Goal: Task Accomplishment & Management: Manage account settings

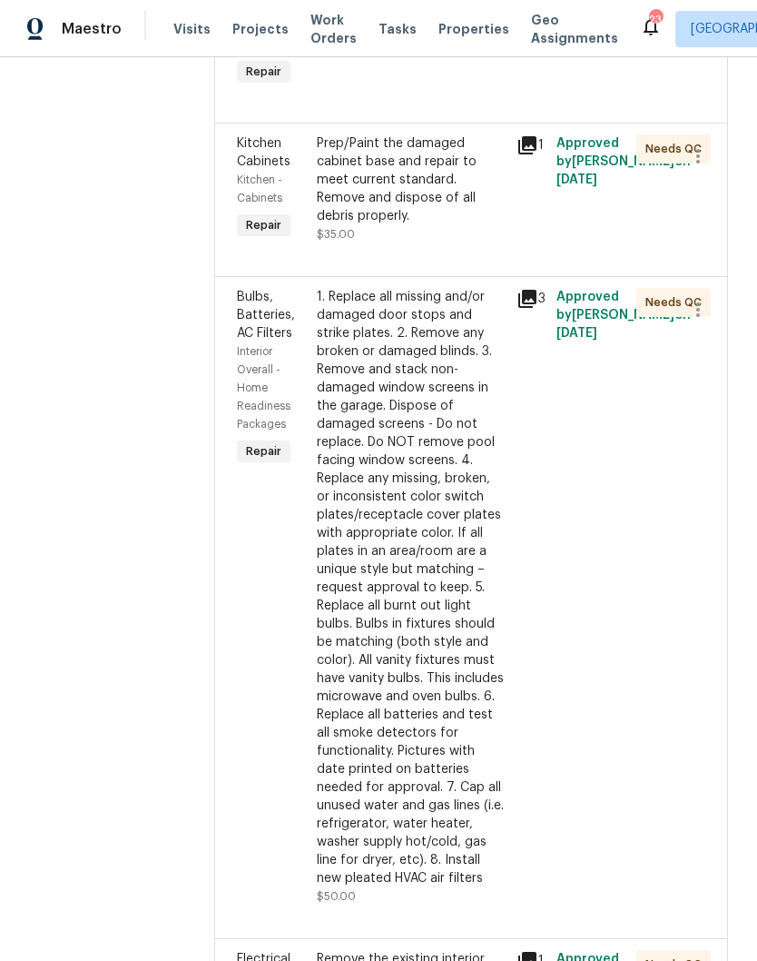
scroll to position [1521, 0]
click at [452, 224] on div "Prep/Paint the damaged cabinet base and repair to meet current standard. Remove…" at bounding box center [411, 178] width 189 height 91
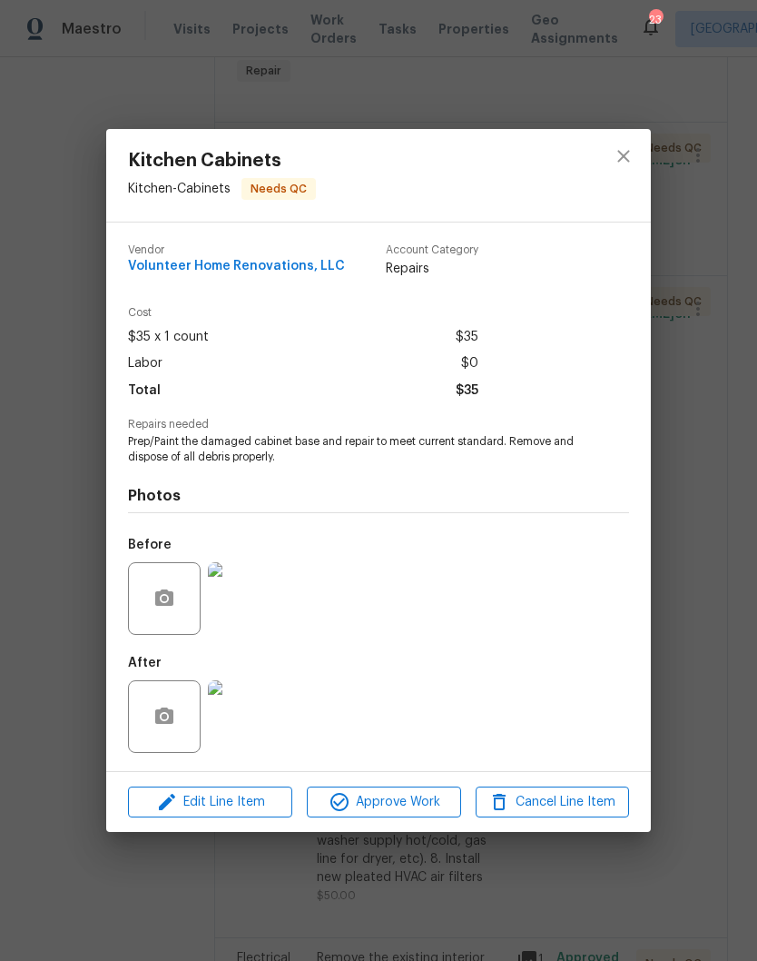
click at [256, 736] on img at bounding box center [244, 716] width 73 height 73
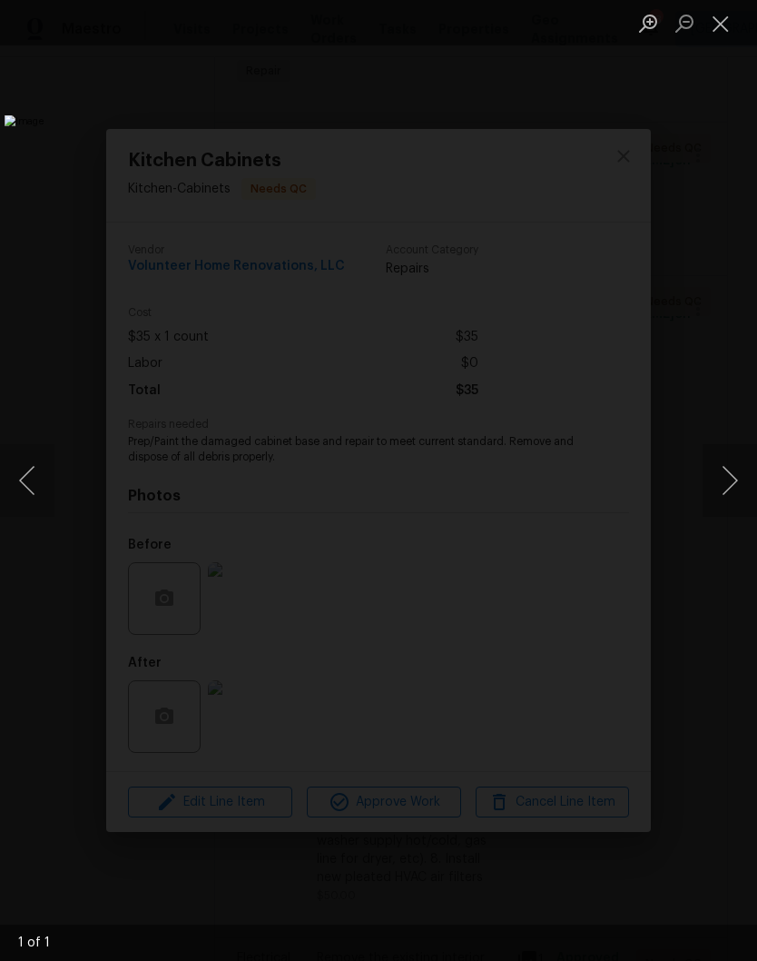
click at [728, 32] on button "Close lightbox" at bounding box center [721, 23] width 36 height 32
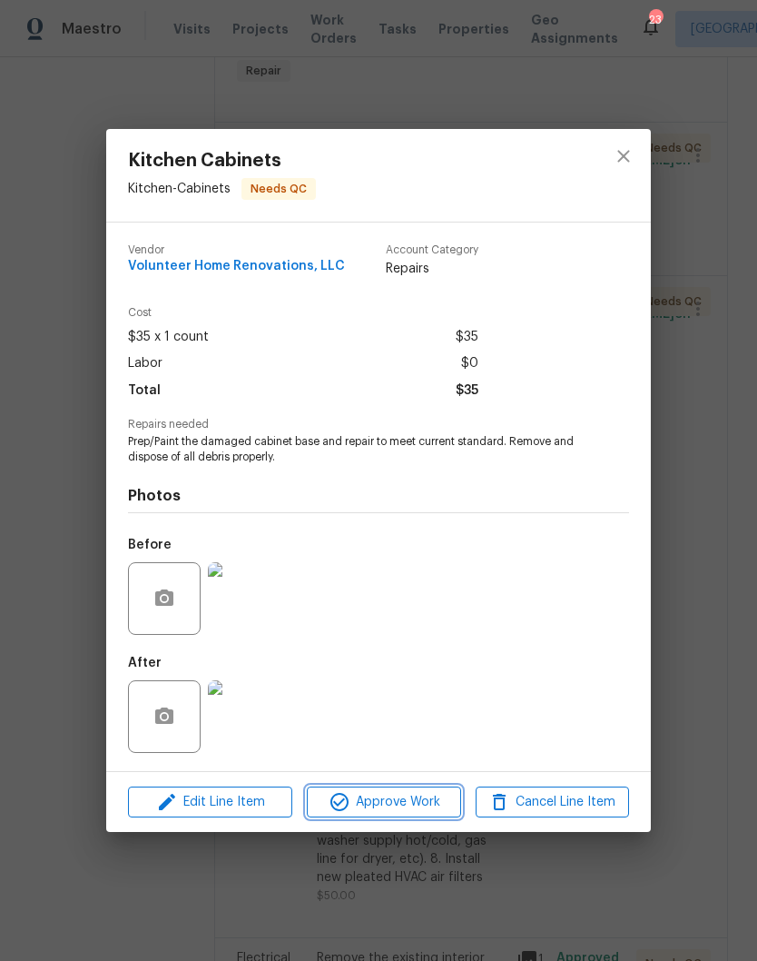
click at [413, 802] on span "Approve Work" at bounding box center [383, 802] width 143 height 23
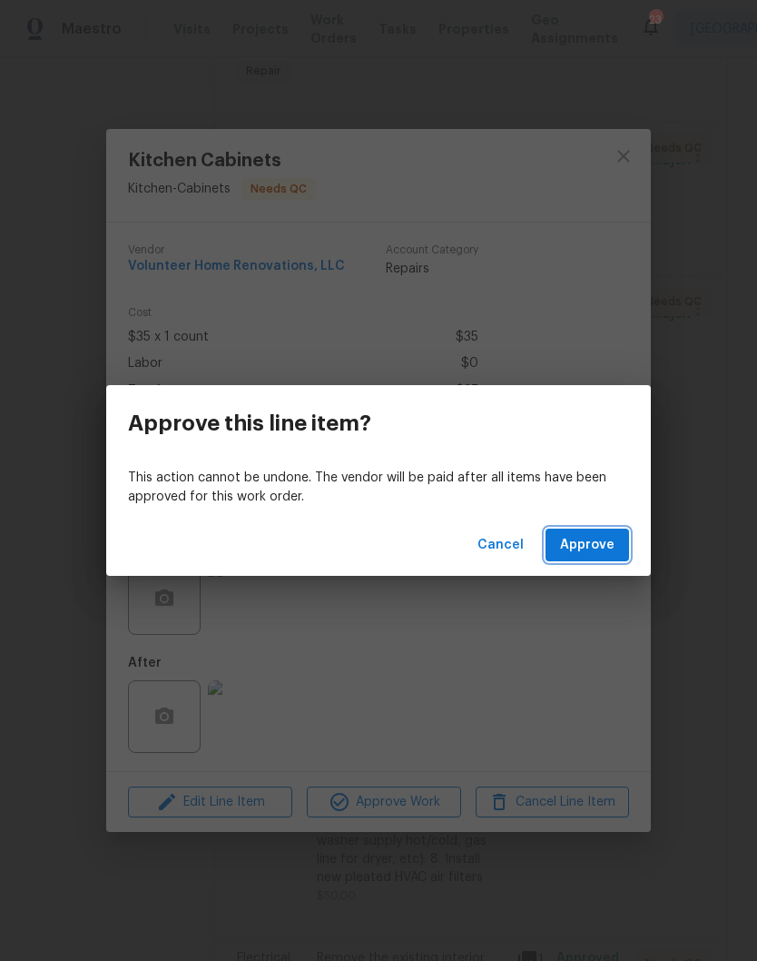
click at [598, 549] on span "Approve" at bounding box center [587, 545] width 54 height 23
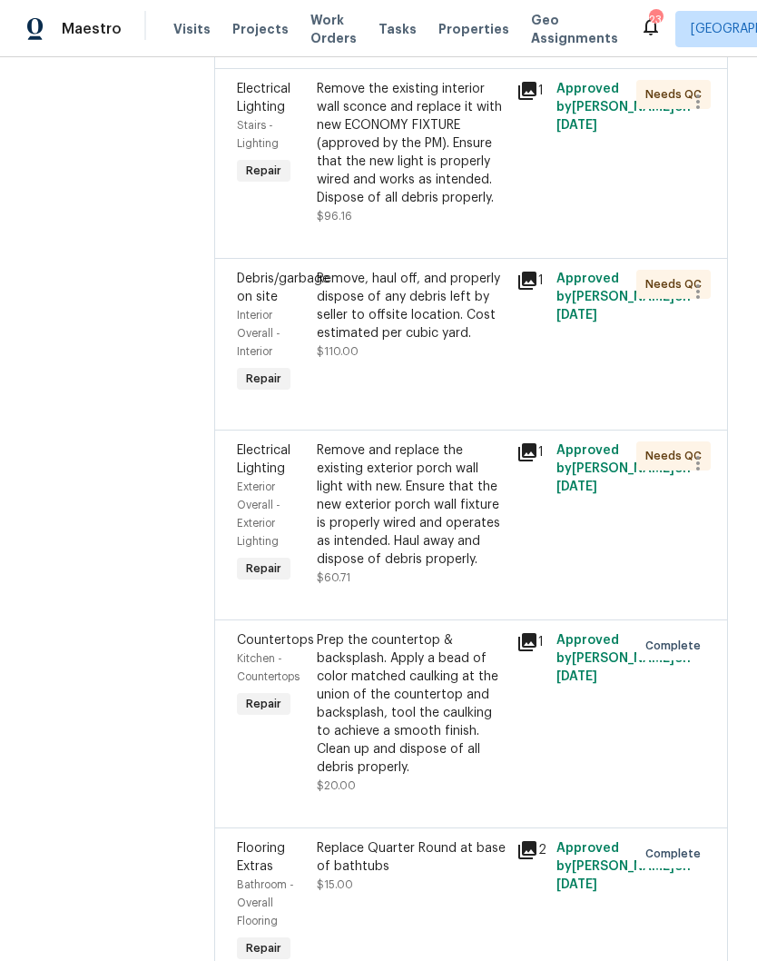
scroll to position [3006, 0]
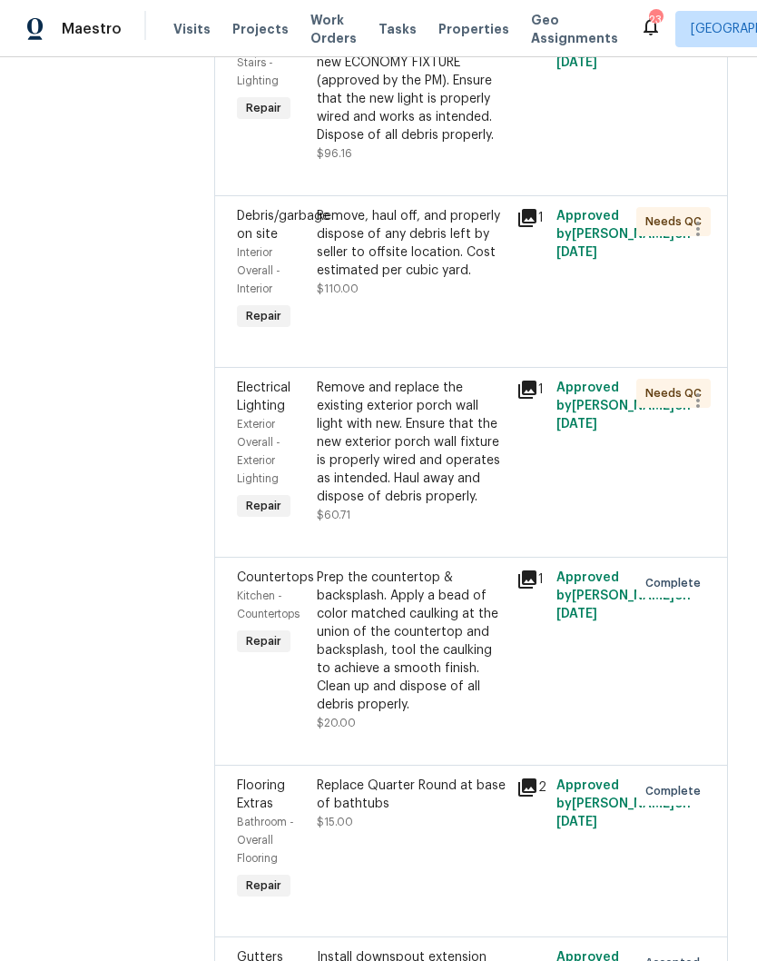
click at [430, 144] on div "Remove the existing interior wall sconce and replace it with new ECONOMY FIXTUR…" at bounding box center [411, 80] width 189 height 127
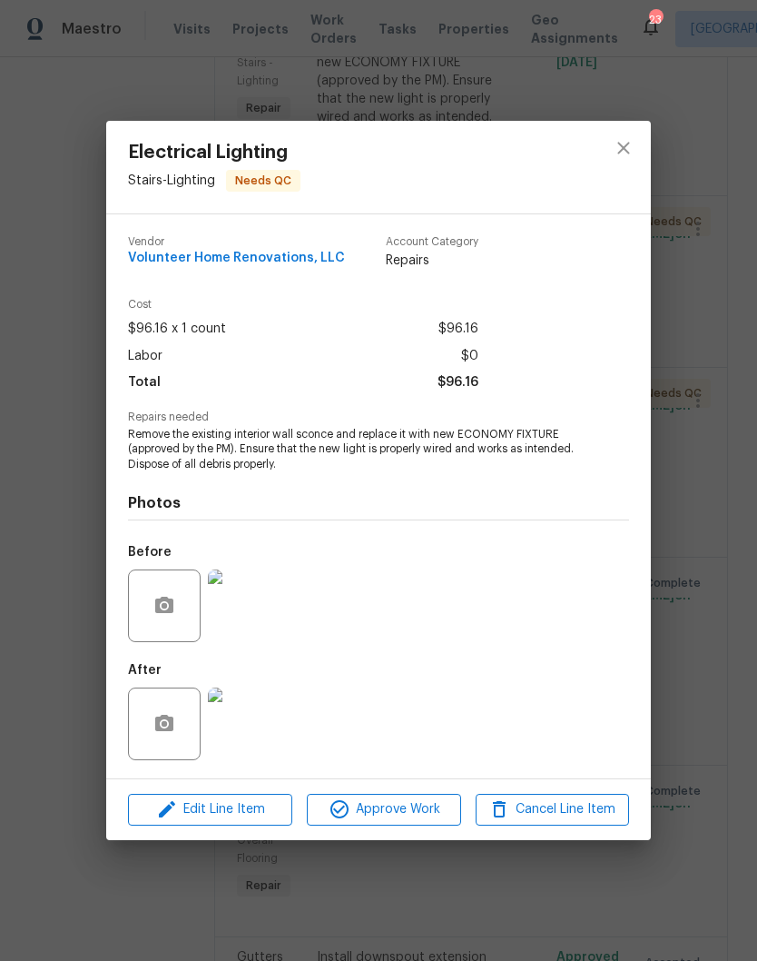
click at [259, 732] on img at bounding box center [244, 723] width 73 height 73
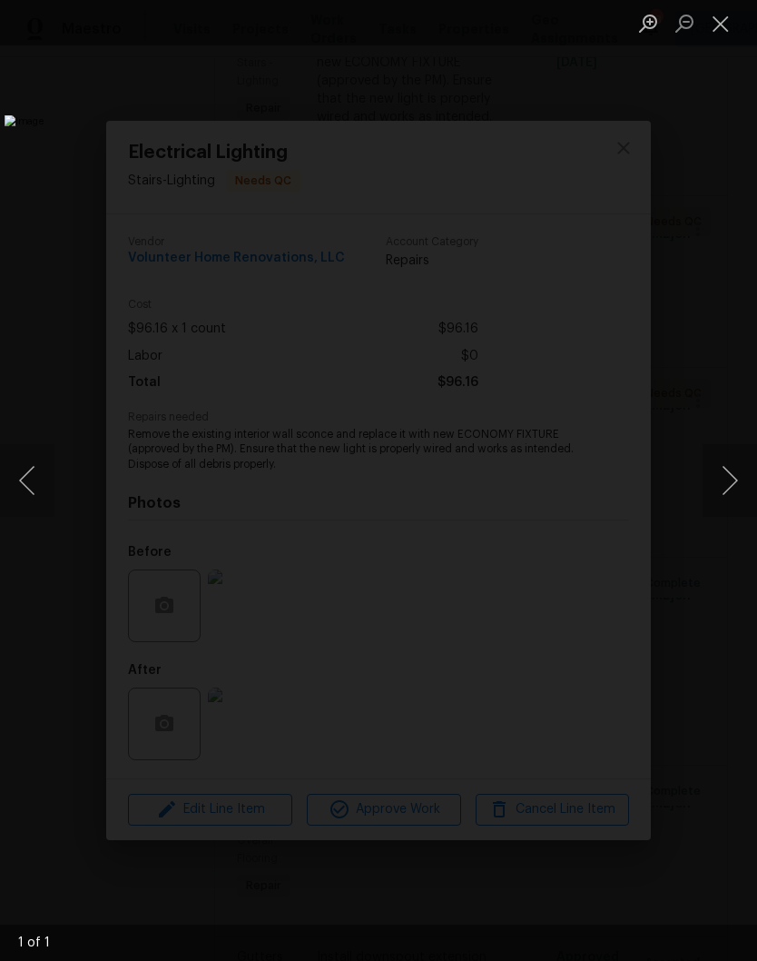
click at [724, 29] on button "Close lightbox" at bounding box center [721, 23] width 36 height 32
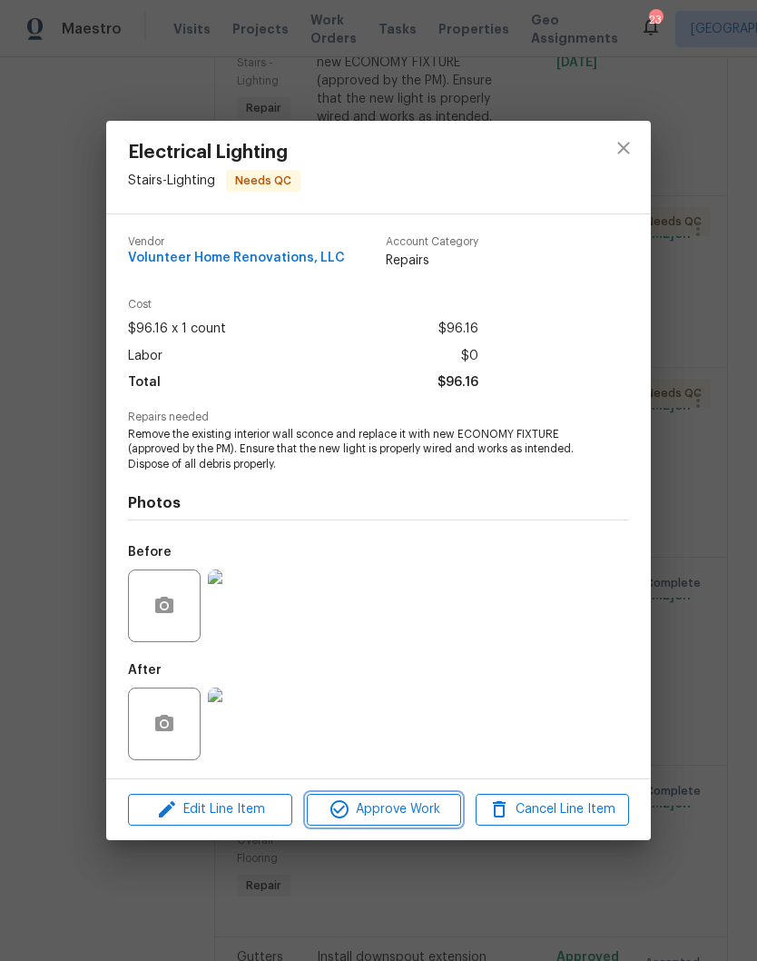
click at [385, 814] on span "Approve Work" at bounding box center [383, 809] width 143 height 23
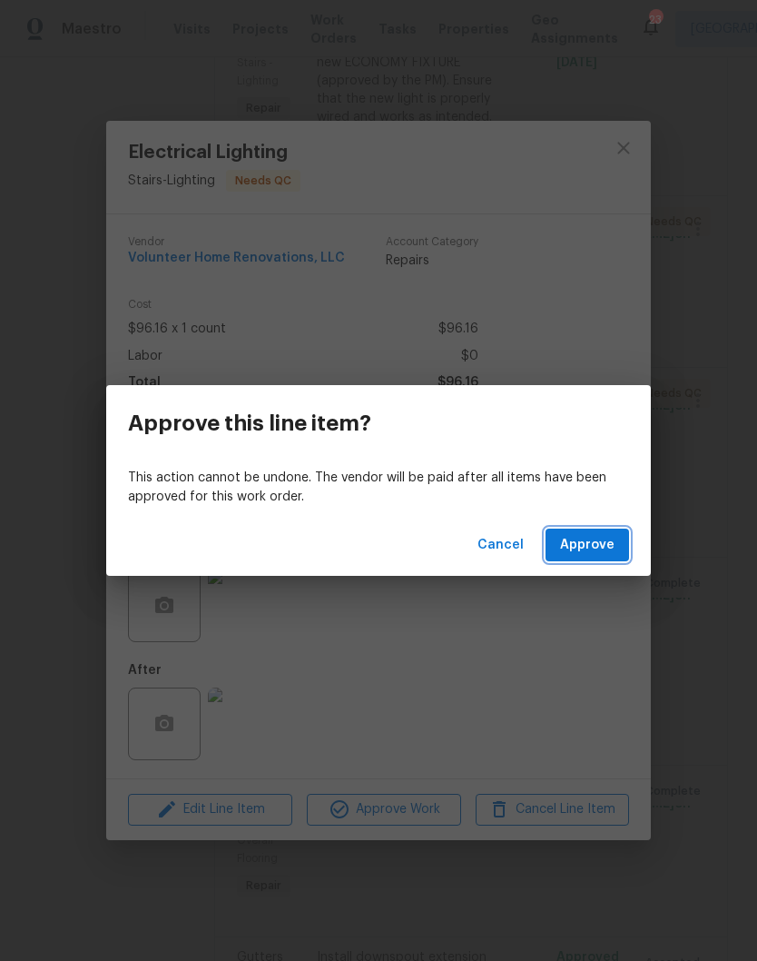
click at [598, 546] on span "Approve" at bounding box center [587, 545] width 54 height 23
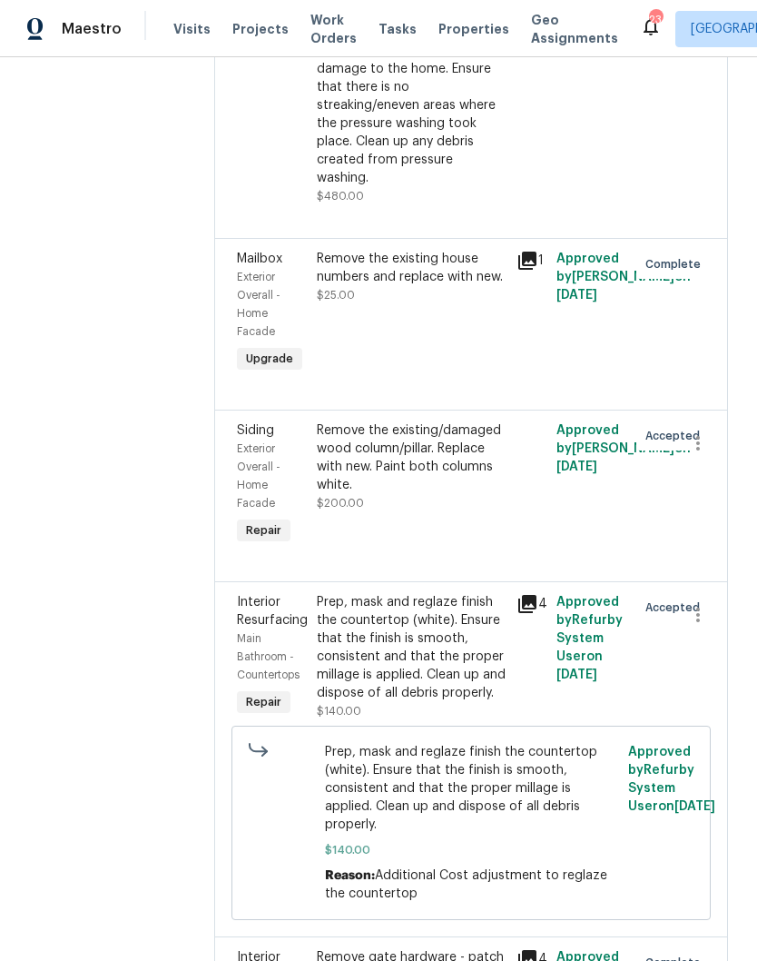
scroll to position [7395, 0]
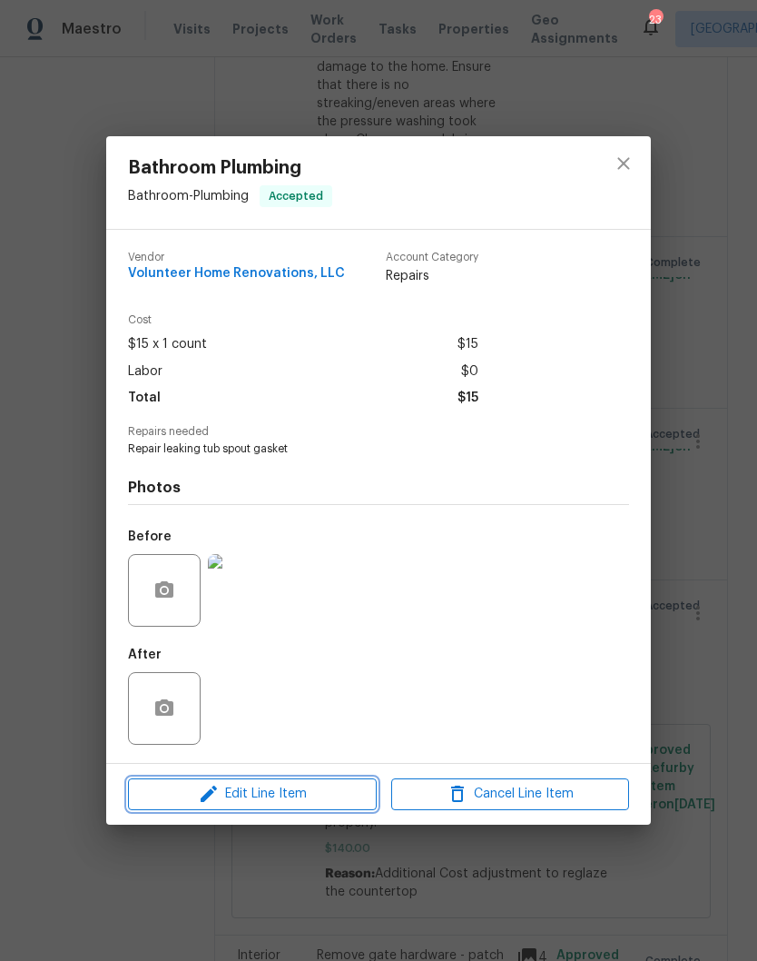
click at [274, 802] on span "Edit Line Item" at bounding box center [252, 794] width 238 height 23
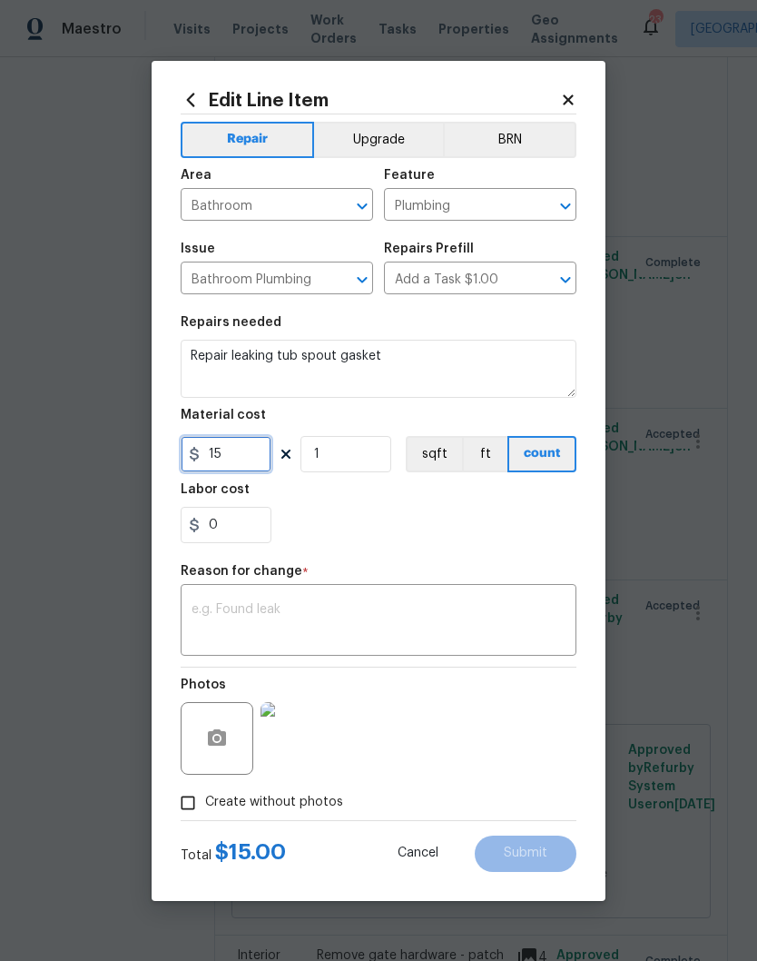
click at [245, 455] on input "15" at bounding box center [226, 454] width 91 height 36
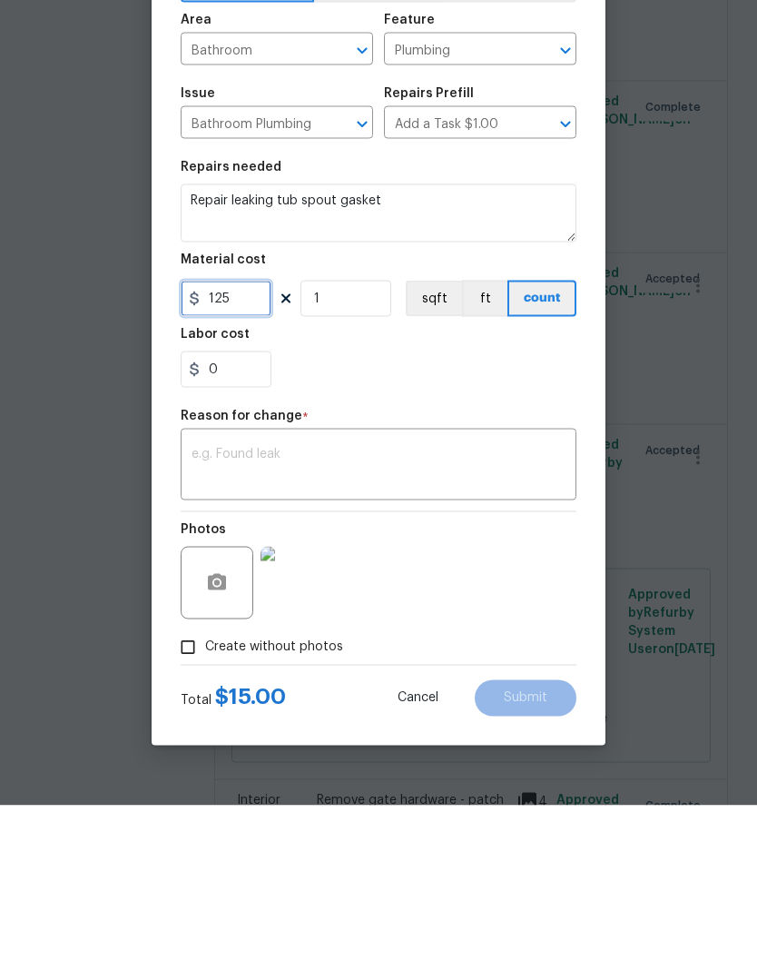
type input "125"
click at [320, 603] on textarea at bounding box center [379, 622] width 374 height 38
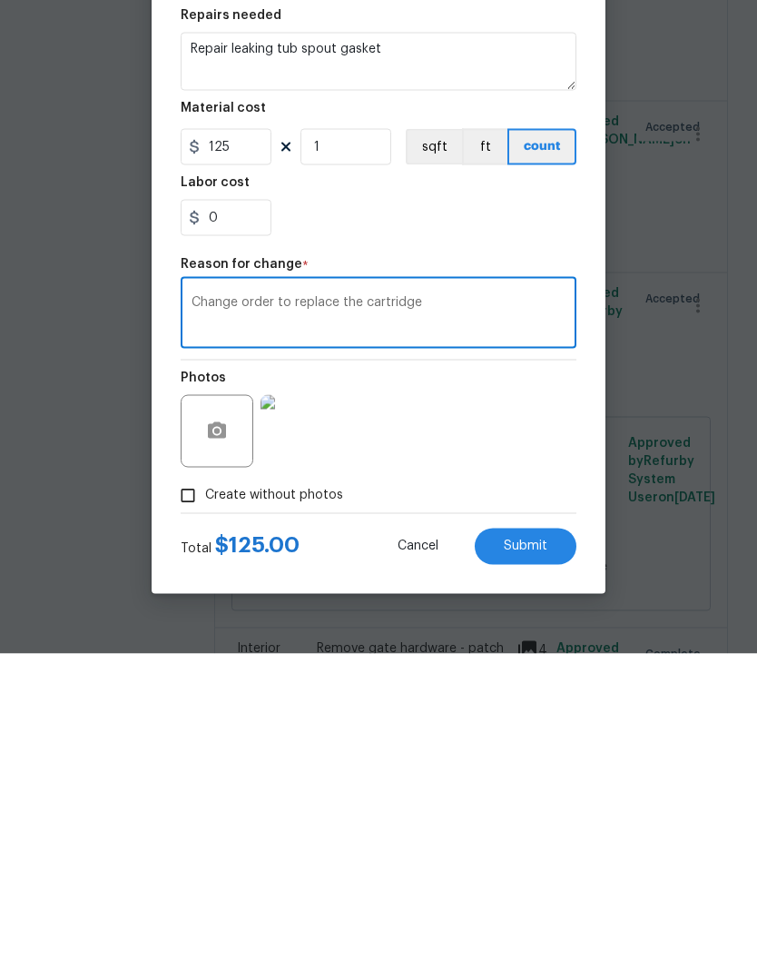
type textarea "Change order to replace the cartridge"
click at [536, 846] on span "Submit" at bounding box center [526, 853] width 44 height 14
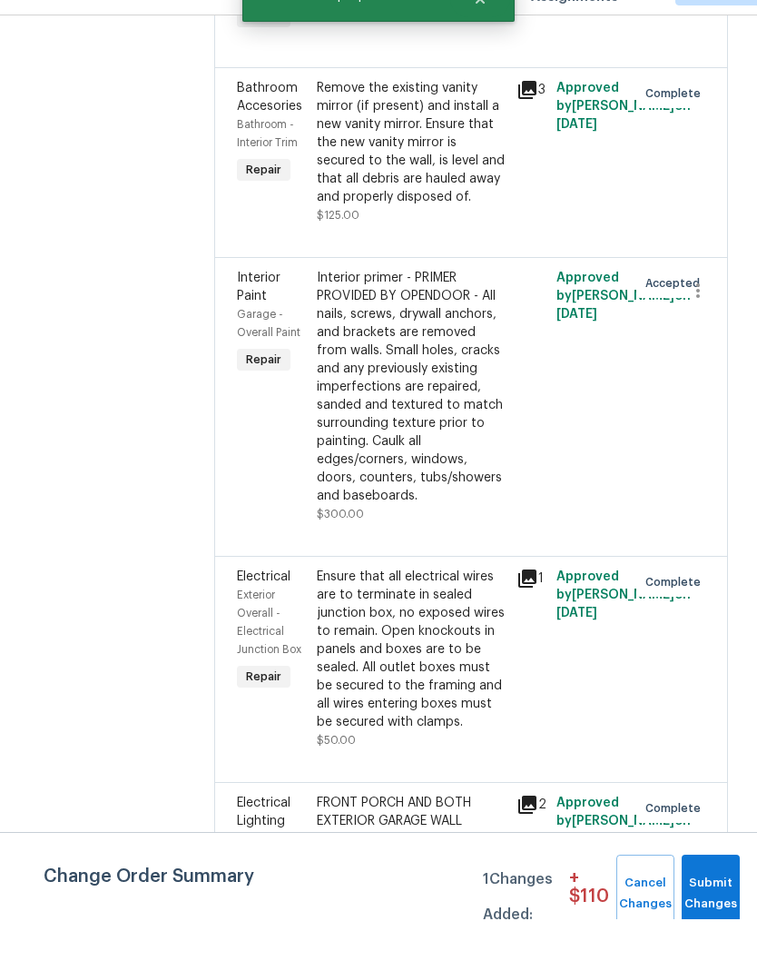
scroll to position [0, 0]
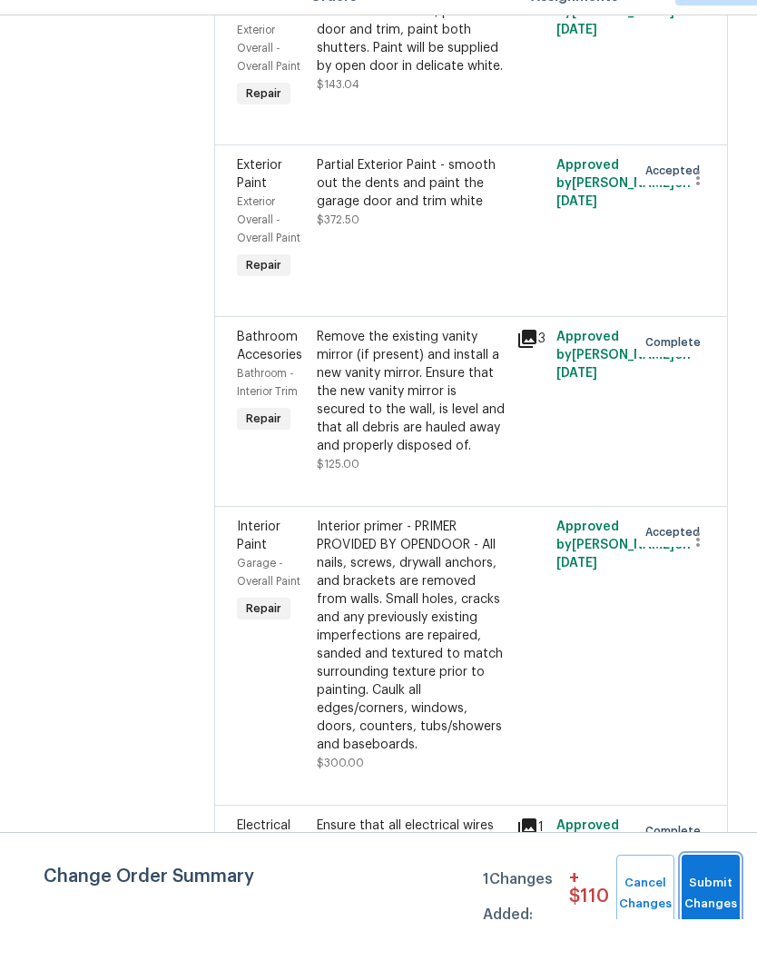
click at [713, 915] on span "Submit Changes" at bounding box center [711, 936] width 40 height 42
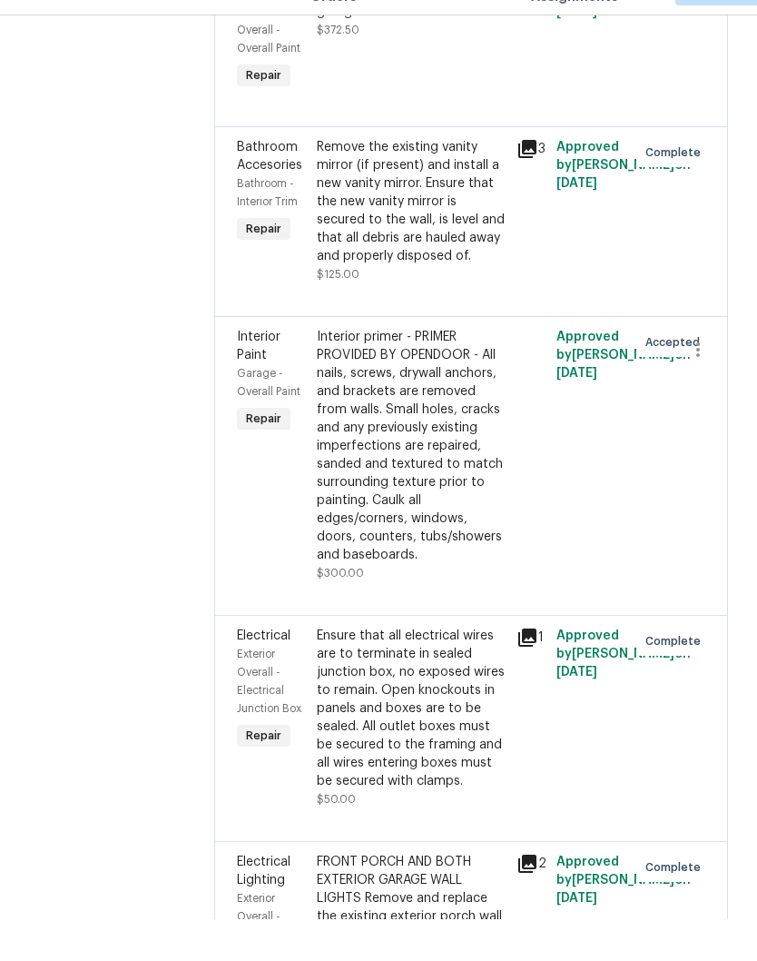
scroll to position [4260, 0]
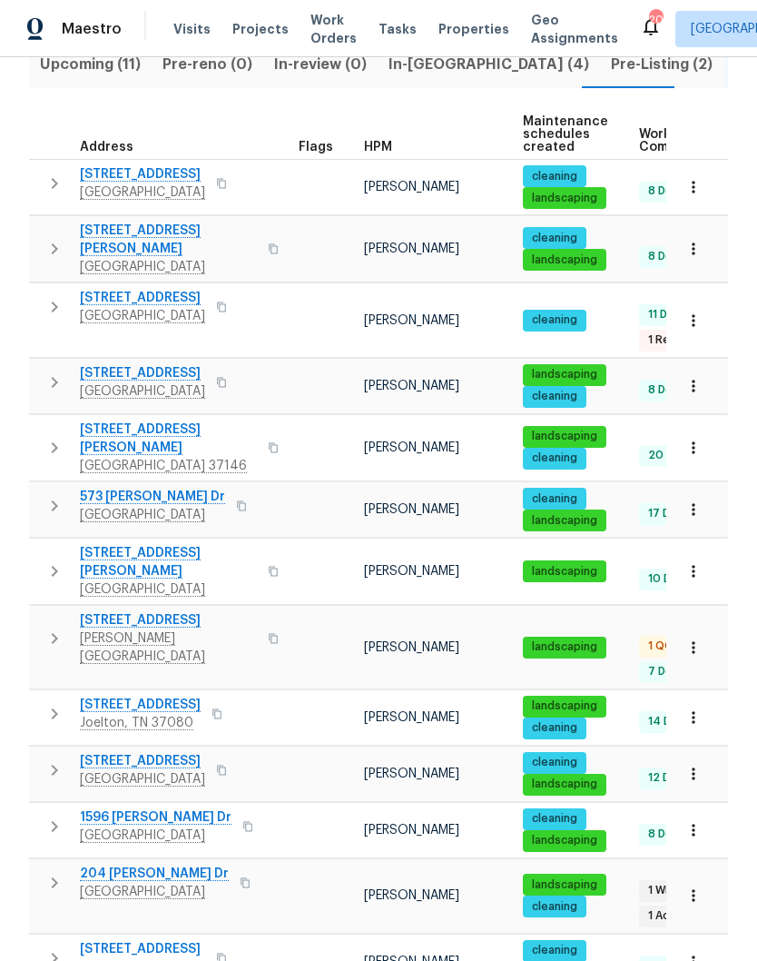
scroll to position [232, 0]
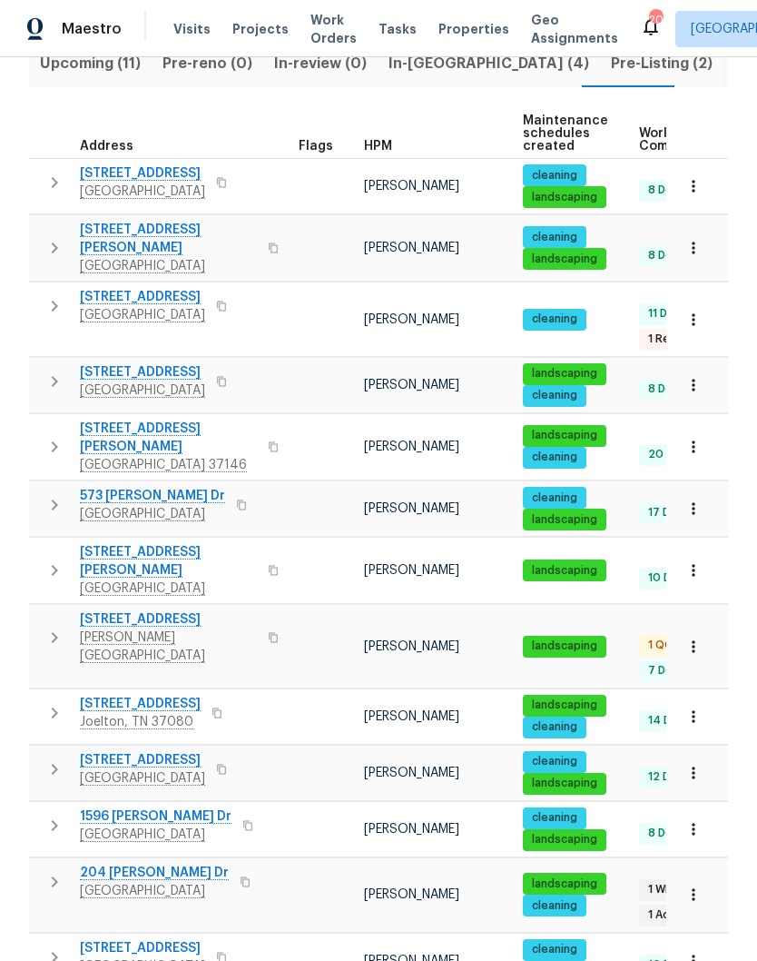
click at [158, 628] on span "[PERSON_NAME][GEOGRAPHIC_DATA]" at bounding box center [168, 646] width 177 height 36
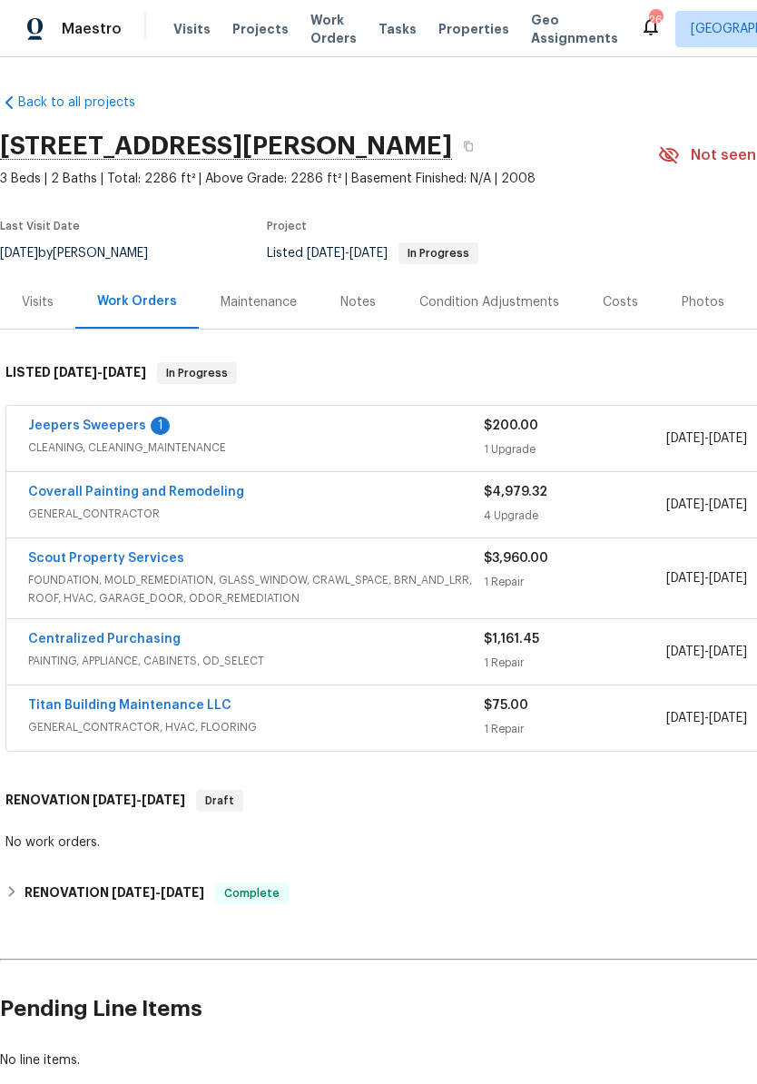
click at [121, 431] on link "Jeepers Sweepers" at bounding box center [87, 426] width 118 height 13
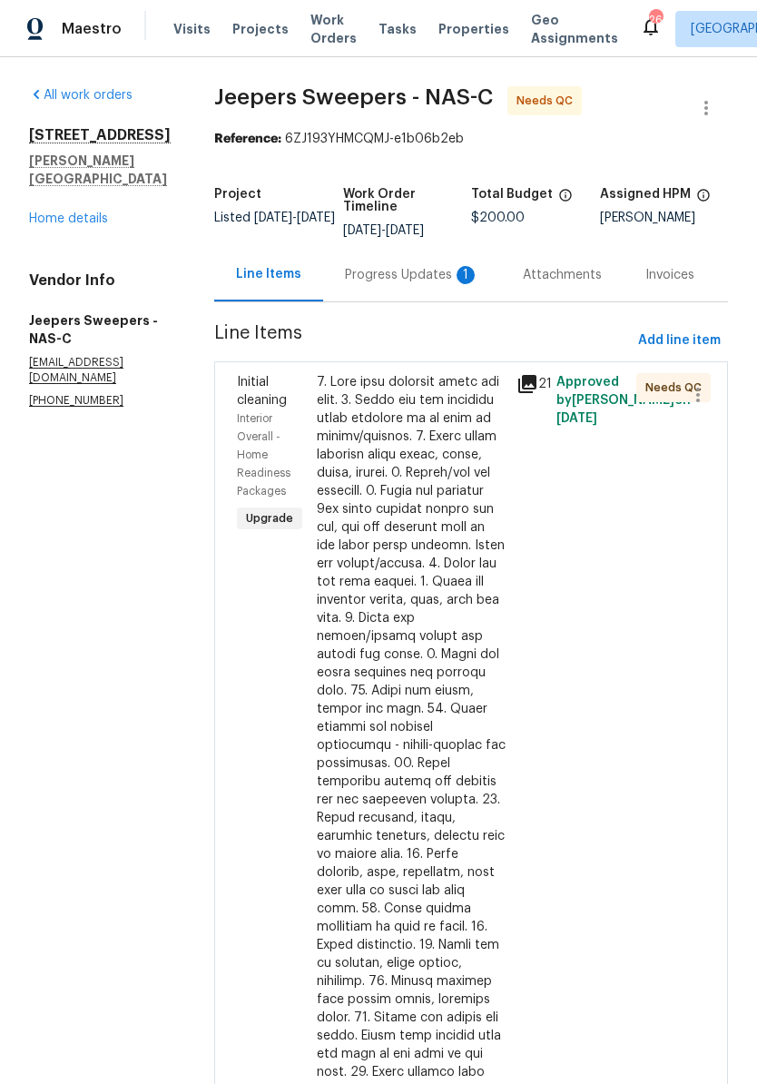
click at [395, 284] on div "Progress Updates 1" at bounding box center [412, 275] width 134 height 18
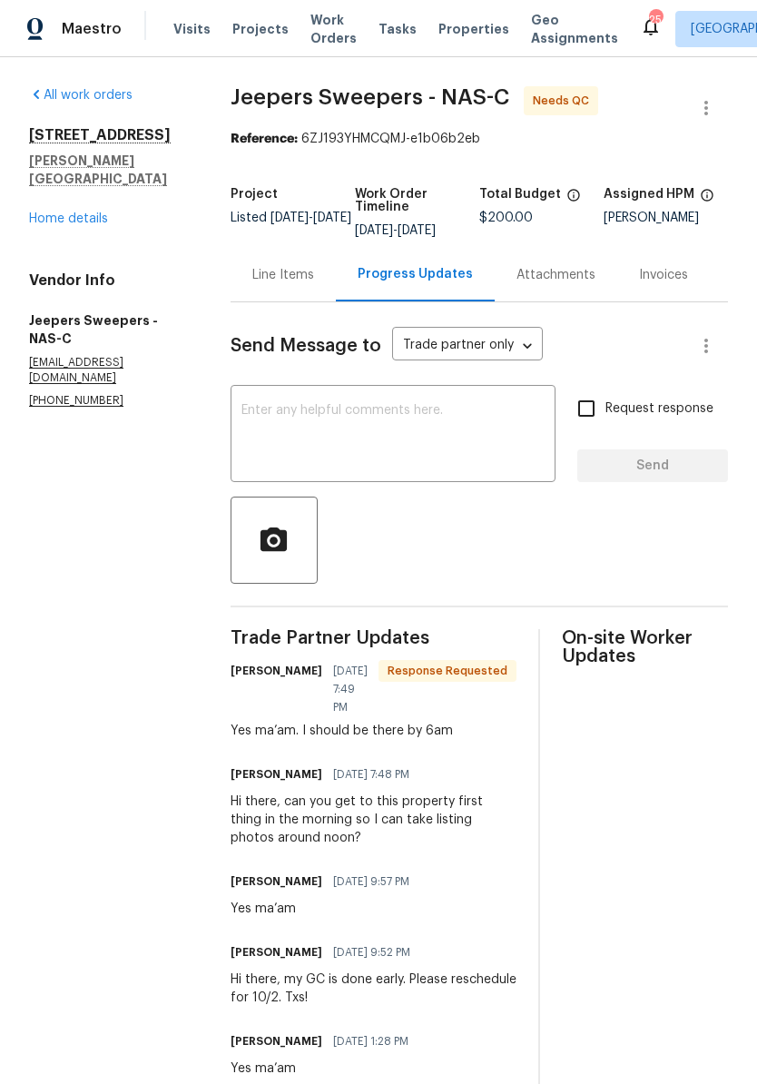
click at [89, 213] on link "Home details" at bounding box center [68, 219] width 79 height 13
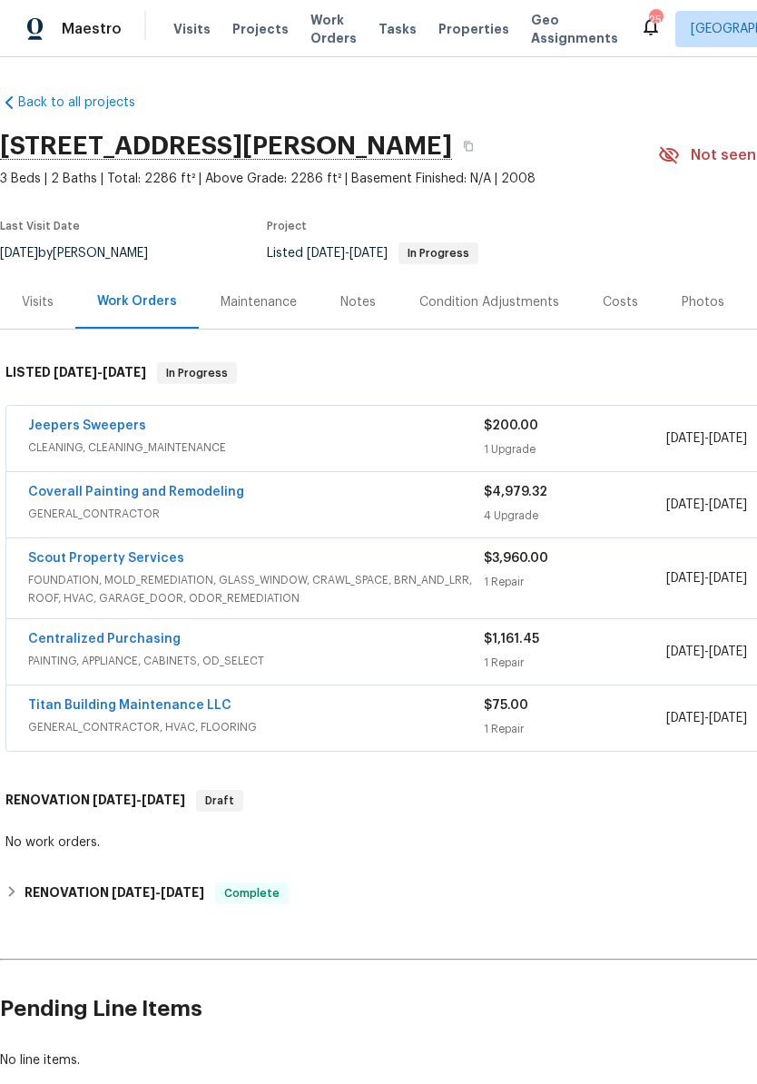
click at [136, 431] on link "Jeepers Sweepers" at bounding box center [87, 426] width 118 height 13
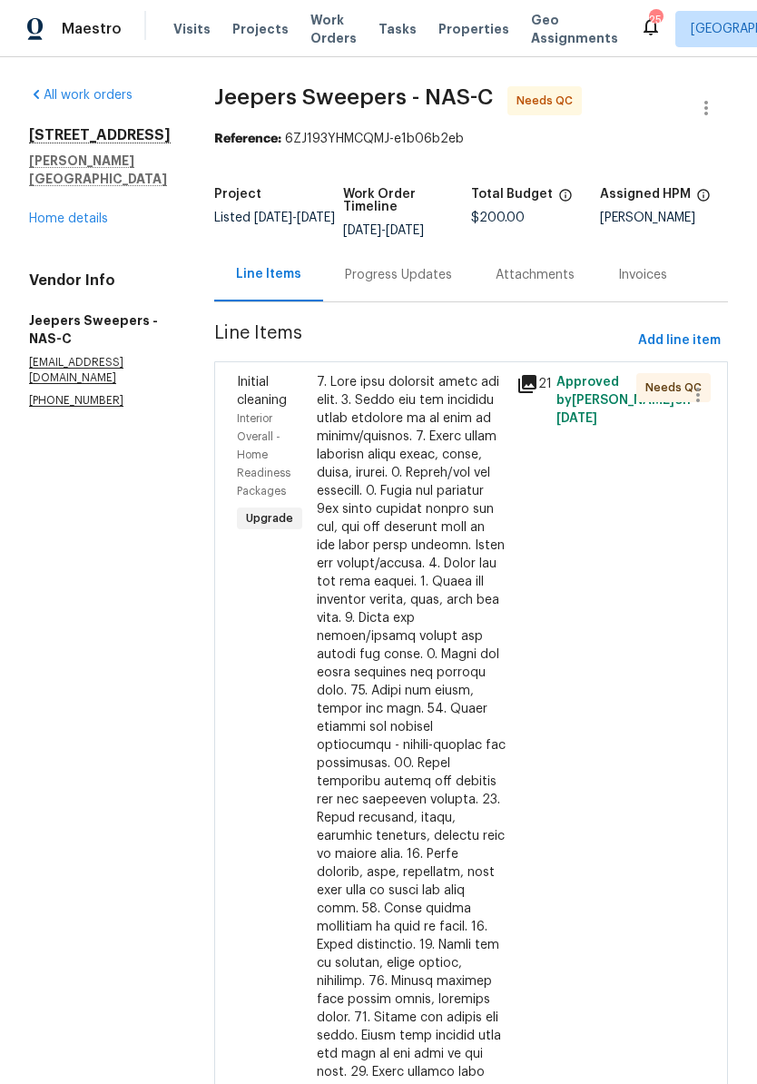
click at [441, 408] on div at bounding box center [411, 809] width 189 height 872
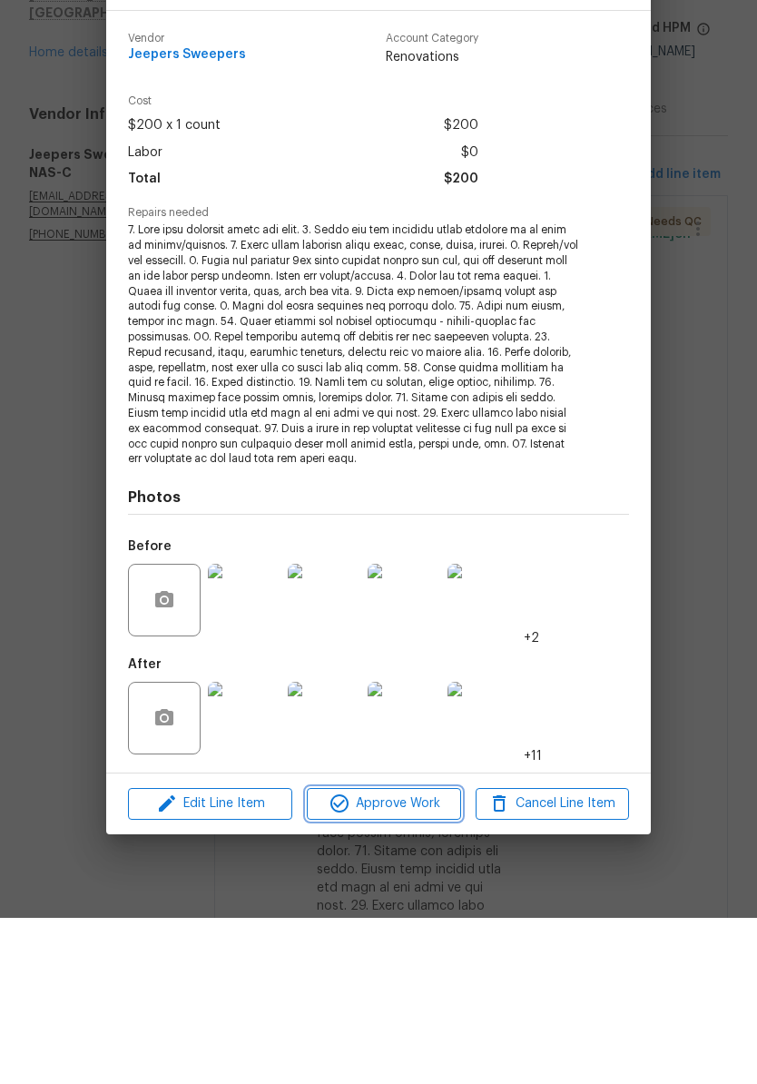
click at [394, 959] on span "Approve Work" at bounding box center [383, 970] width 143 height 23
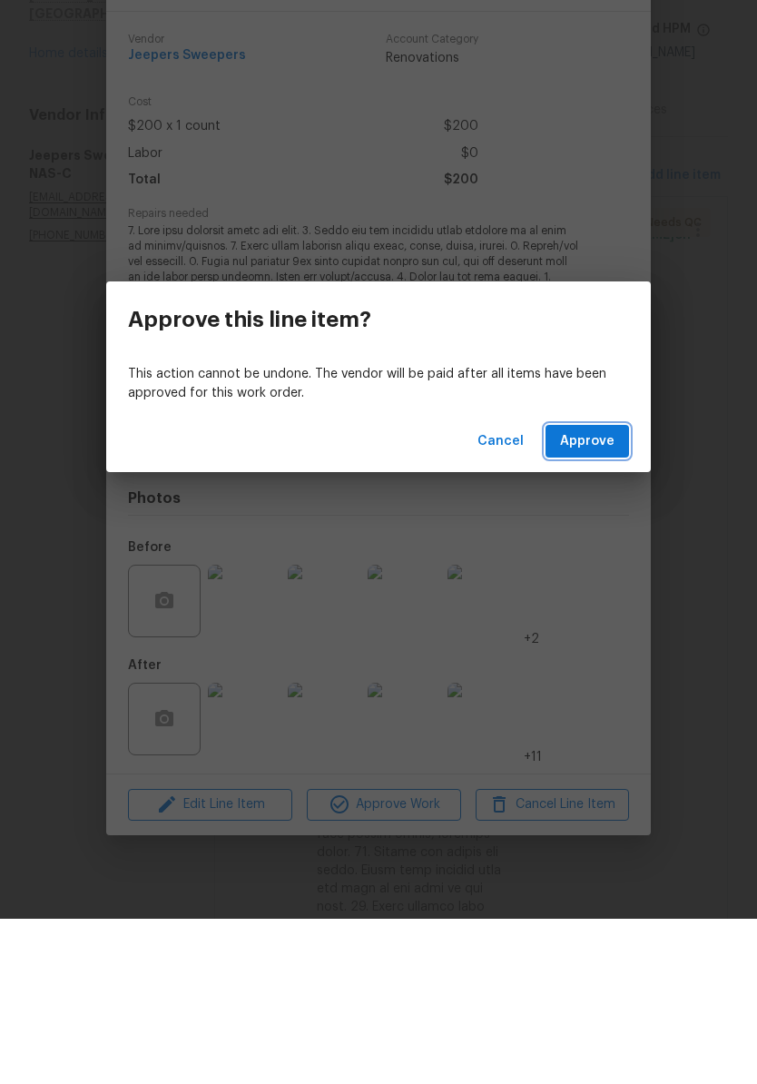
click at [594, 596] on span "Approve" at bounding box center [587, 607] width 54 height 23
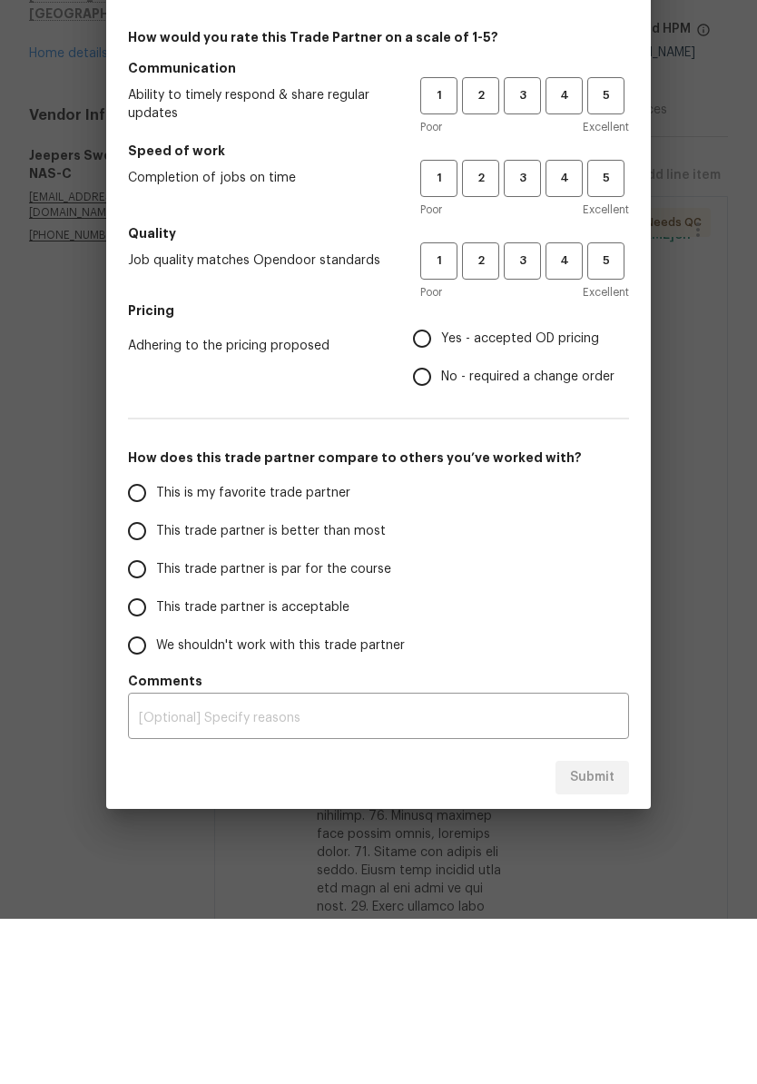
scroll to position [0, 0]
click at [618, 251] on span "5" at bounding box center [606, 261] width 34 height 21
click at [615, 333] on span "5" at bounding box center [606, 343] width 34 height 21
click at [613, 416] on span "5" at bounding box center [606, 426] width 34 height 21
click at [434, 485] on input "Yes - accepted OD pricing" at bounding box center [422, 504] width 38 height 38
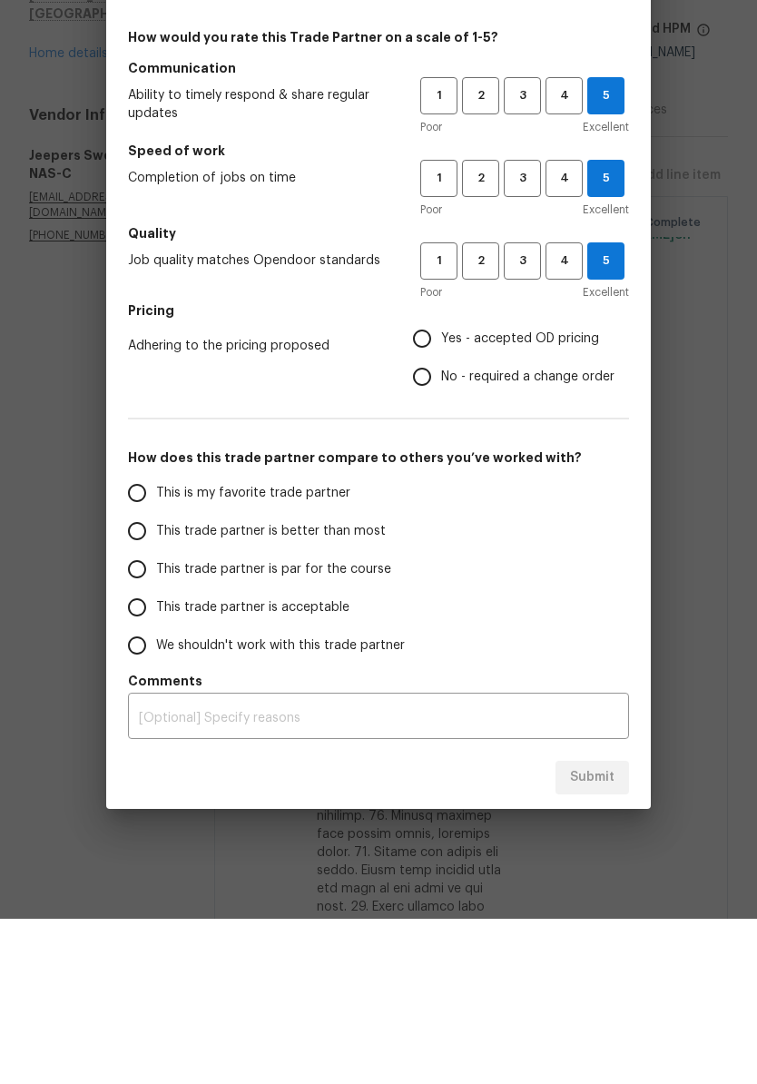
radio input "true"
click at [143, 677] on input "This trade partner is better than most" at bounding box center [137, 696] width 38 height 38
click at [613, 932] on span "Submit" at bounding box center [592, 943] width 44 height 23
radio input "true"
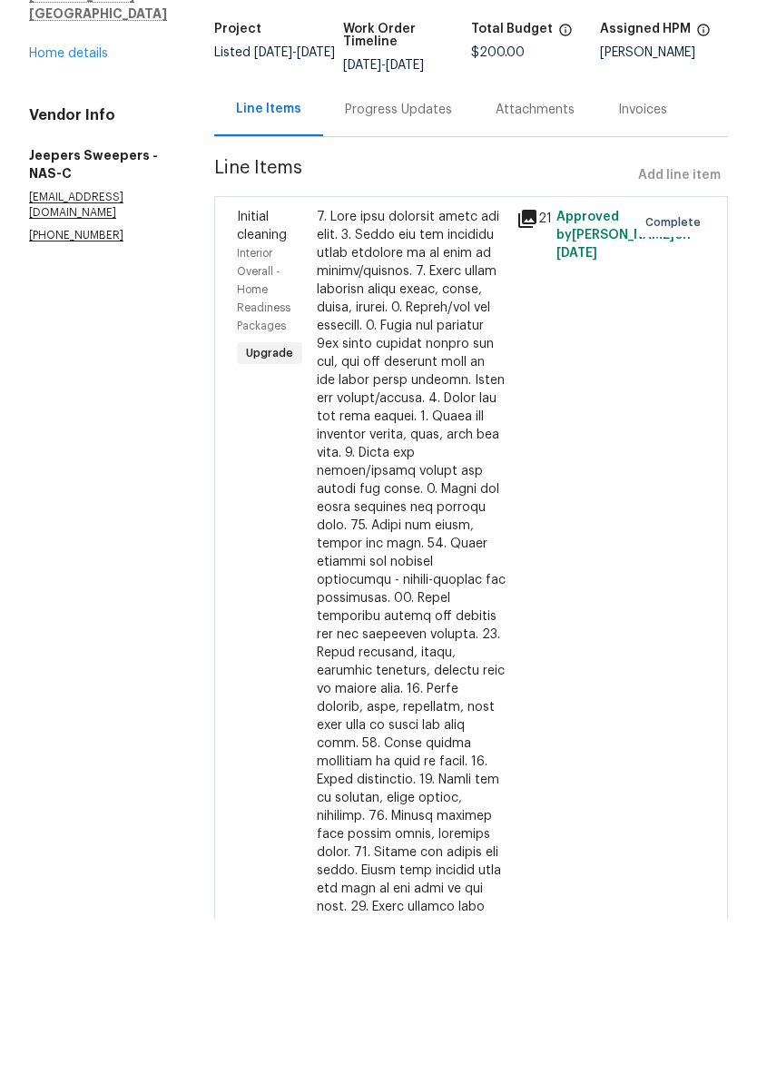
click at [89, 213] on link "Home details" at bounding box center [68, 219] width 79 height 13
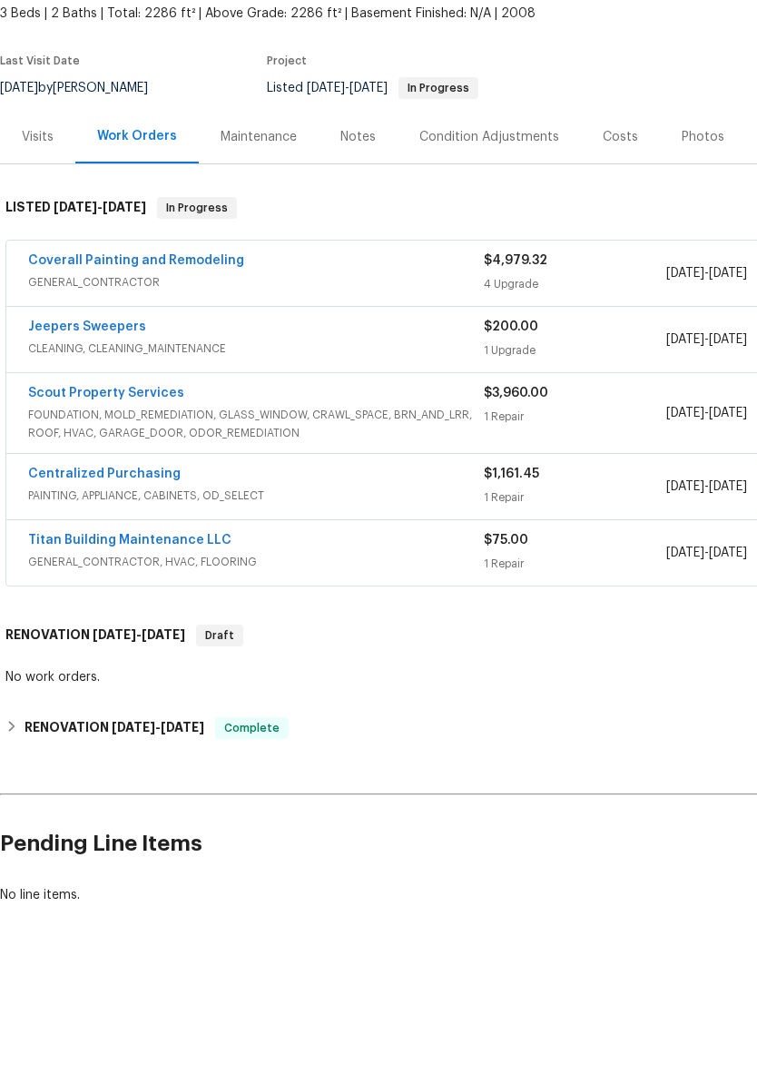
click at [180, 420] on link "Coverall Painting and Remodeling" at bounding box center [136, 426] width 216 height 13
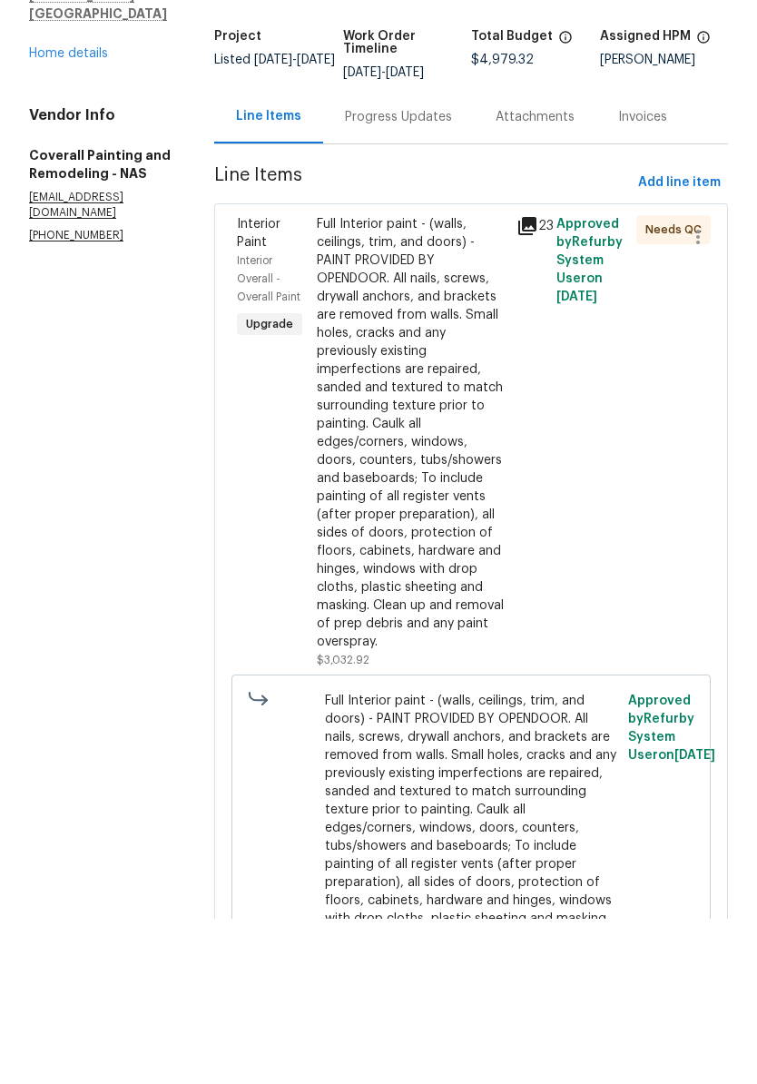
click at [471, 381] on div "Full Interior paint - (walls, ceilings, trim, and doors) - PAINT PROVIDED BY OP…" at bounding box center [411, 599] width 189 height 436
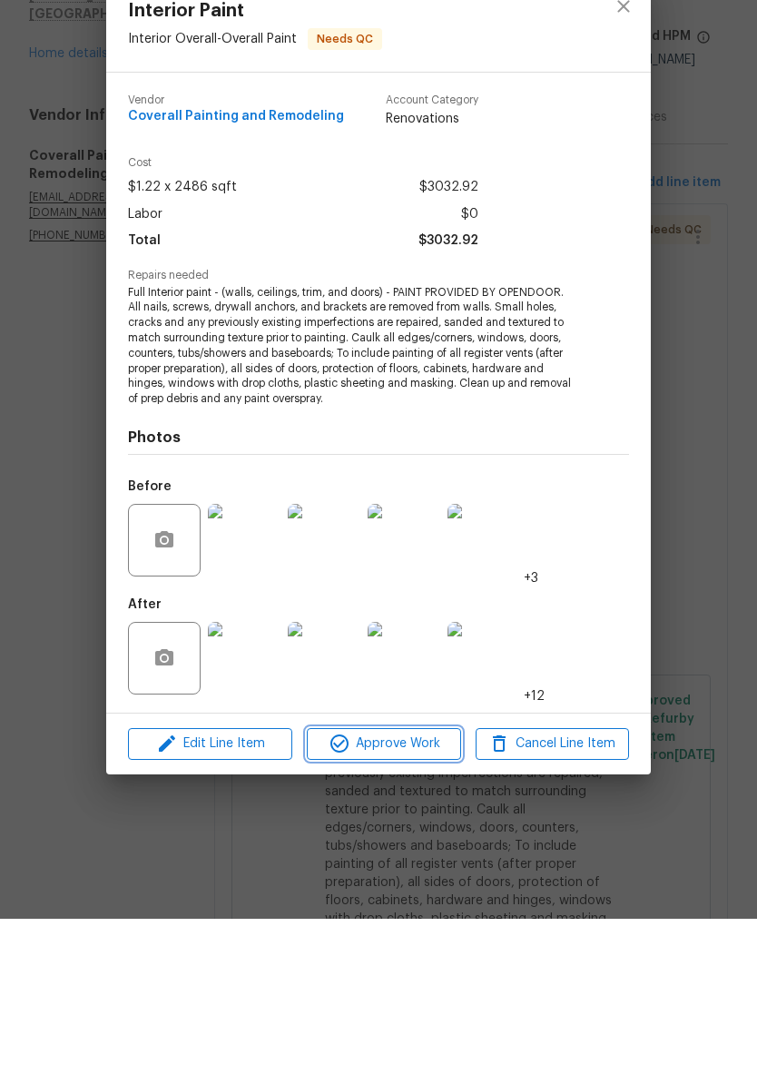
click at [418, 898] on span "Approve Work" at bounding box center [383, 909] width 143 height 23
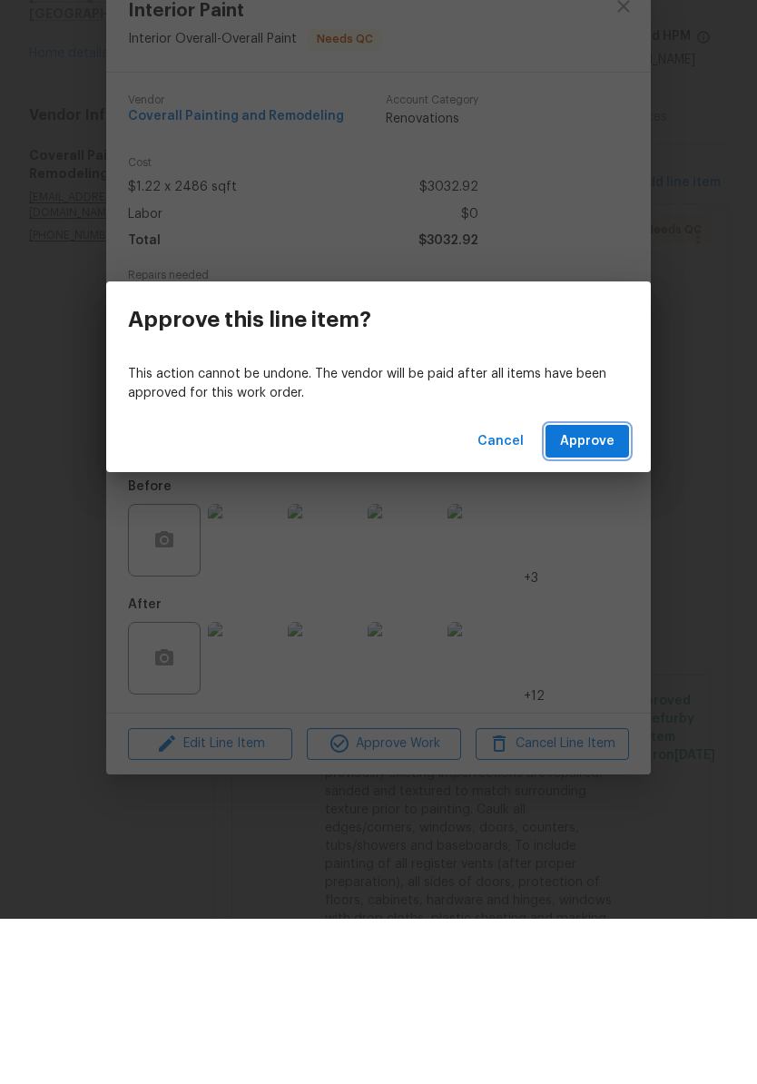
click at [601, 596] on span "Approve" at bounding box center [587, 607] width 54 height 23
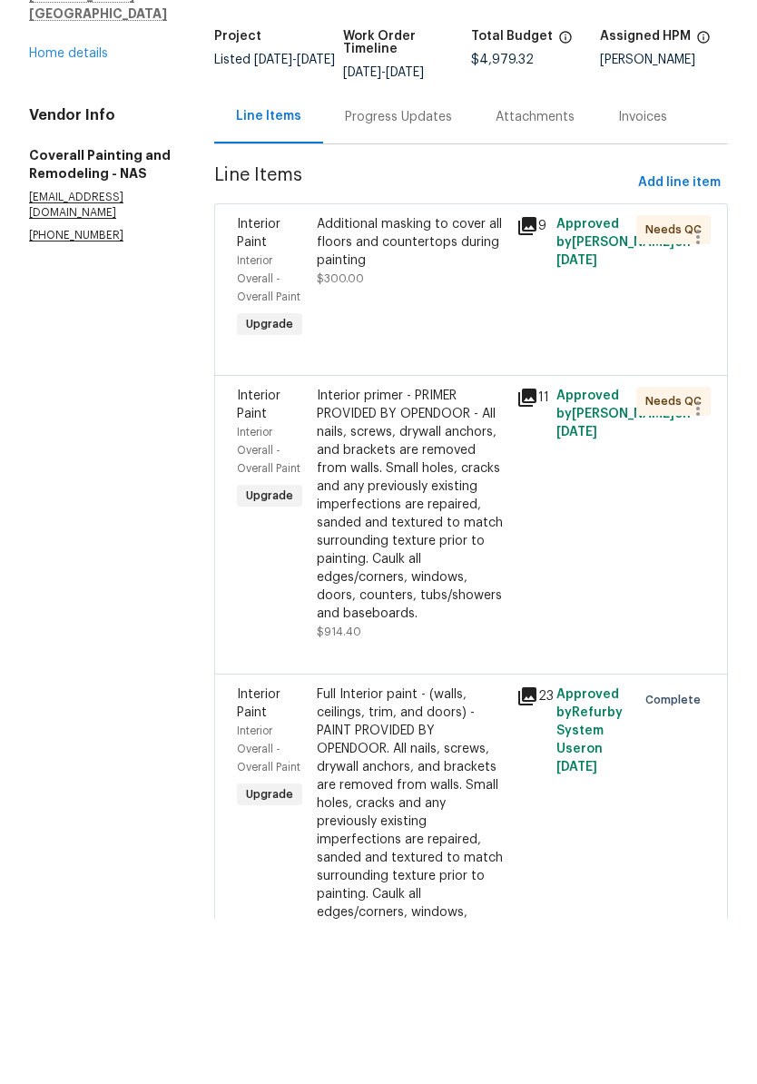
click at [470, 381] on div "Additional masking to cover all floors and countertops during painting" at bounding box center [411, 408] width 189 height 54
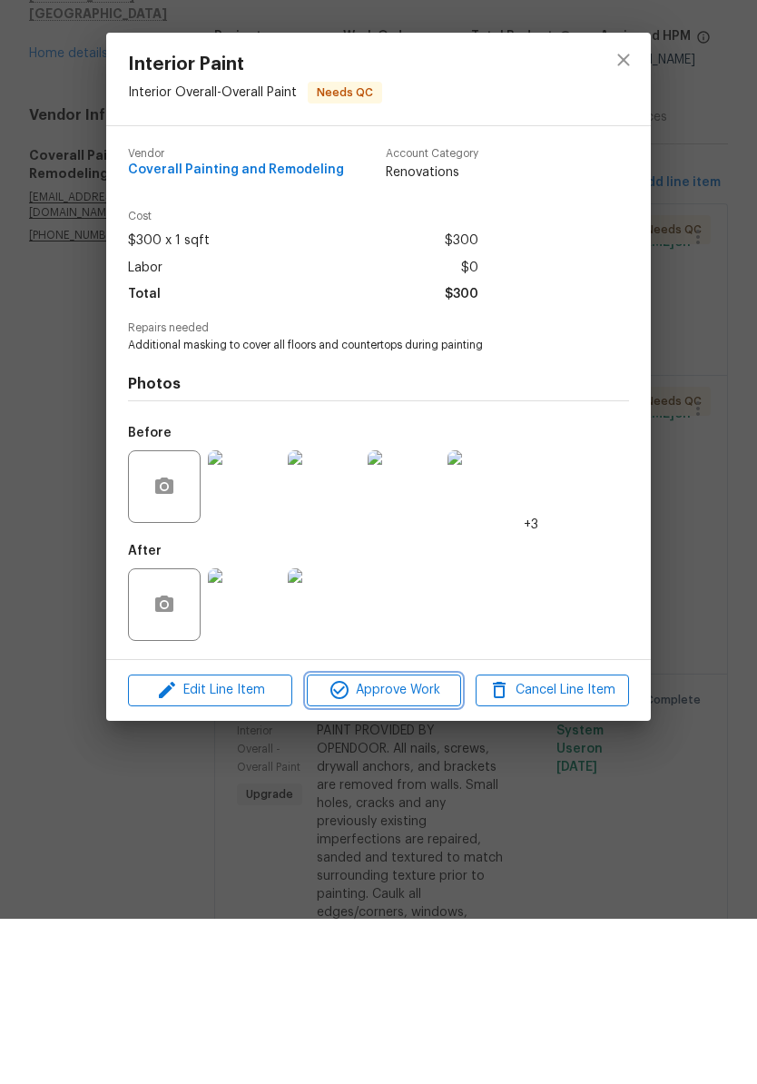
click at [410, 845] on span "Approve Work" at bounding box center [383, 856] width 143 height 23
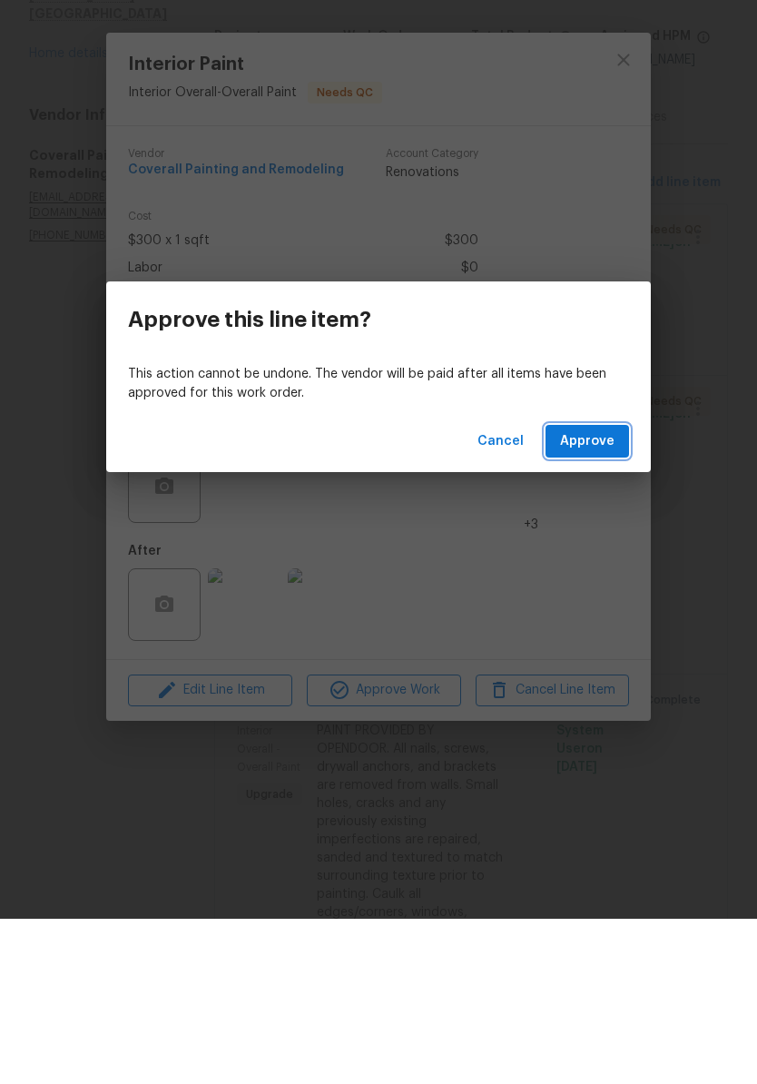
click at [605, 596] on span "Approve" at bounding box center [587, 607] width 54 height 23
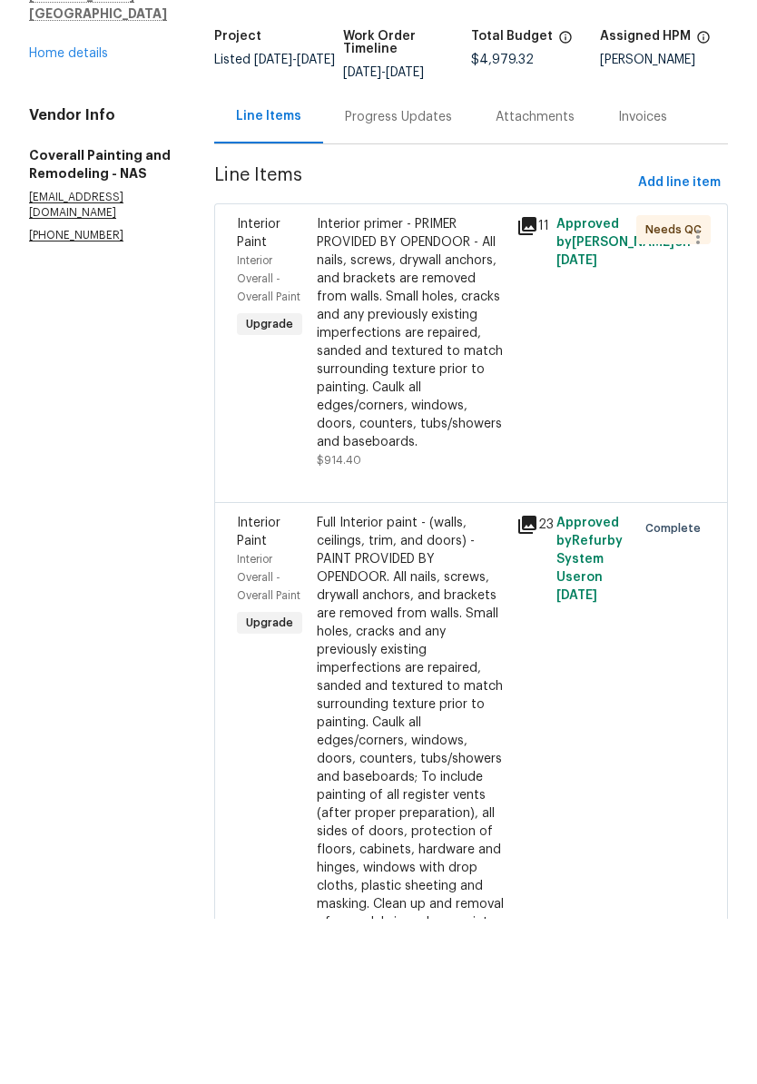
click at [496, 381] on div "Interior primer - PRIMER PROVIDED BY OPENDOOR - All nails, screws, drywall anch…" at bounding box center [411, 499] width 189 height 236
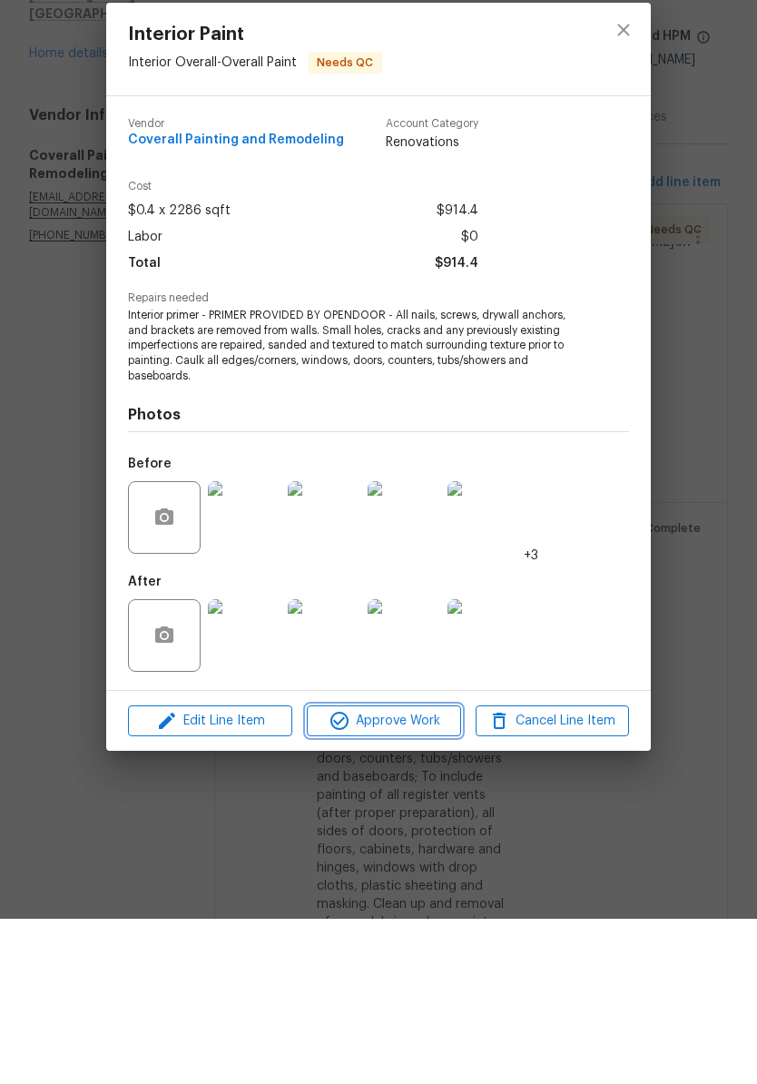
click at [418, 875] on span "Approve Work" at bounding box center [383, 886] width 143 height 23
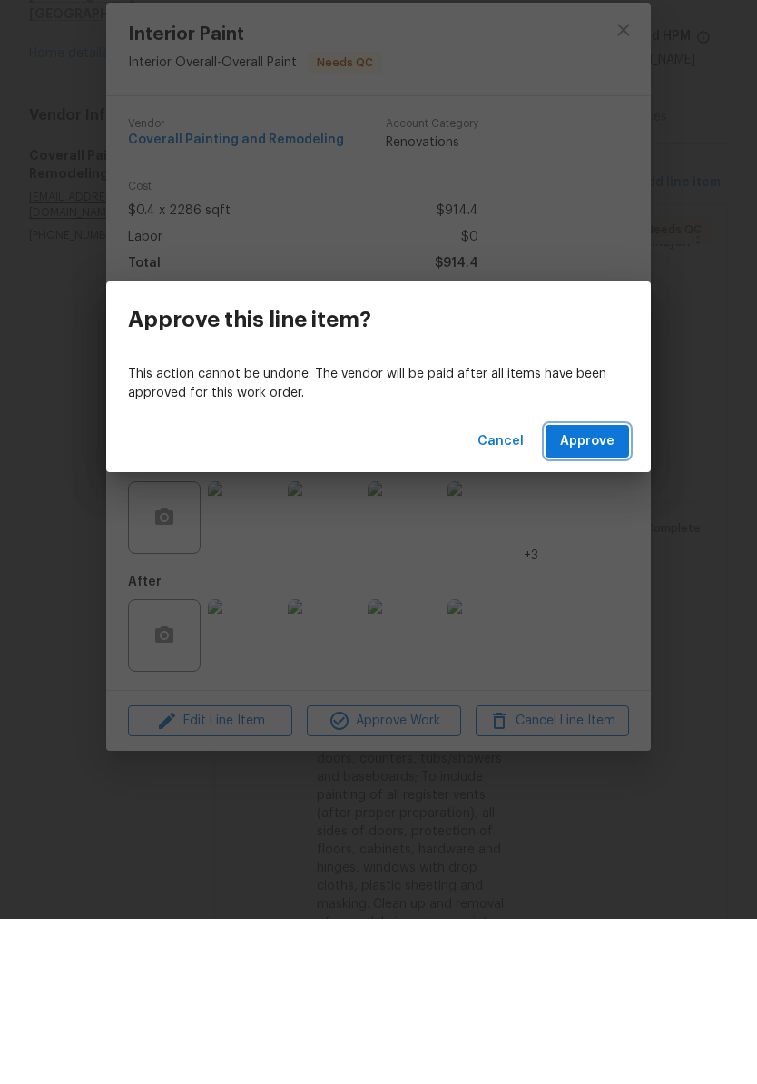
click at [601, 596] on span "Approve" at bounding box center [587, 607] width 54 height 23
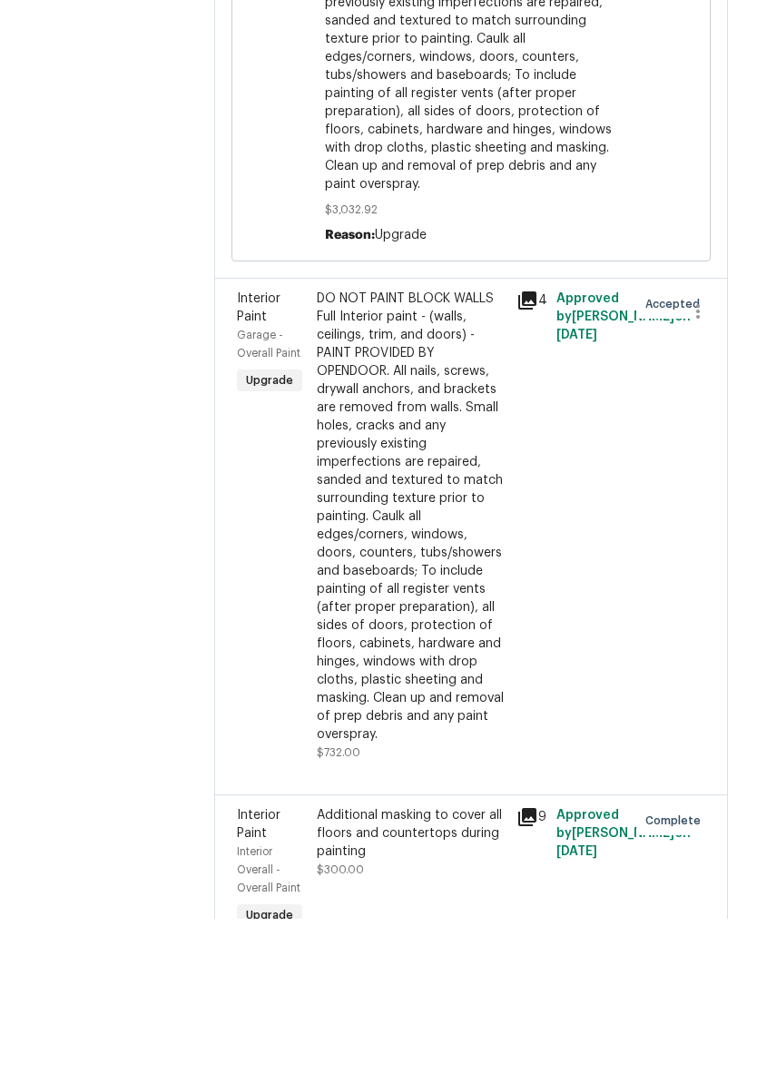
scroll to position [626, 0]
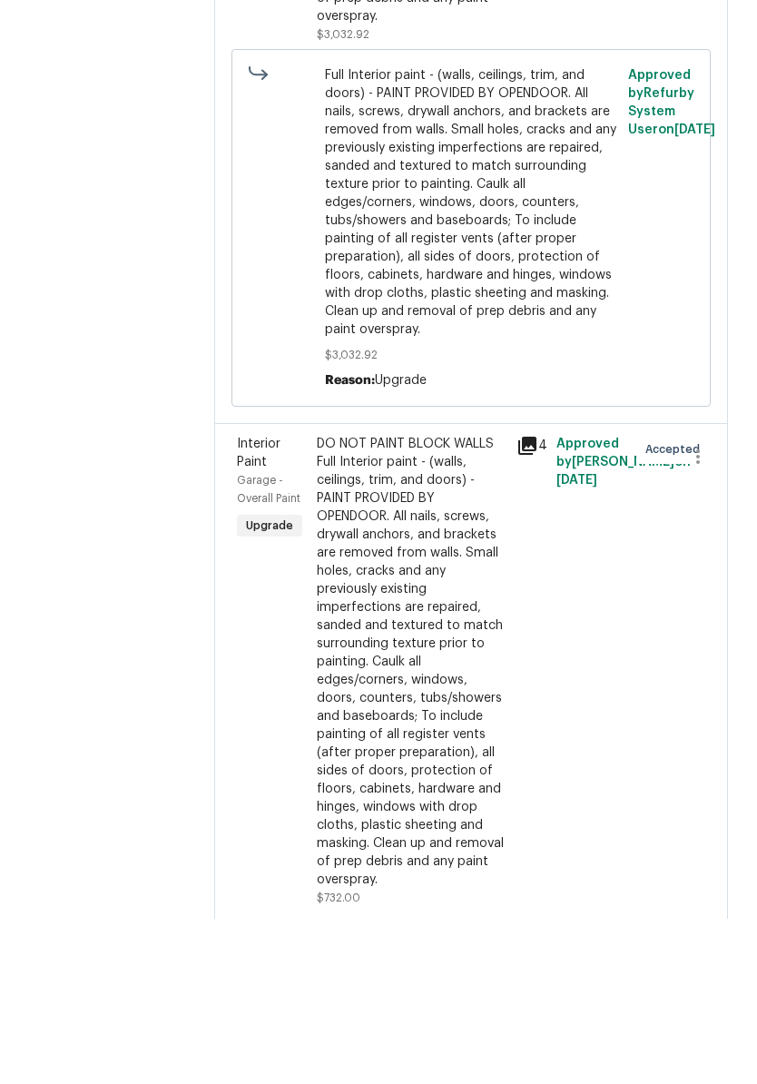
click at [474, 608] on div "DO NOT PAINT BLOCK WALLS Full Interior paint - (walls, ceilings, trim, and door…" at bounding box center [411, 827] width 189 height 454
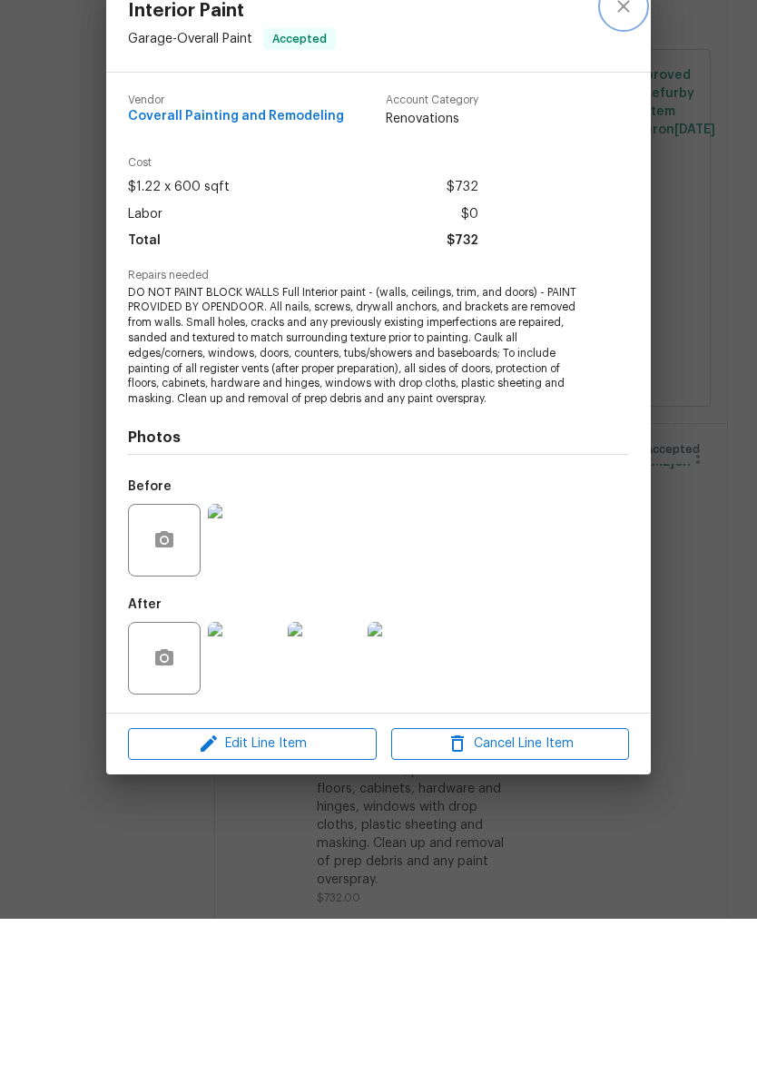
click at [631, 161] on icon "close" at bounding box center [624, 172] width 22 height 22
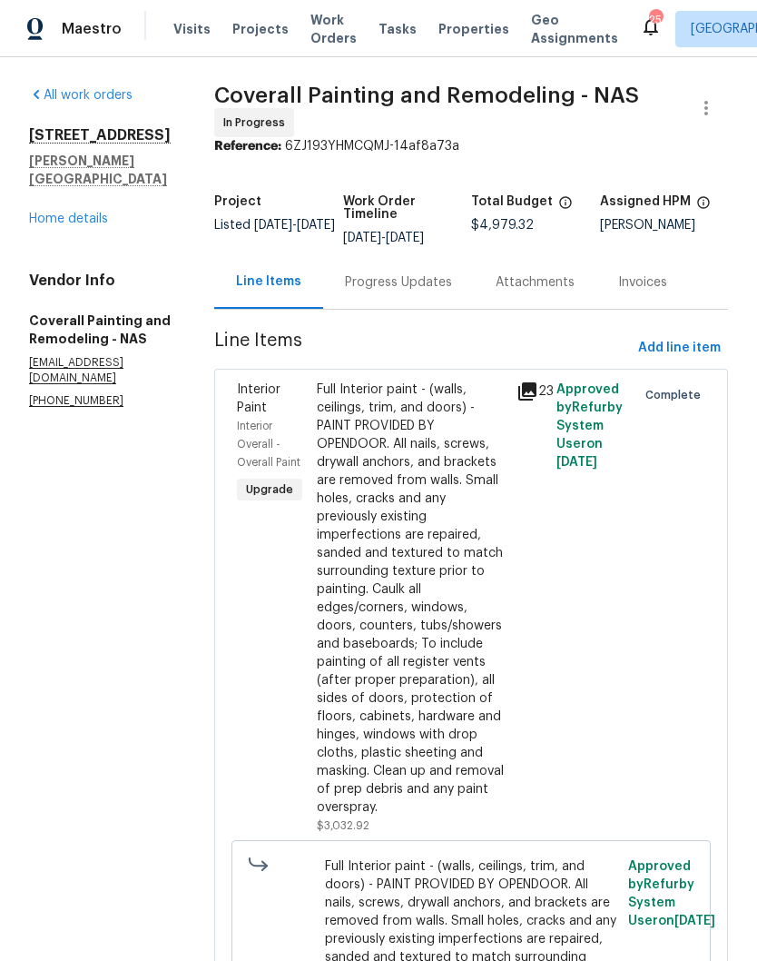
scroll to position [0, 0]
click at [79, 213] on link "Home details" at bounding box center [68, 219] width 79 height 13
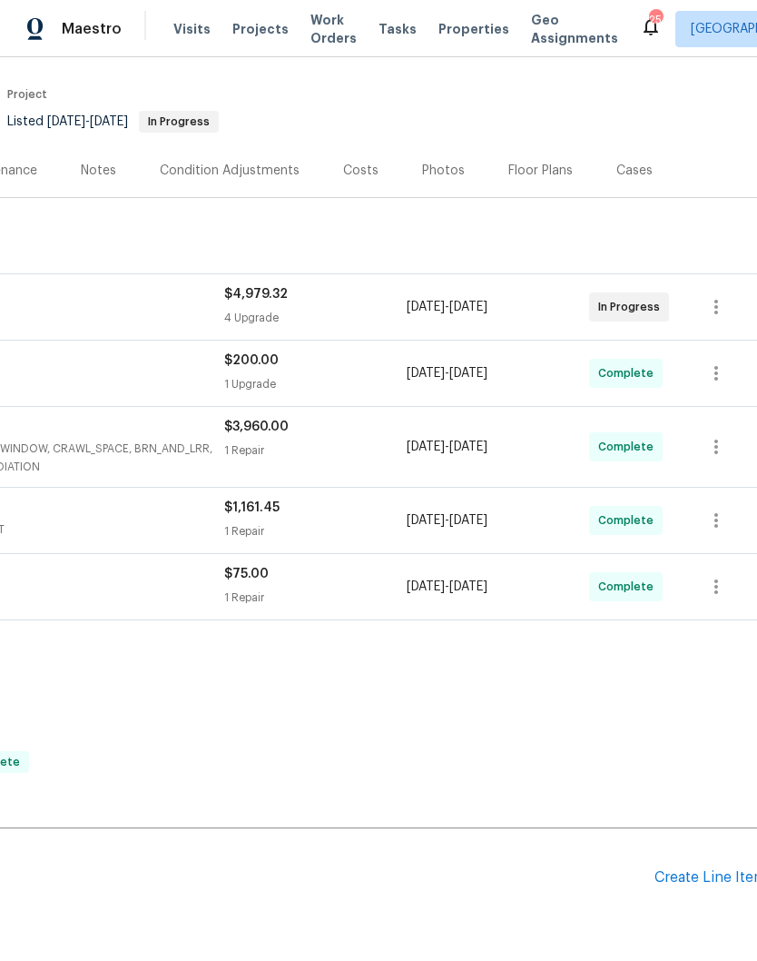
scroll to position [127, 258]
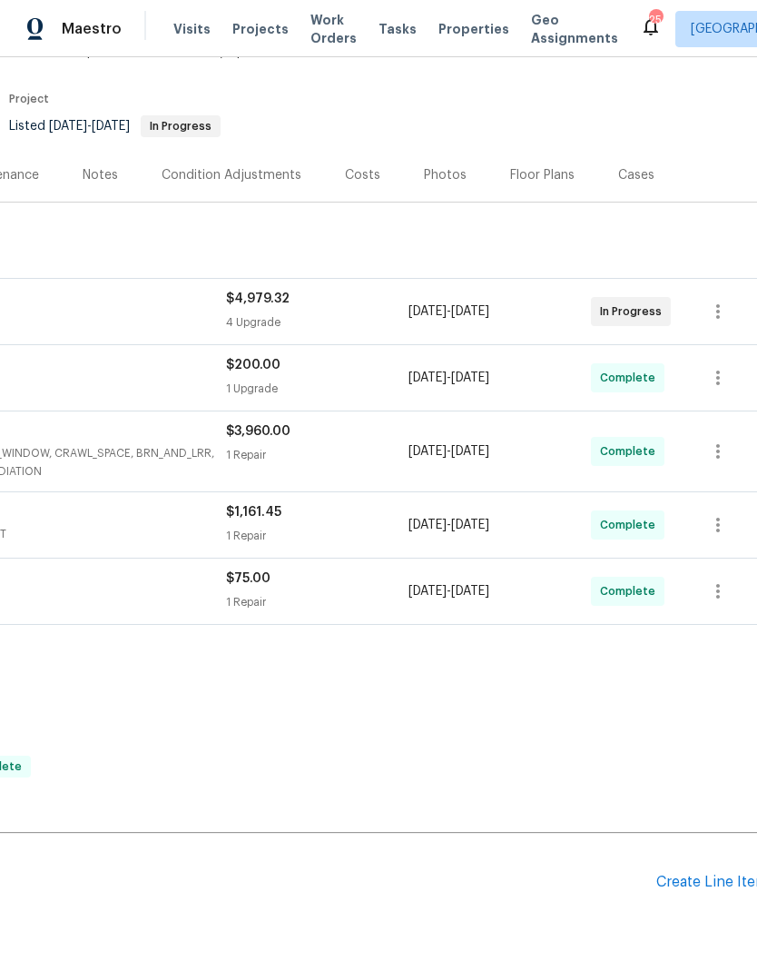
click at [711, 874] on div "Create Line Item" at bounding box center [713, 882] width 112 height 17
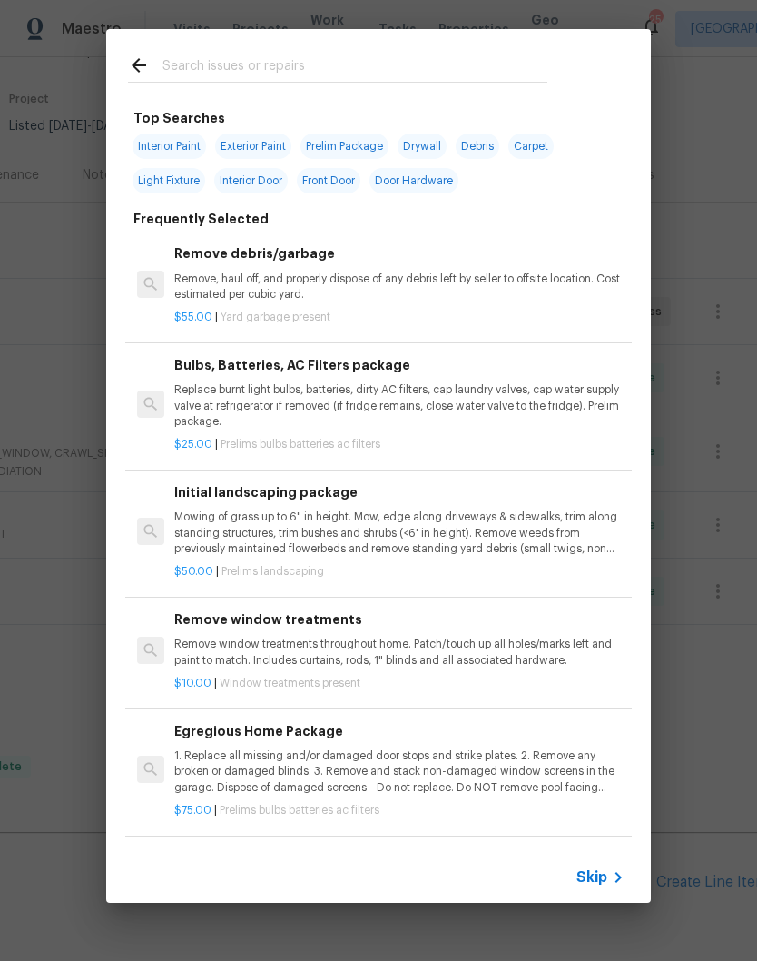
click at [252, 56] on input "text" at bounding box center [355, 67] width 385 height 27
type input "Bushes"
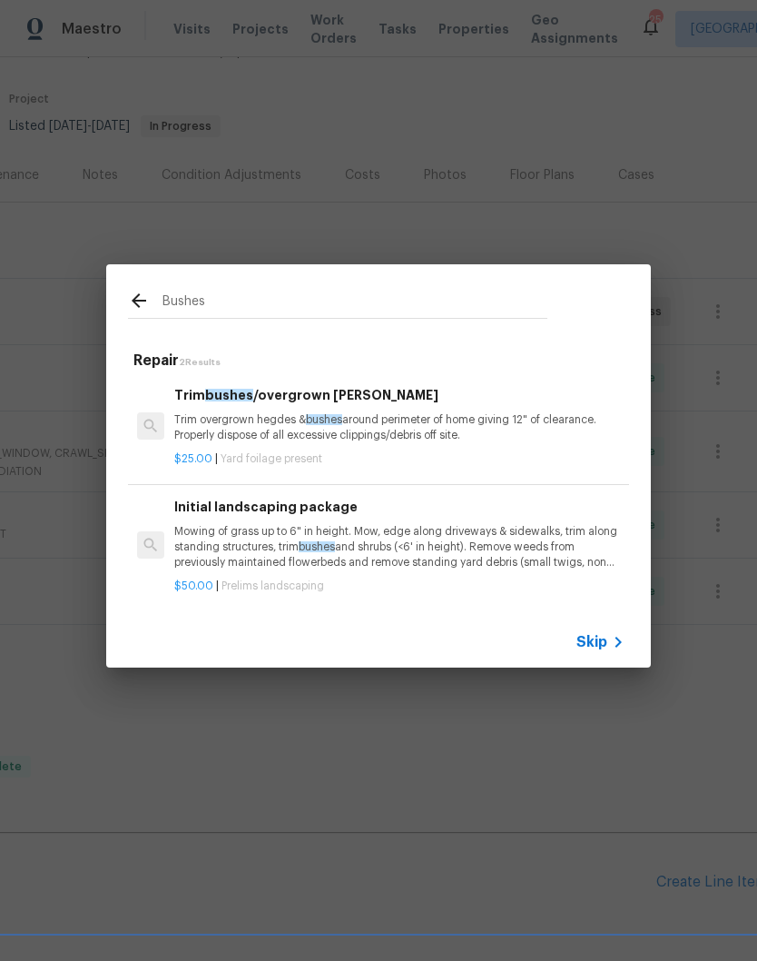
click at [404, 420] on p "Trim overgrown hegdes & bushes around perimeter of home giving 12" of clearance…" at bounding box center [399, 427] width 450 height 31
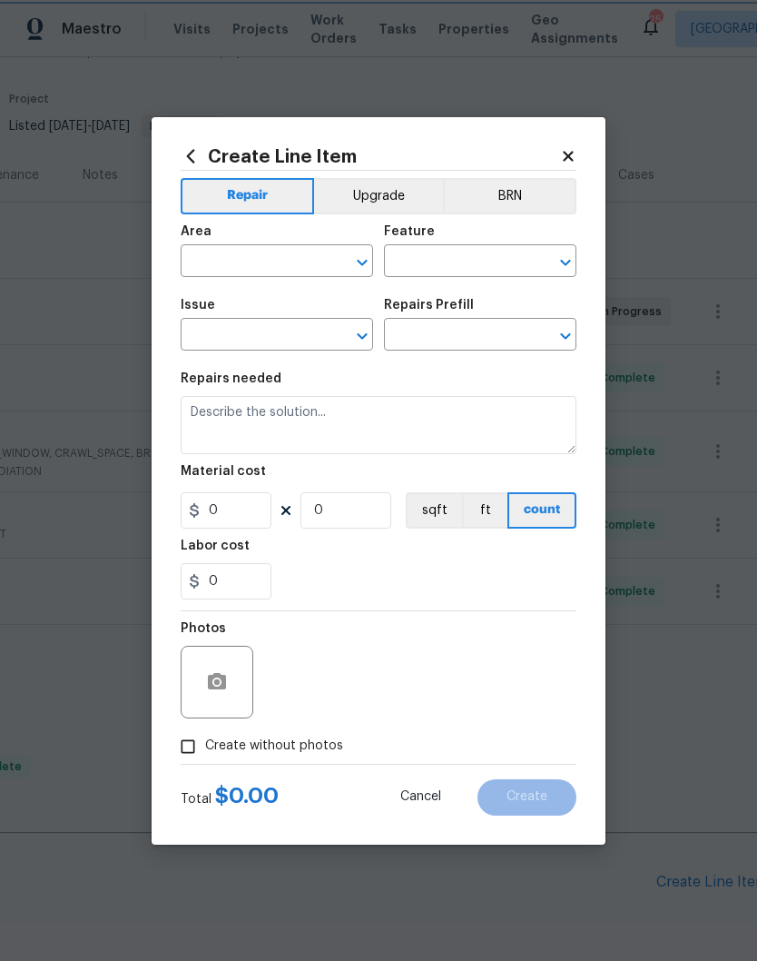
type input "Dead/overgrown tree or foliage"
type input "Trim bushes/overgrown [PERSON_NAME] $25.00"
type textarea "Trim overgrown hegdes & bushes around perimeter of home giving 12" of clearance…"
type input "25"
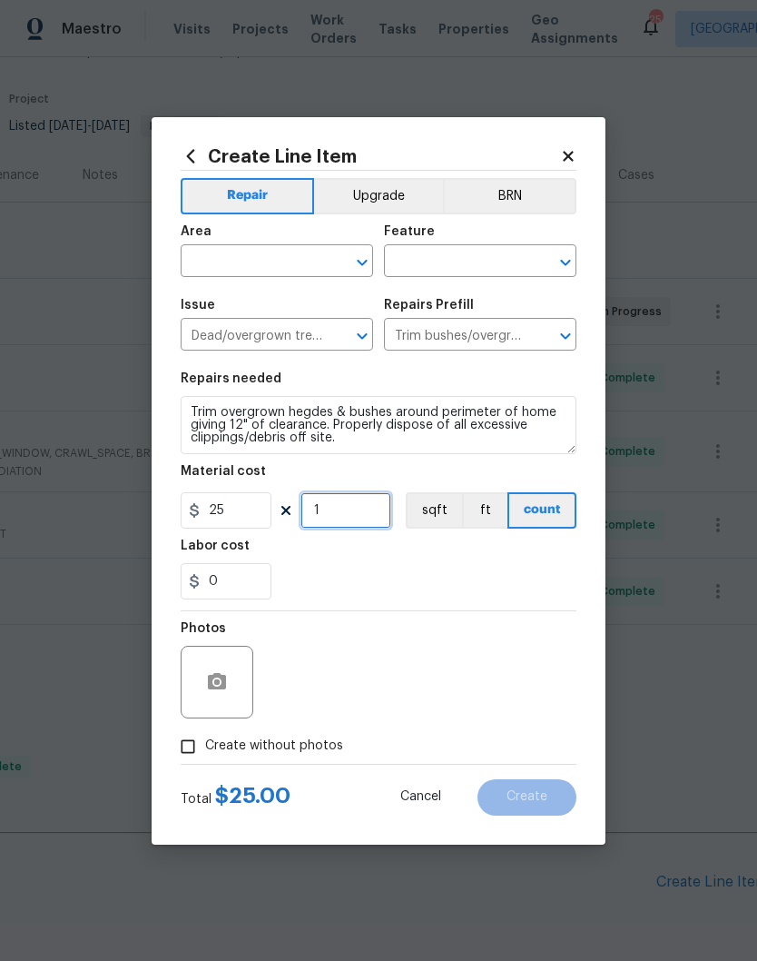
click at [363, 519] on input "1" at bounding box center [346, 510] width 91 height 36
type input "4"
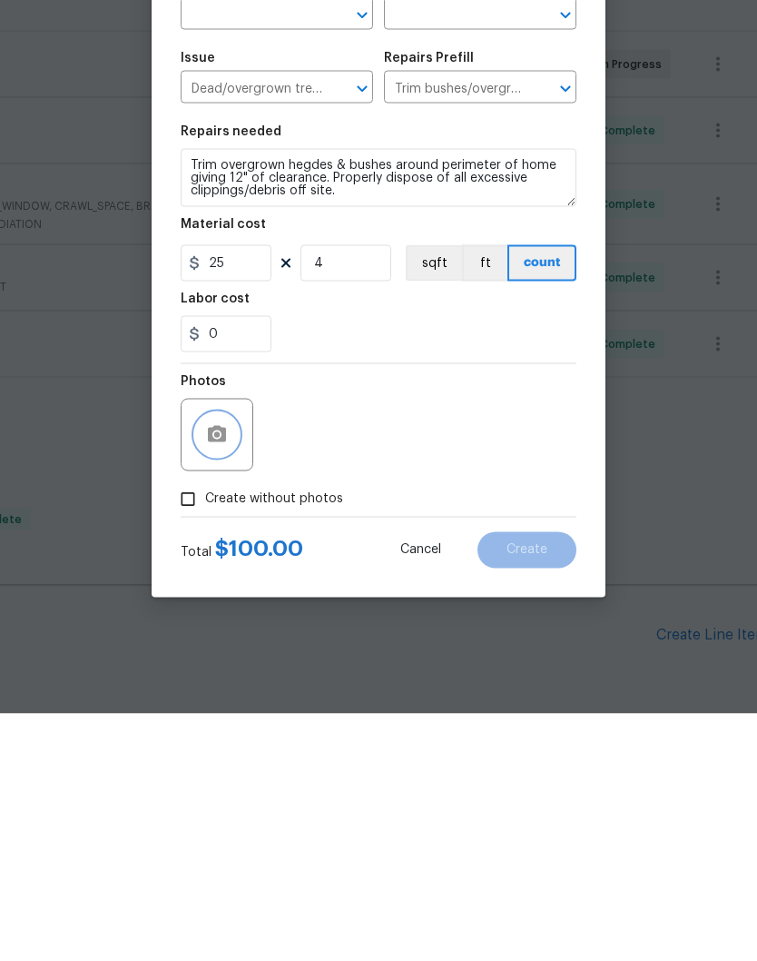
click at [226, 673] on icon "button" at bounding box center [217, 681] width 18 height 16
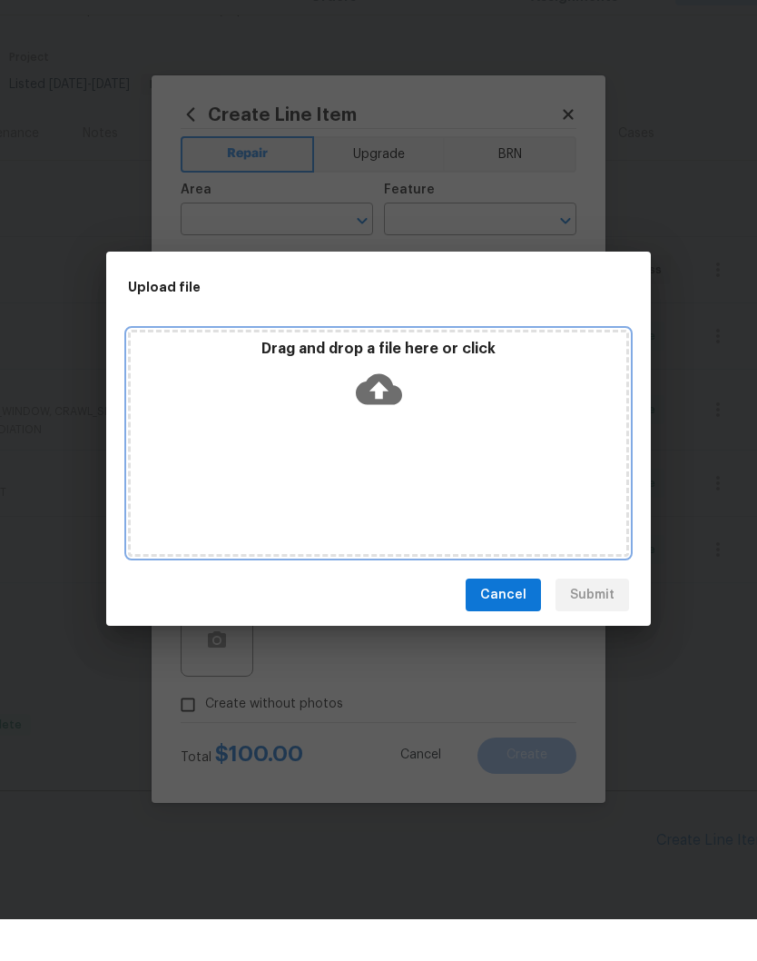
click at [466, 402] on div "Drag and drop a file here or click" at bounding box center [379, 420] width 496 height 78
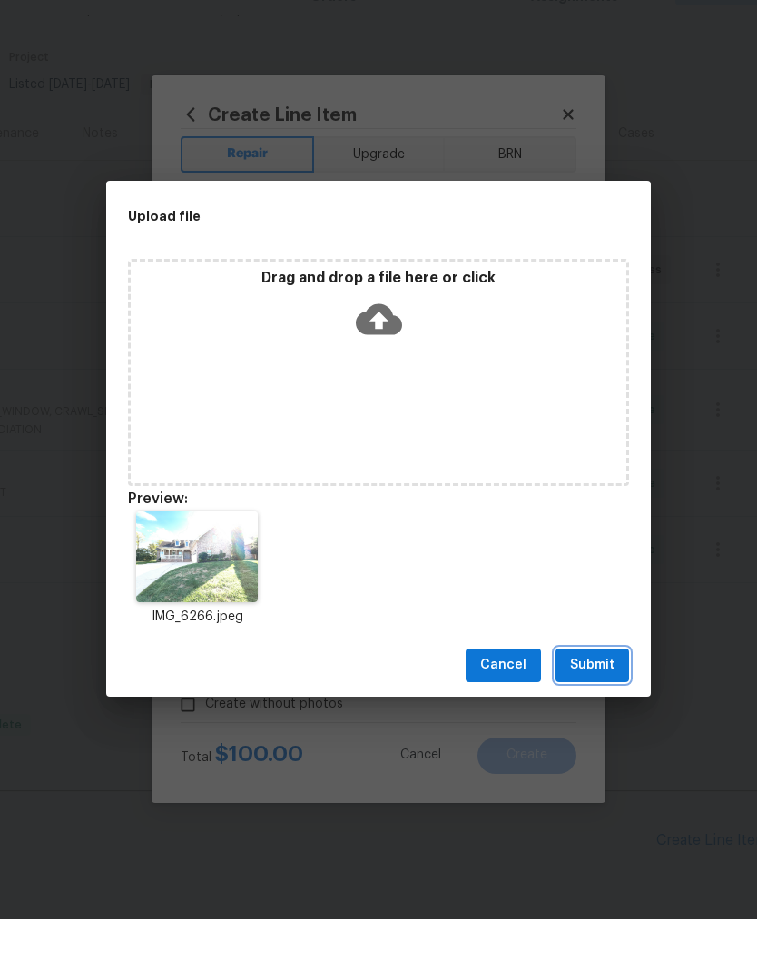
click at [598, 696] on span "Submit" at bounding box center [592, 707] width 44 height 23
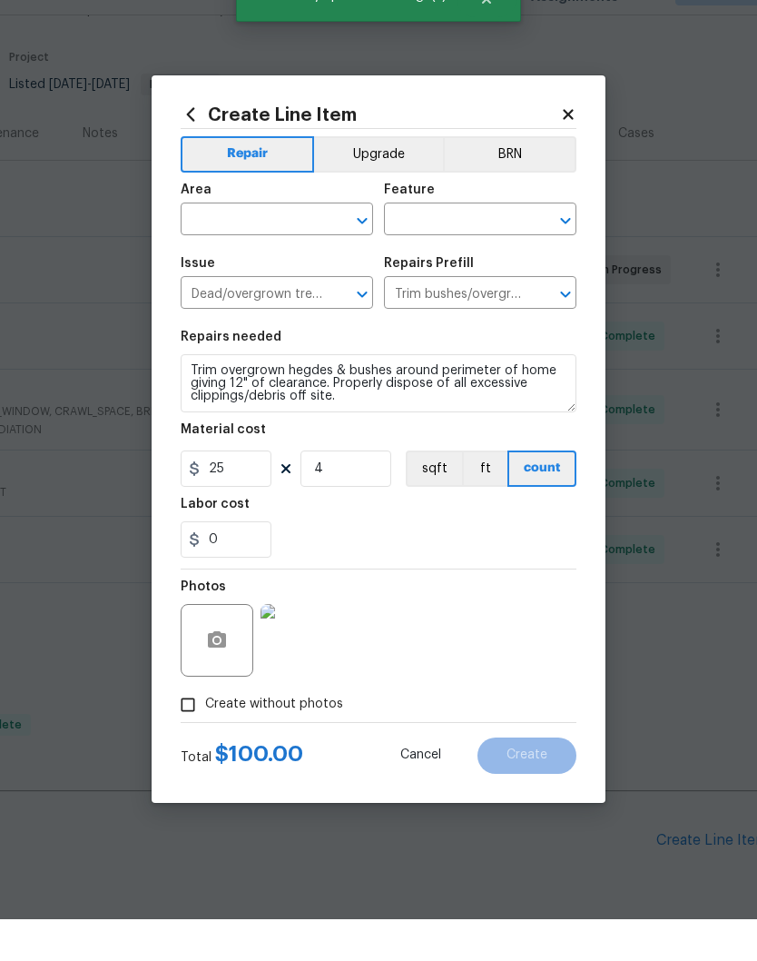
click at [307, 646] on img at bounding box center [297, 682] width 73 height 73
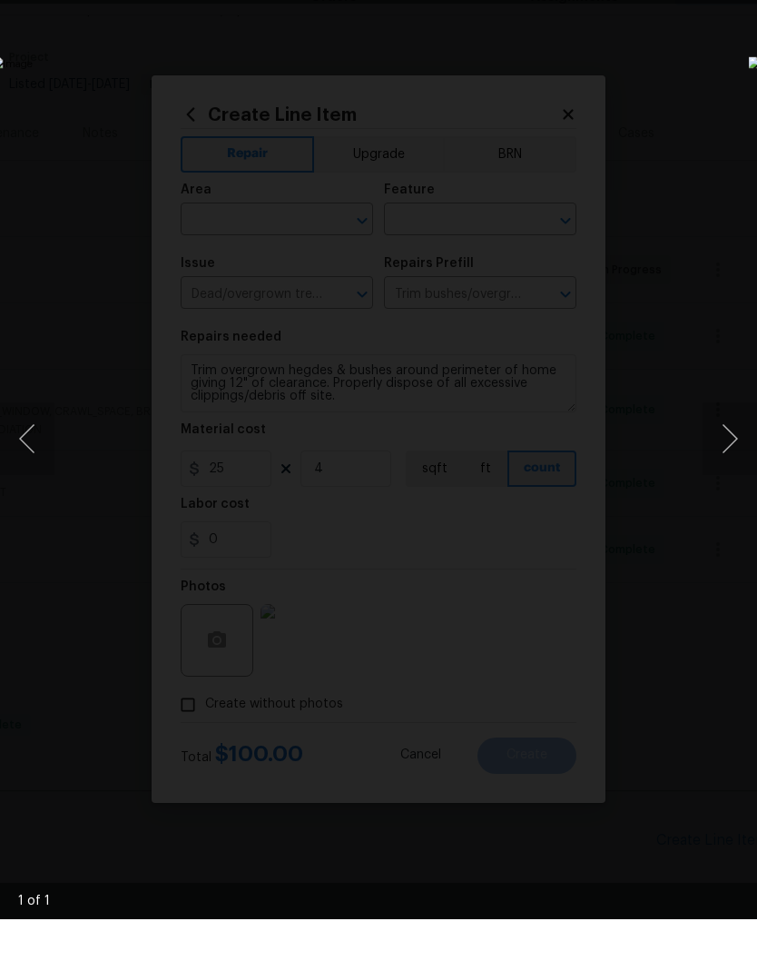
click at [746, 0] on ul "Remove photo" at bounding box center [634, 22] width 245 height 45
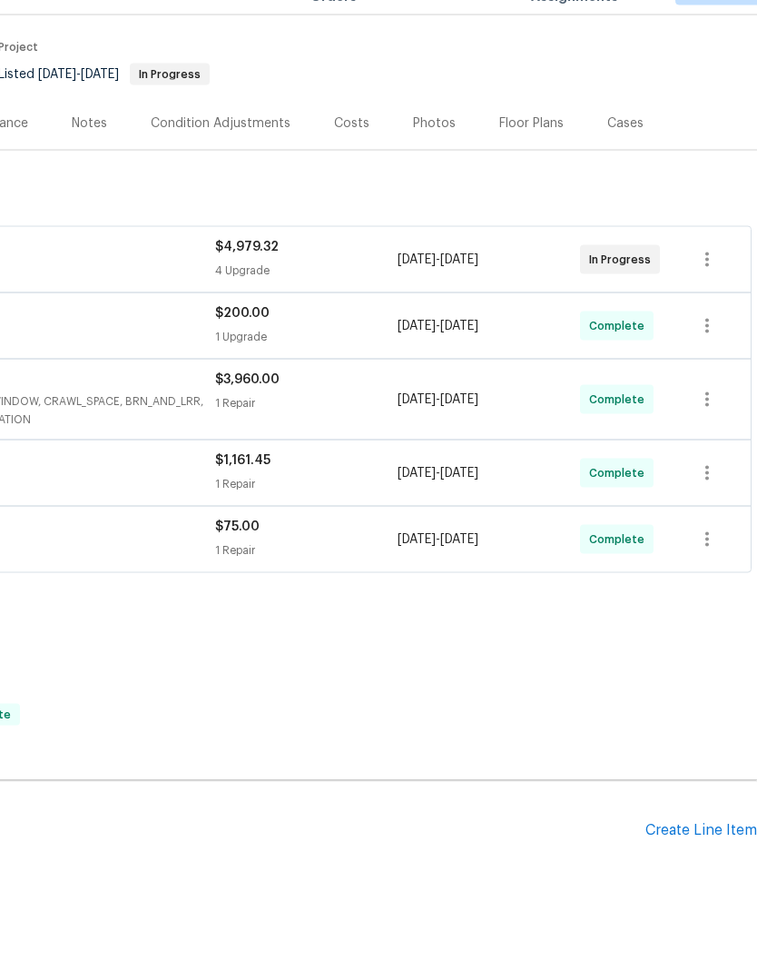
scroll to position [137, 269]
click at [703, 864] on div "Create Line Item" at bounding box center [702, 872] width 112 height 17
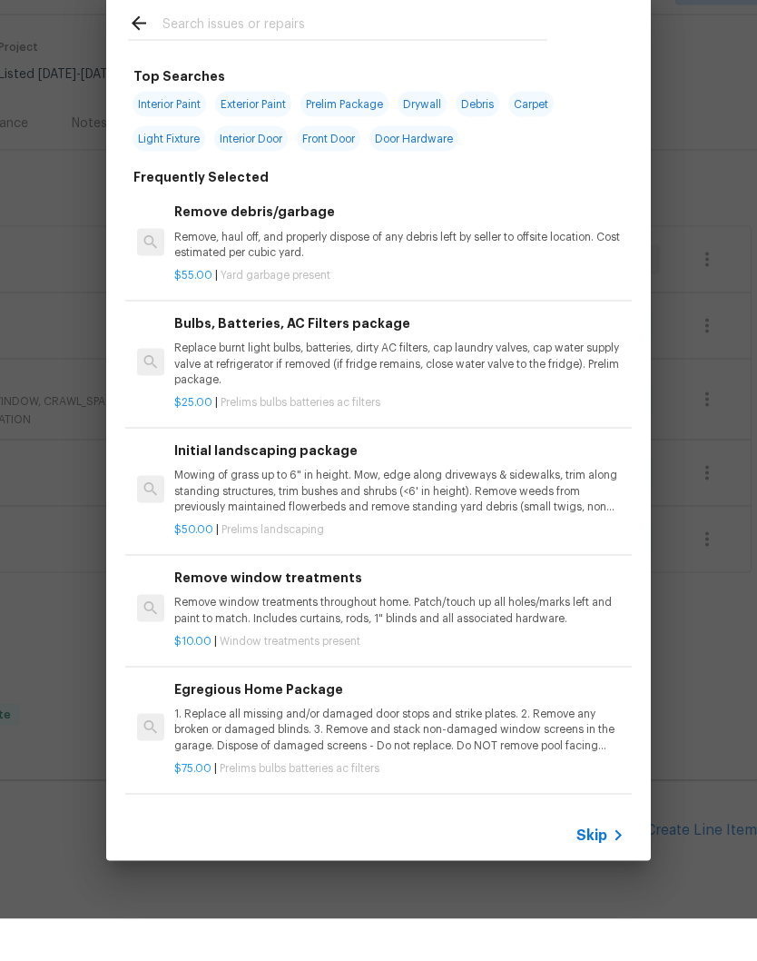
click at [318, 54] on input "text" at bounding box center [355, 67] width 385 height 27
type input "Bushes"
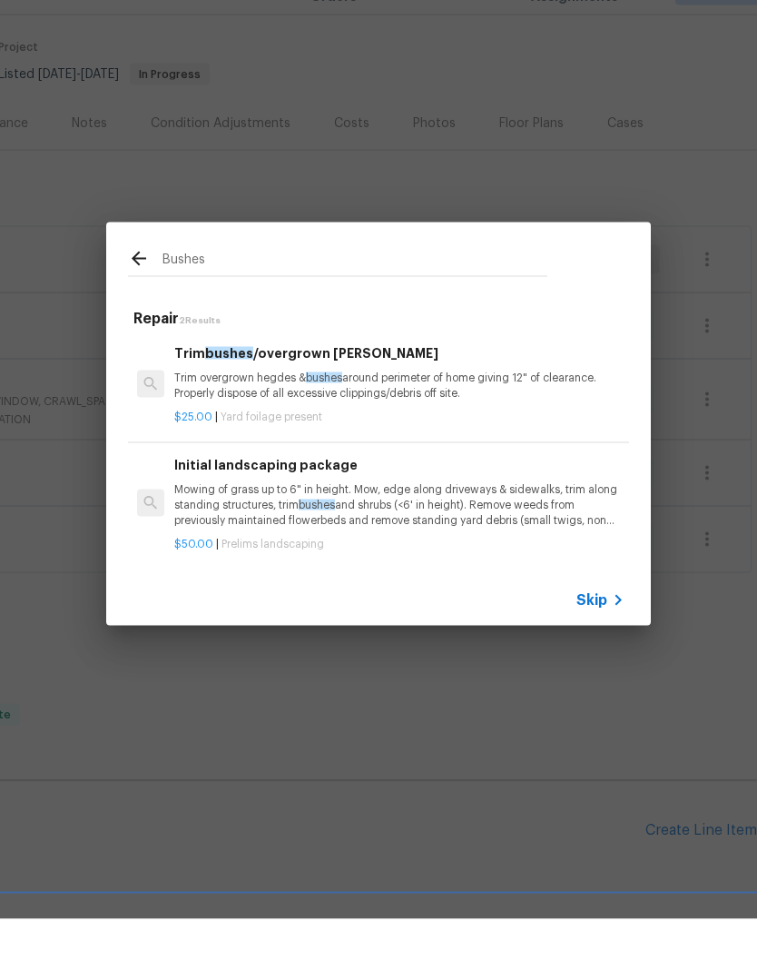
click at [360, 385] on div "Trim bushes /overgrown hedges Trim overgrown hegdes & bushes around perimeter o…" at bounding box center [399, 414] width 450 height 59
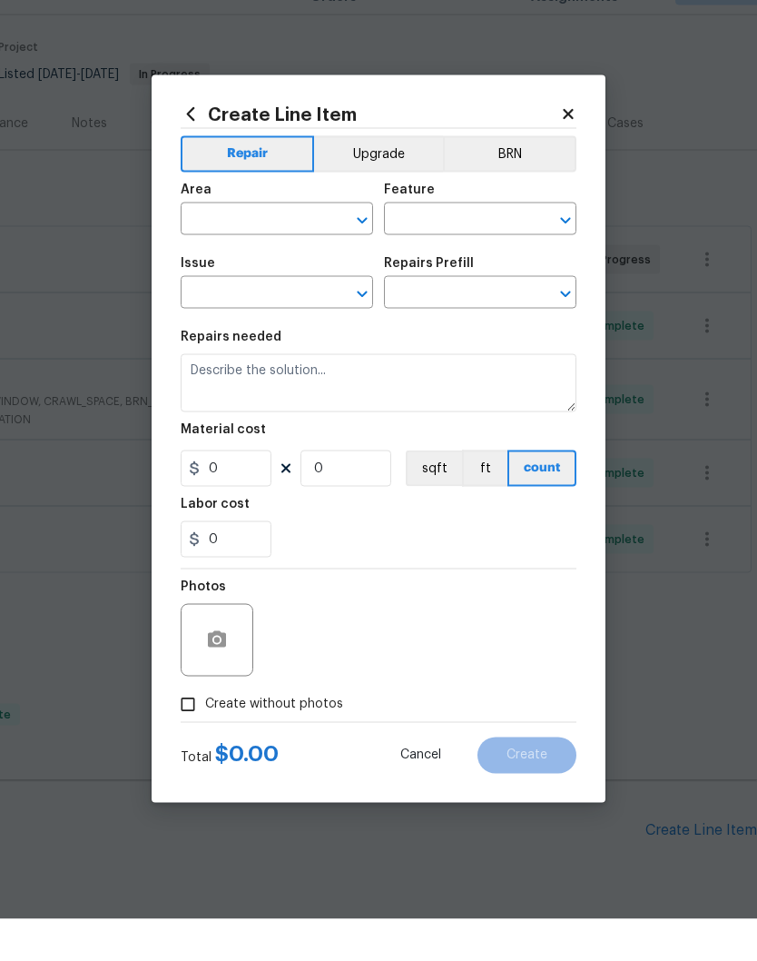
type input "Dead/overgrown tree or foliage"
type input "Trim bushes/overgrown [PERSON_NAME] $25.00"
type textarea "Trim overgrown hegdes & bushes around perimeter of home giving 12" of clearance…"
type input "25"
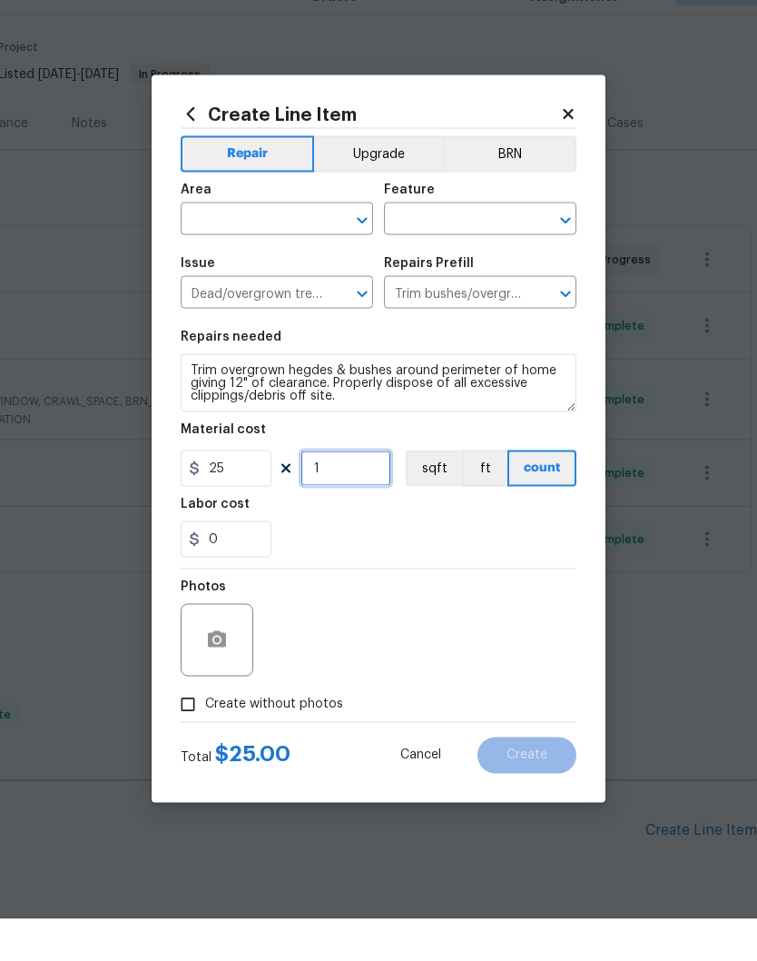
click at [352, 492] on input "1" at bounding box center [346, 510] width 91 height 36
type input "4"
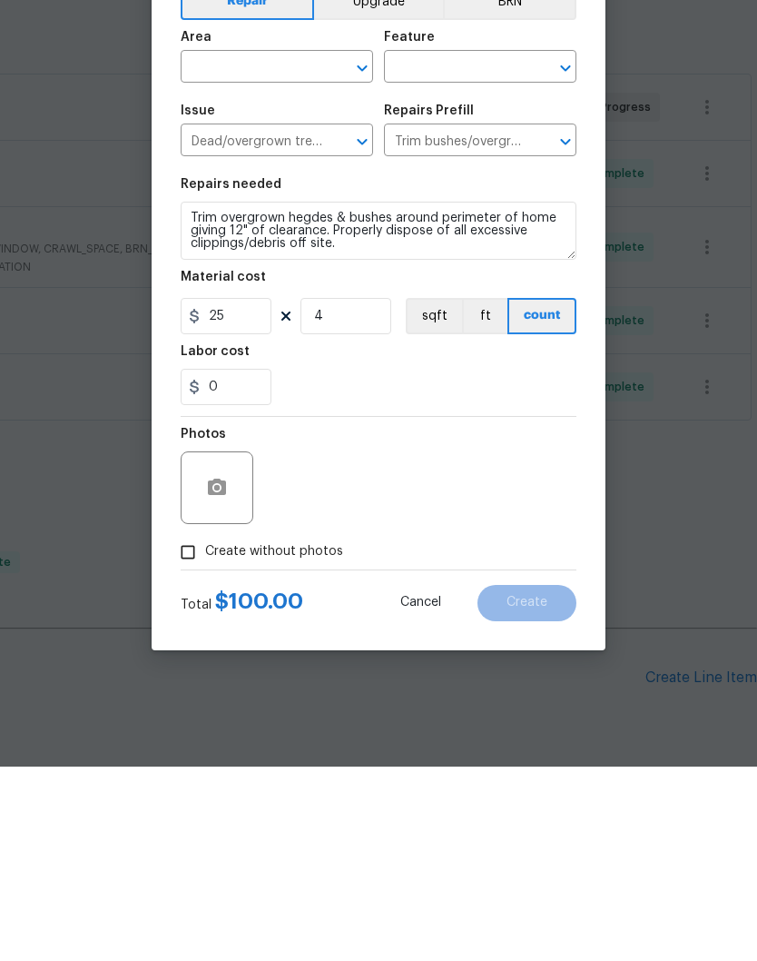
scroll to position [74, 0]
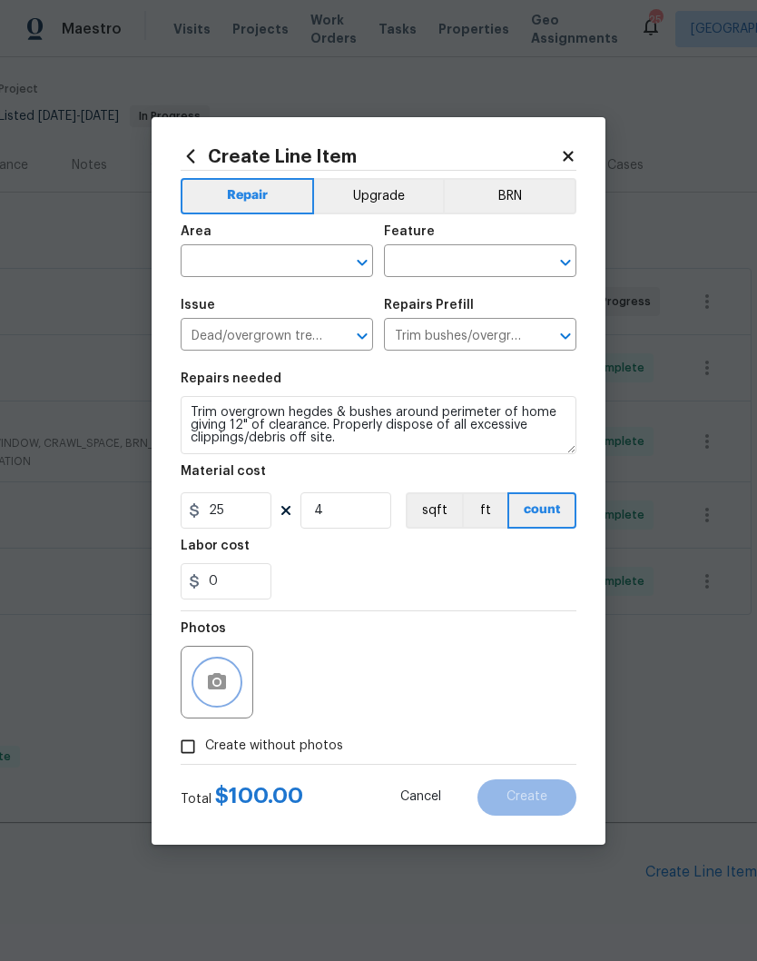
click at [217, 677] on icon "button" at bounding box center [217, 681] width 18 height 16
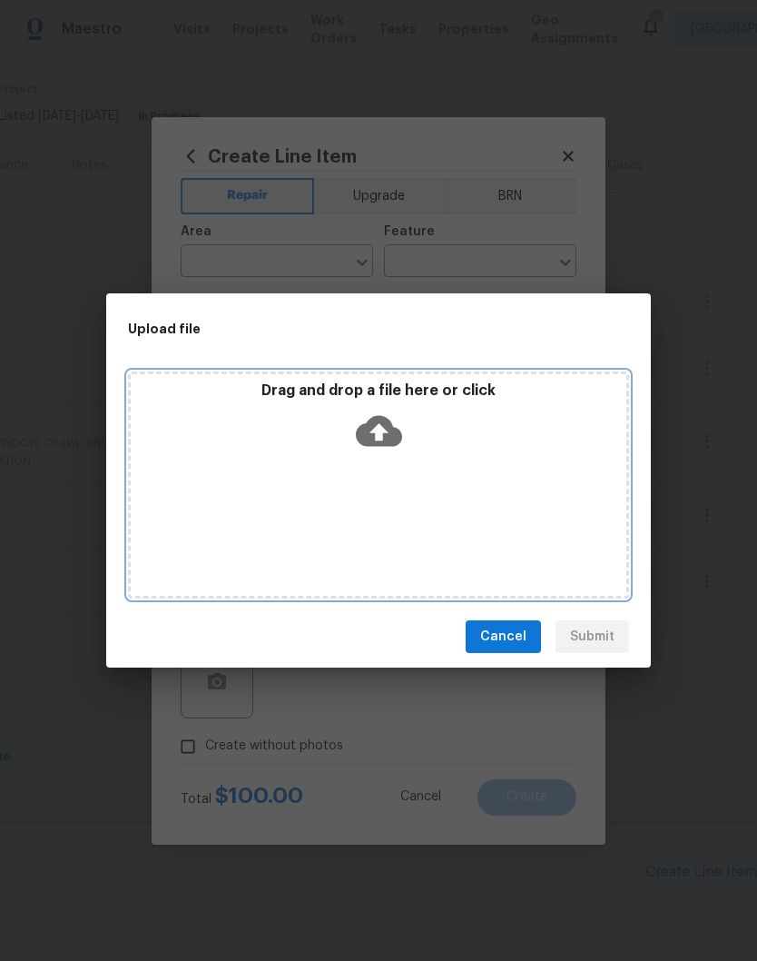
click at [466, 470] on div "Drag and drop a file here or click" at bounding box center [378, 484] width 501 height 227
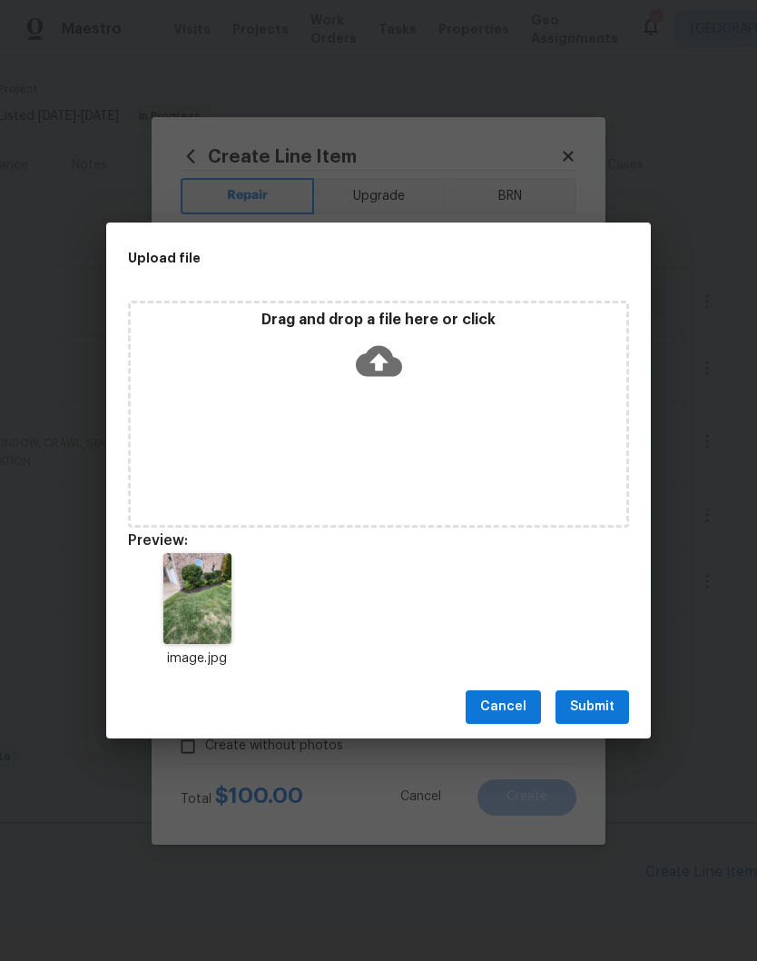
click at [605, 704] on span "Submit" at bounding box center [592, 707] width 44 height 23
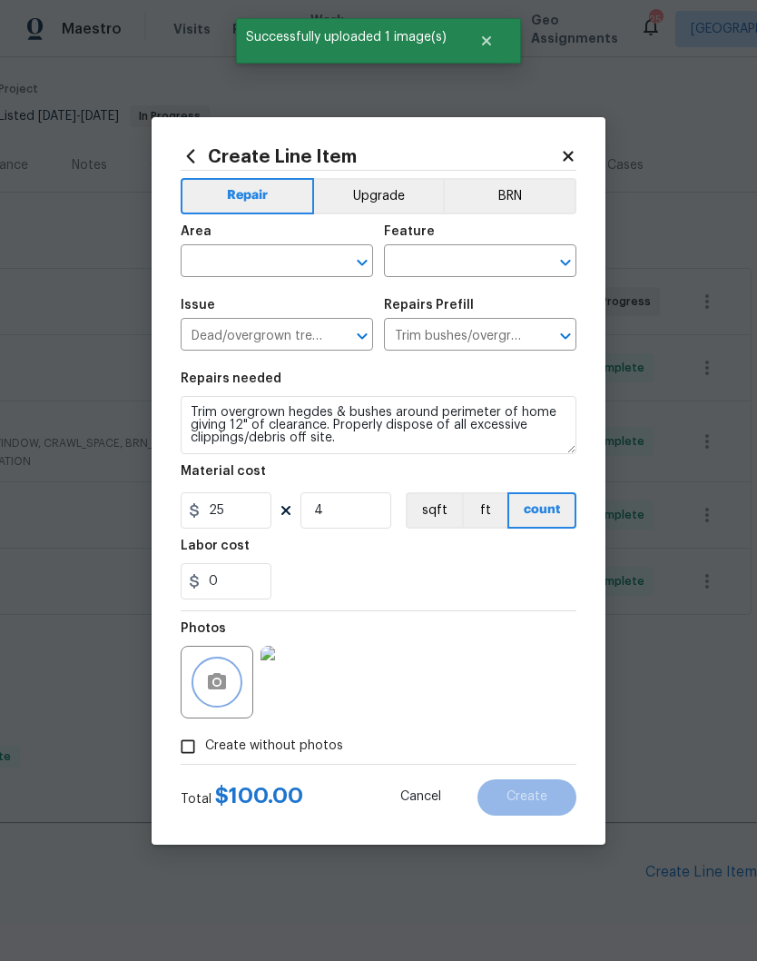
click at [215, 674] on icon "button" at bounding box center [217, 682] width 22 height 22
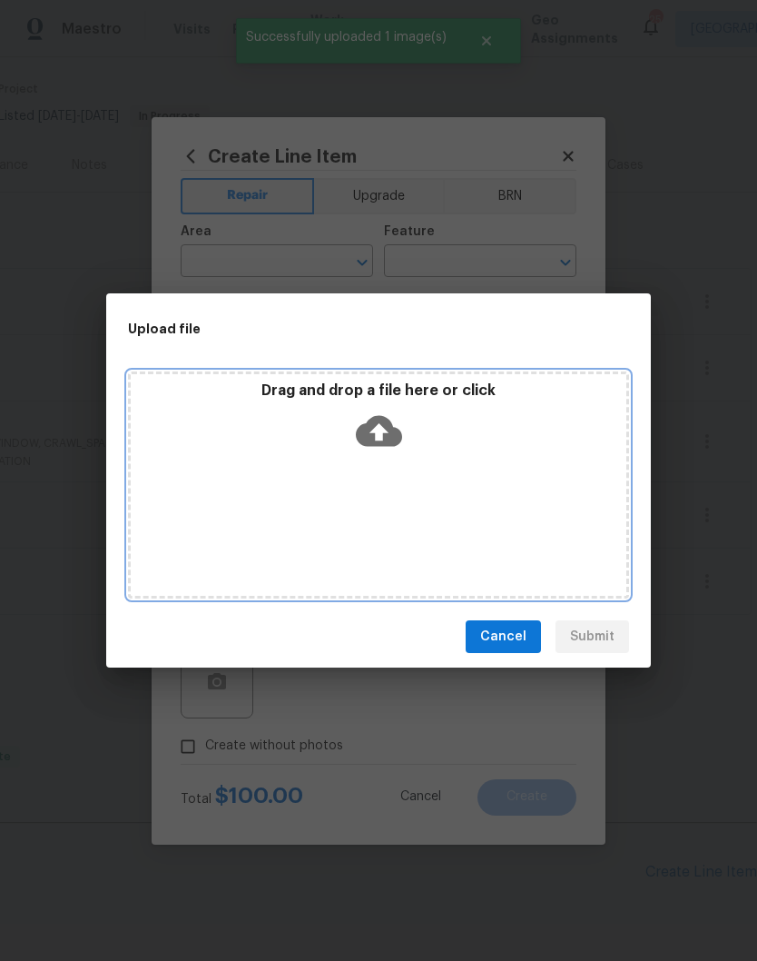
click at [459, 445] on div "Drag and drop a file here or click" at bounding box center [379, 420] width 496 height 78
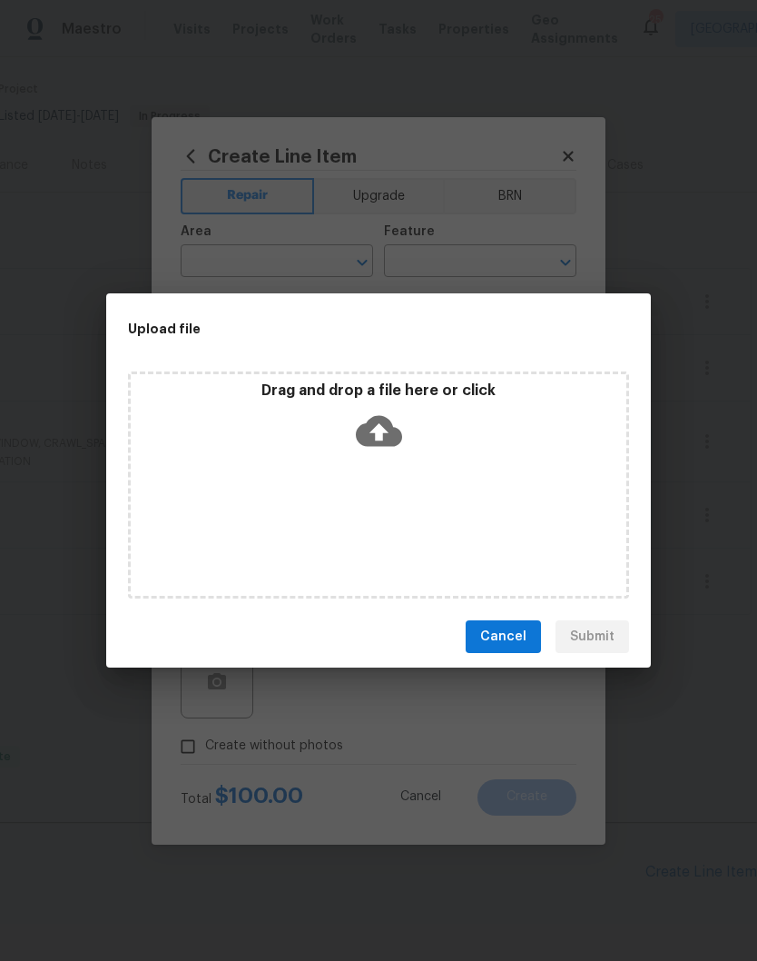
scroll to position [137, 269]
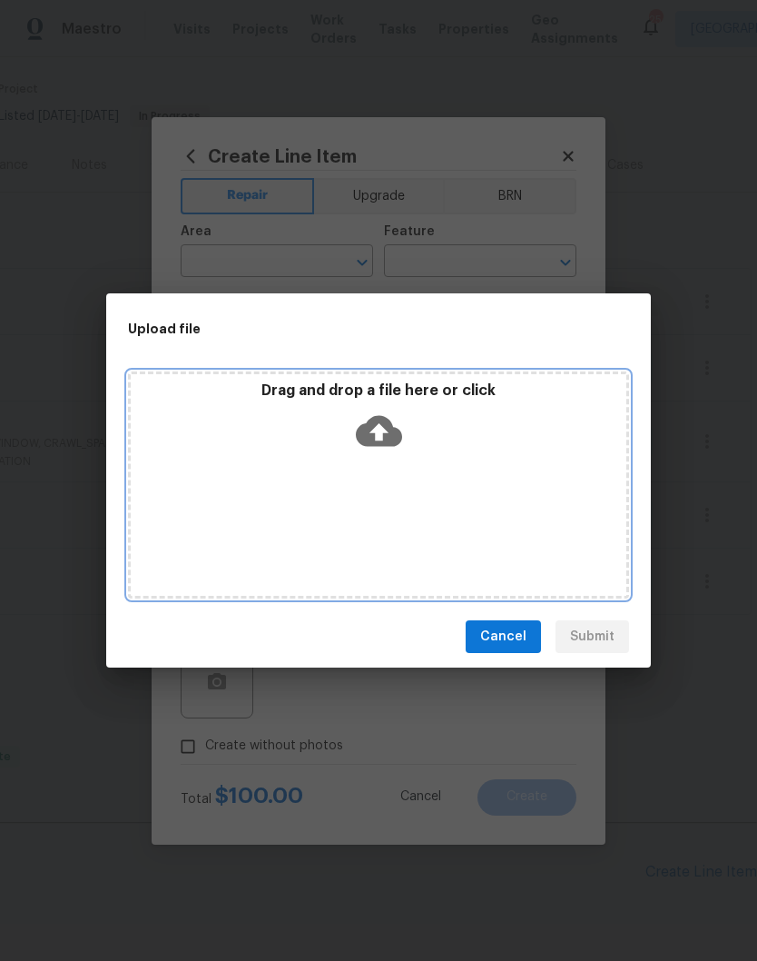
click at [476, 491] on div "Drag and drop a file here or click" at bounding box center [378, 484] width 501 height 227
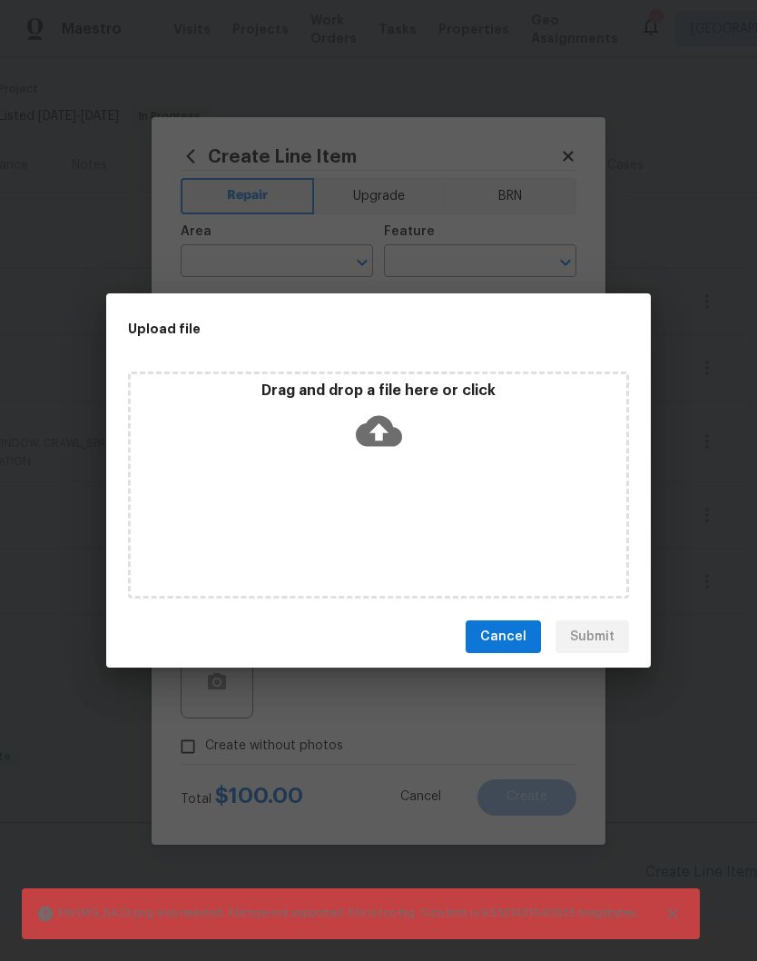
scroll to position [137, 0]
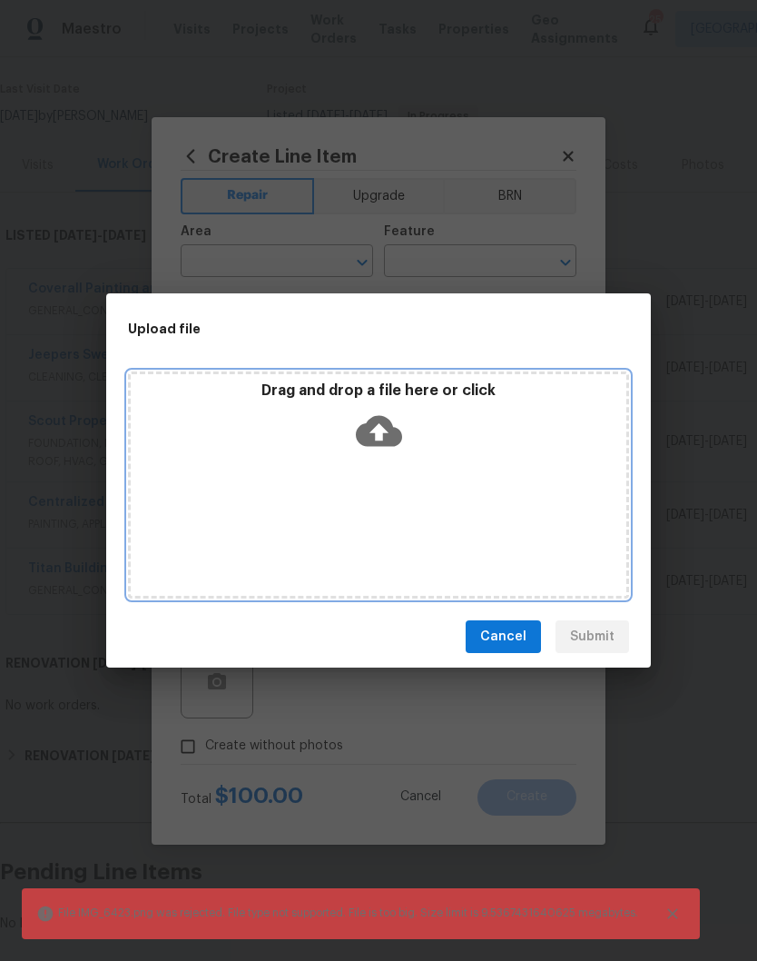
click at [449, 443] on div "Drag and drop a file here or click" at bounding box center [379, 420] width 496 height 78
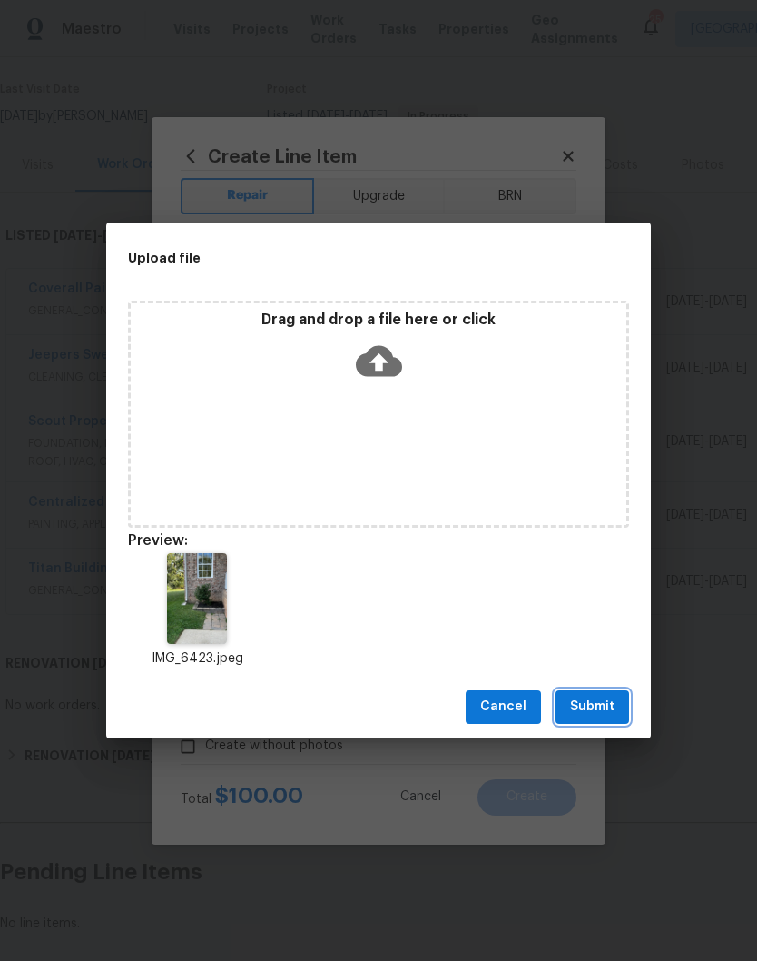
click at [607, 706] on span "Submit" at bounding box center [592, 707] width 44 height 23
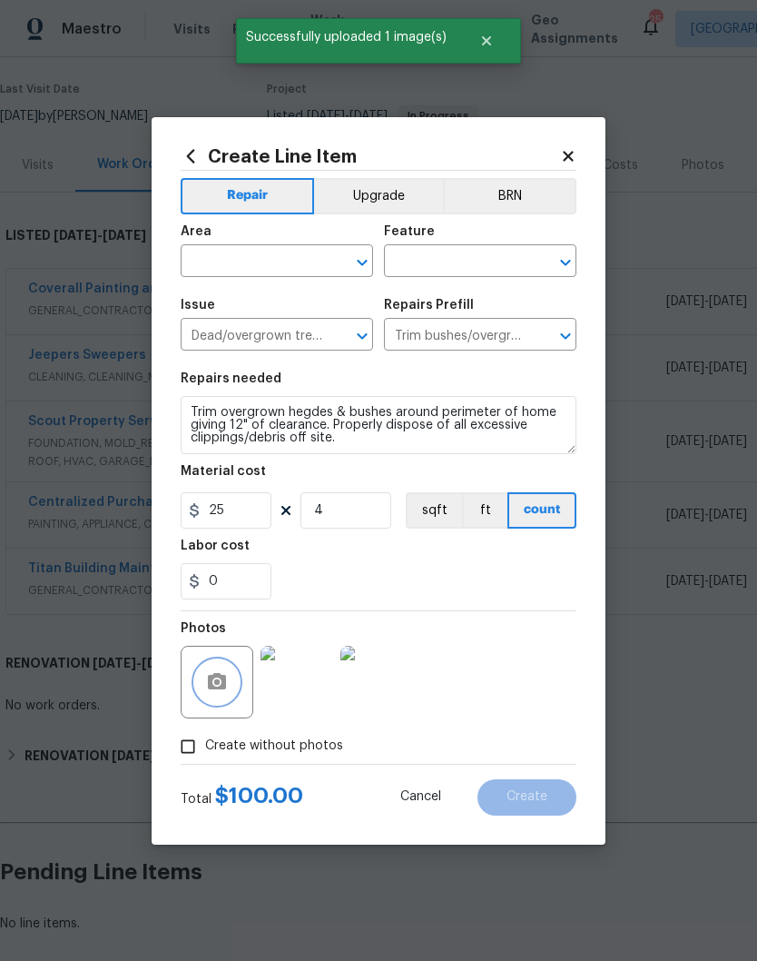
click at [334, 255] on icon "Clear" at bounding box center [339, 262] width 18 height 18
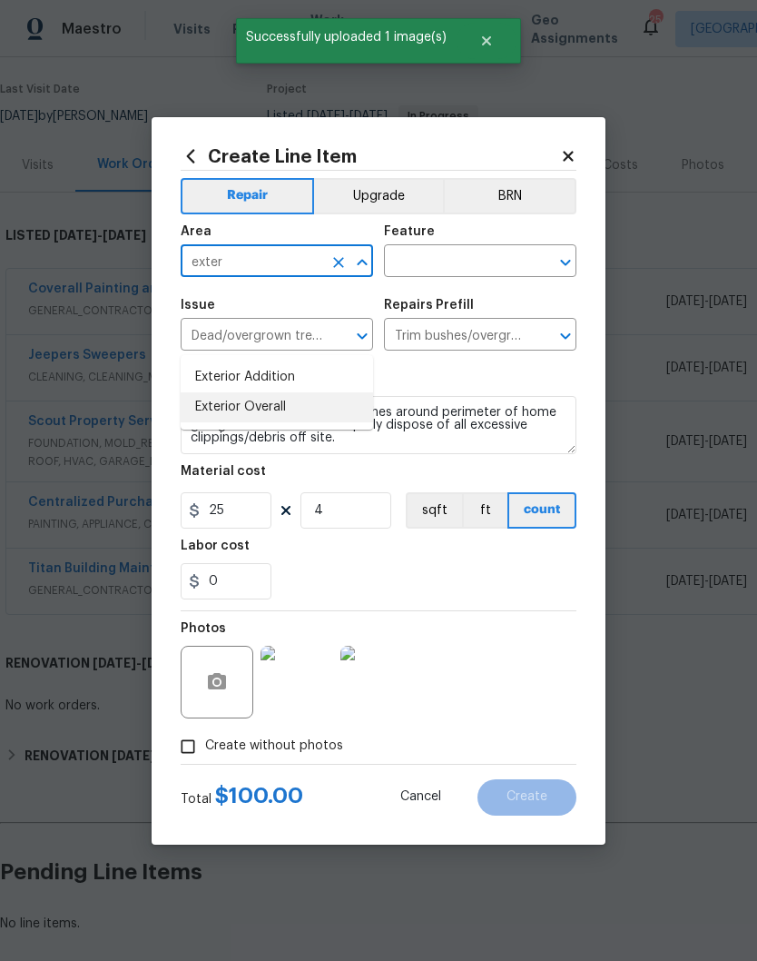
click at [293, 392] on li "Exterior Overall" at bounding box center [277, 407] width 193 height 30
type input "Exterior Overall"
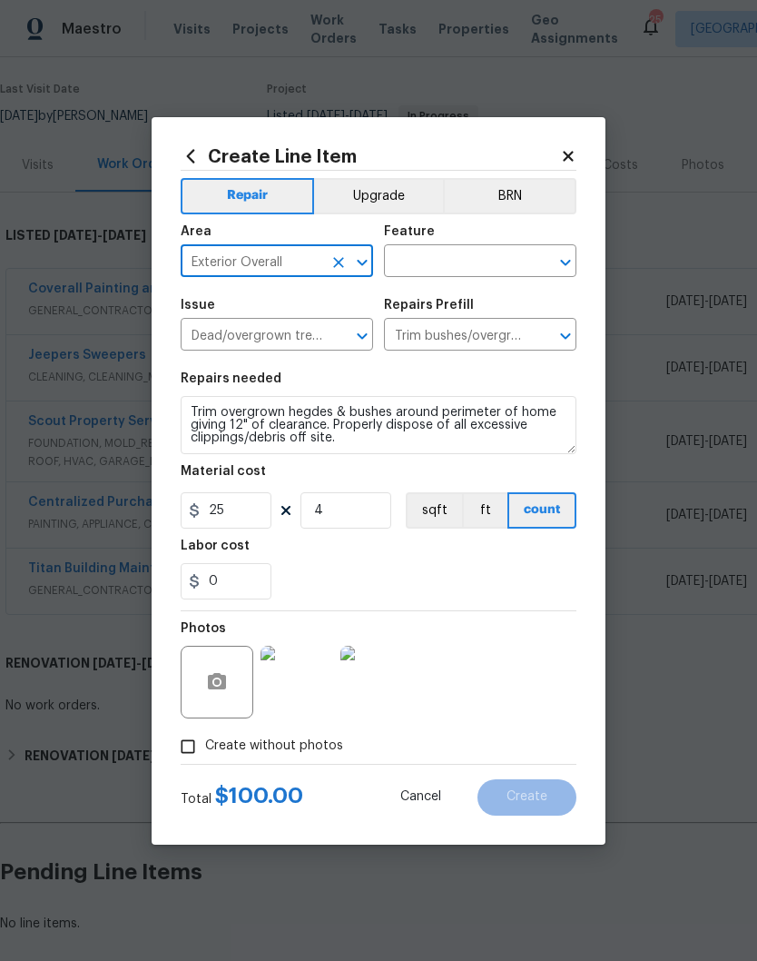
click at [496, 259] on input "text" at bounding box center [455, 263] width 142 height 28
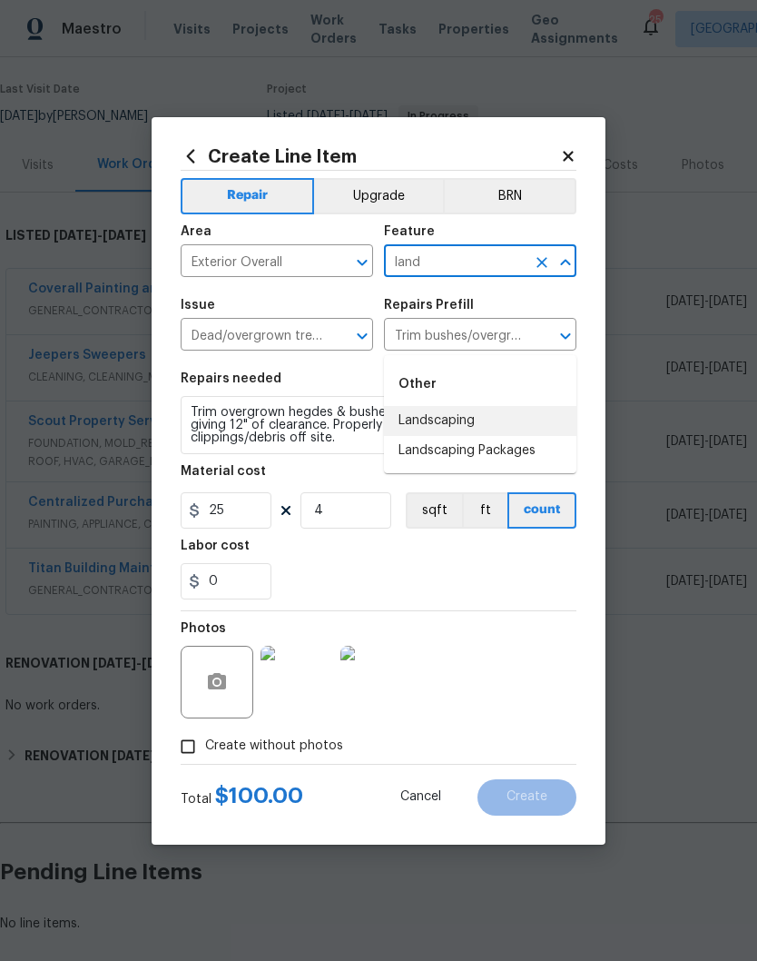
click at [467, 406] on li "Landscaping" at bounding box center [480, 421] width 193 height 30
type input "Landscaping"
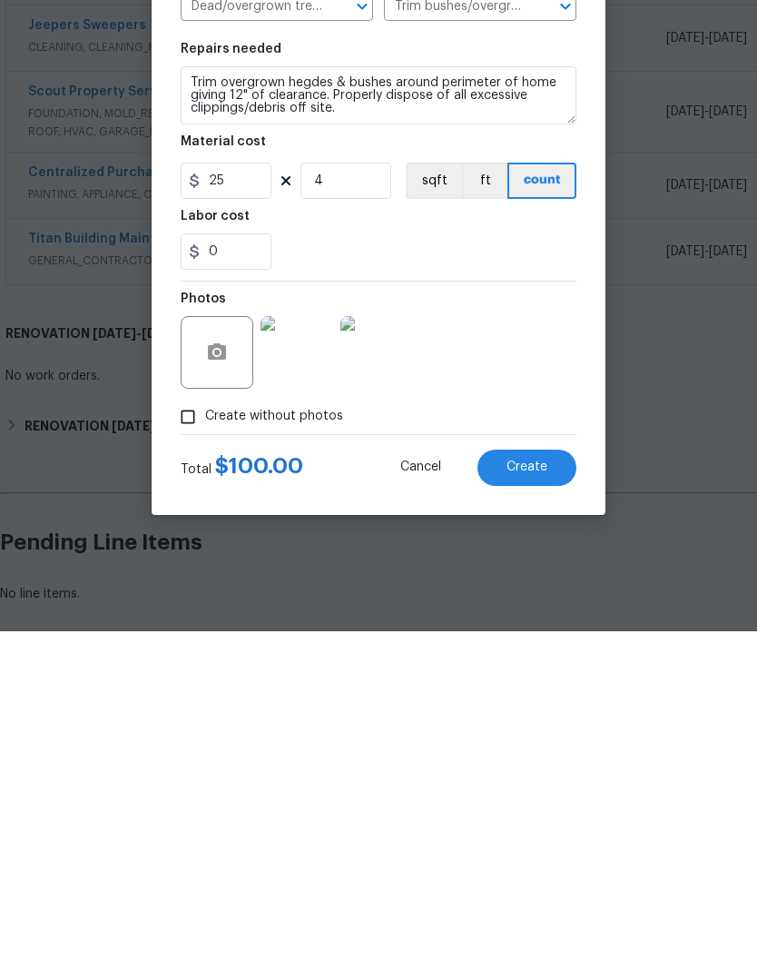
click at [539, 790] on span "Create" at bounding box center [527, 797] width 41 height 14
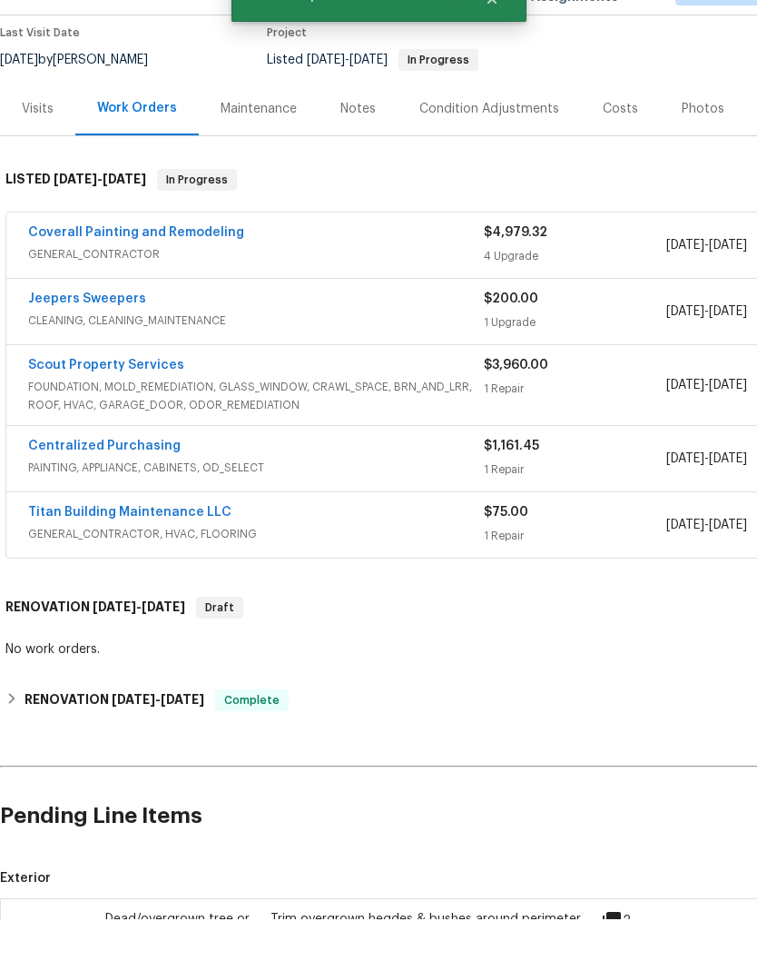
scroll to position [153, 0]
click at [163, 267] on link "Coverall Painting and Remodeling" at bounding box center [136, 273] width 216 height 13
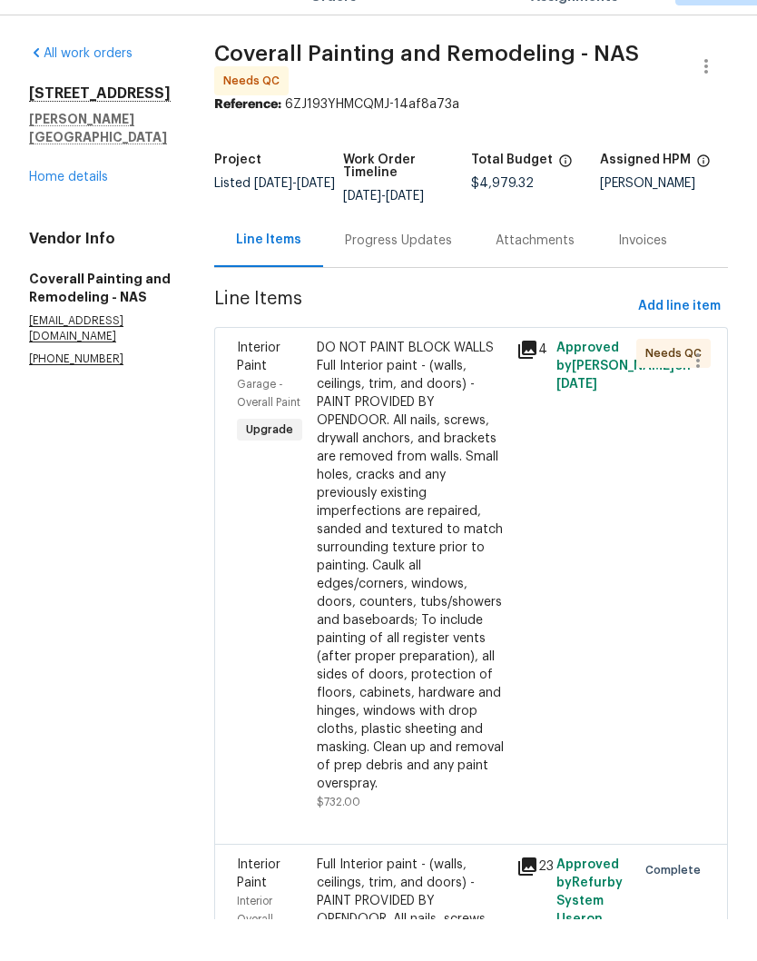
click at [493, 381] on div "DO NOT PAINT BLOCK WALLS Full Interior paint - (walls, ceilings, trim, and door…" at bounding box center [411, 608] width 189 height 454
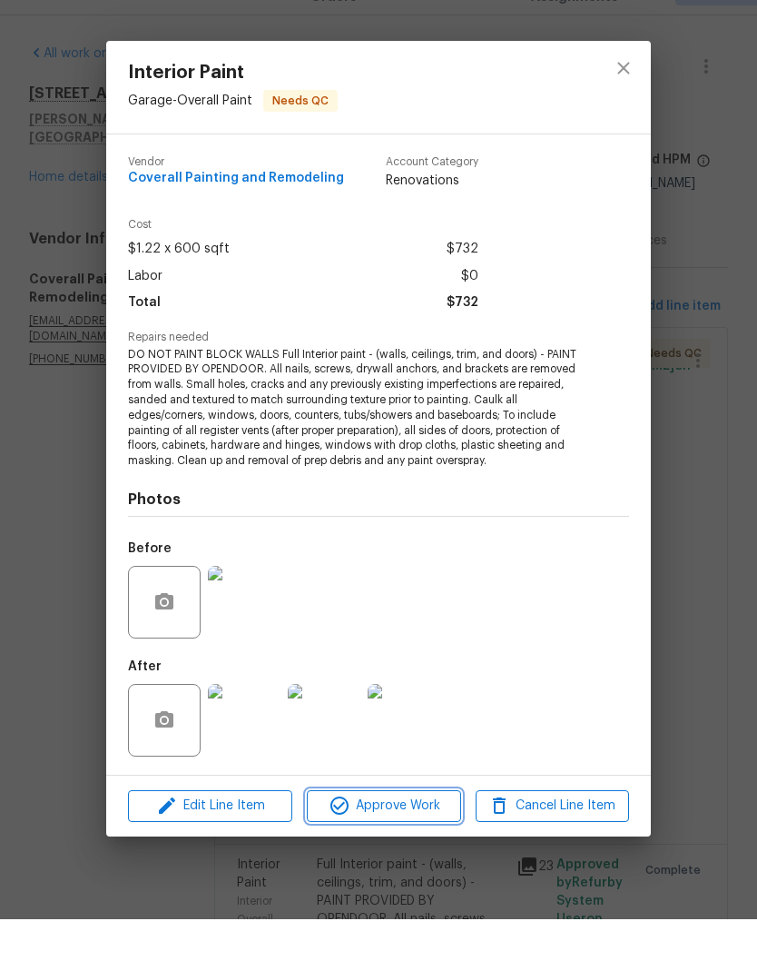
click at [419, 836] on span "Approve Work" at bounding box center [383, 847] width 143 height 23
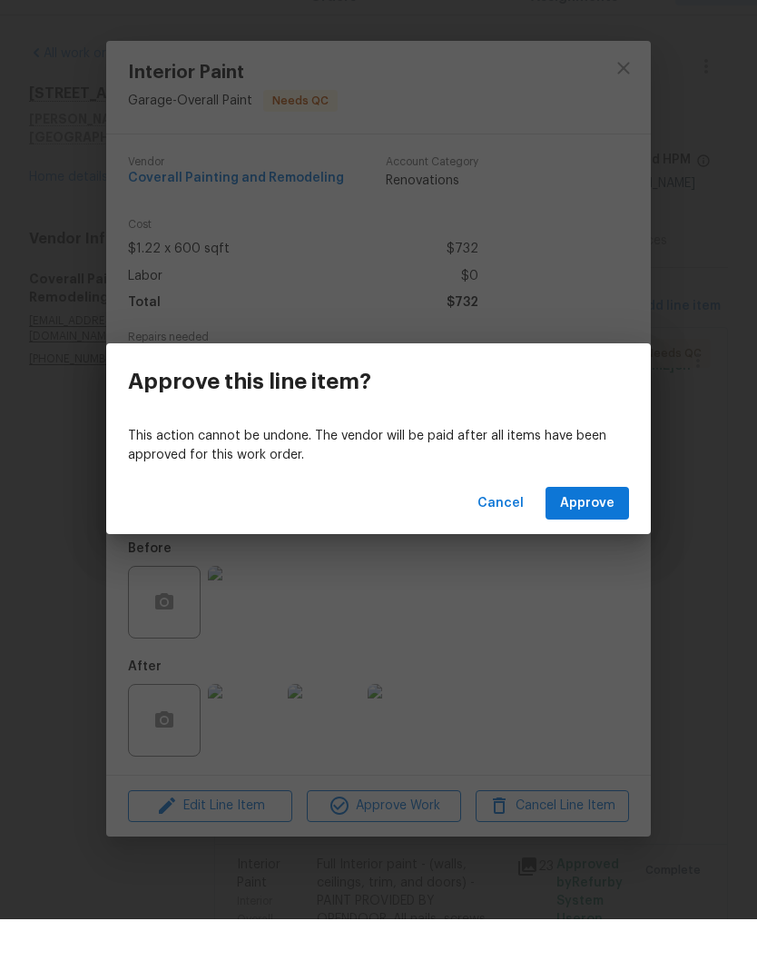
click at [600, 534] on span "Approve" at bounding box center [587, 545] width 54 height 23
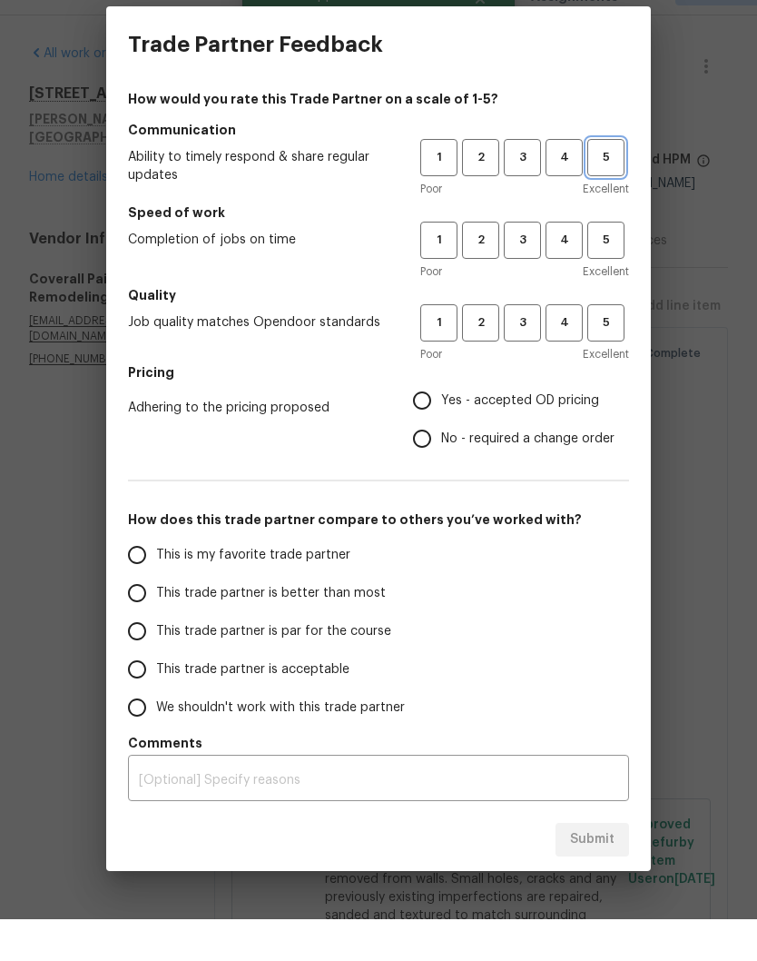
click at [611, 189] on span "5" at bounding box center [606, 199] width 34 height 21
click at [615, 272] on span "5" at bounding box center [606, 282] width 34 height 21
click at [613, 354] on span "5" at bounding box center [606, 364] width 34 height 21
click at [440, 423] on input "Yes - accepted OD pricing" at bounding box center [422, 442] width 38 height 38
radio input "true"
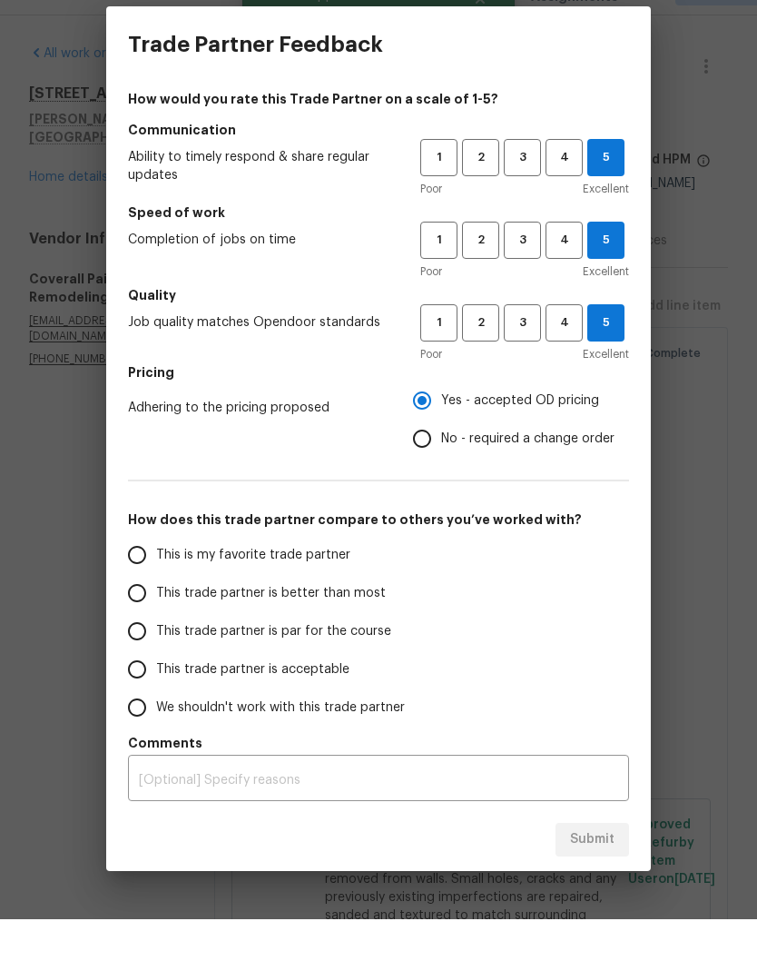
click at [148, 578] on input "This is my favorite trade partner" at bounding box center [137, 597] width 38 height 38
click at [597, 870] on span "Submit" at bounding box center [592, 881] width 44 height 23
radio input "true"
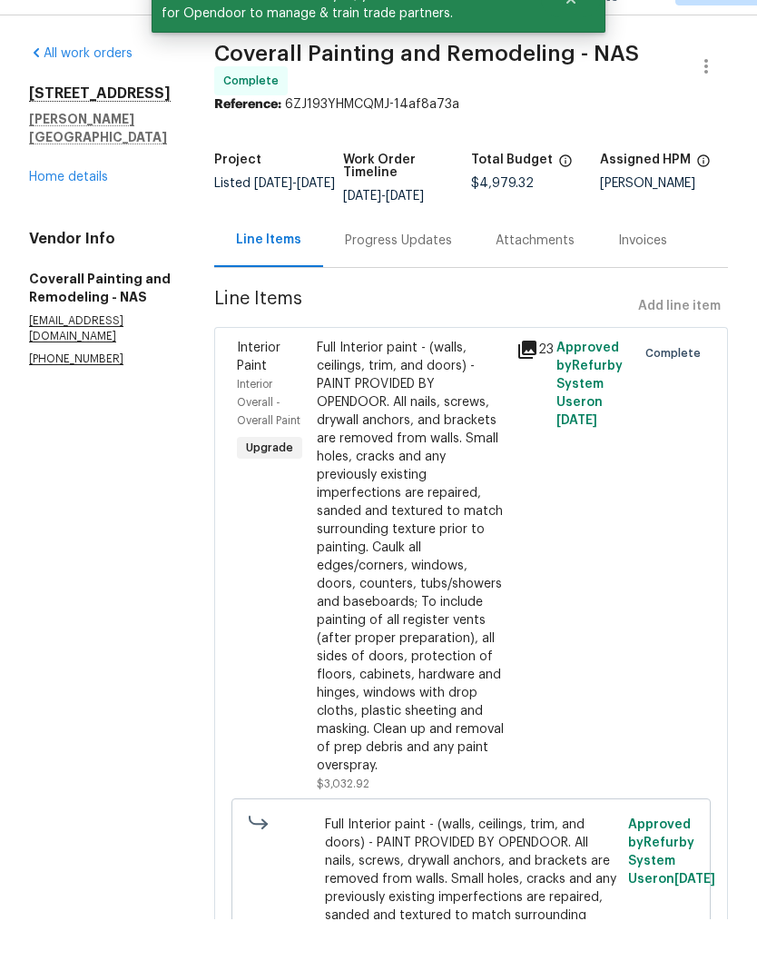
click at [85, 213] on link "Home details" at bounding box center [68, 219] width 79 height 13
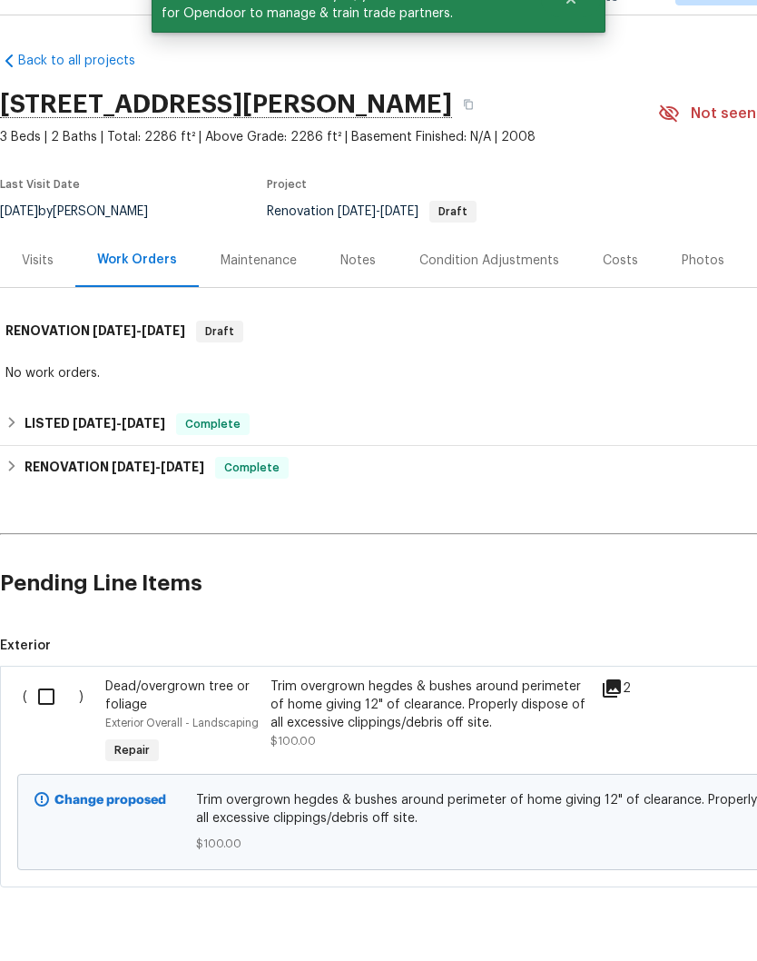
click at [54, 719] on input "checkbox" at bounding box center [53, 738] width 52 height 38
checkbox input "true"
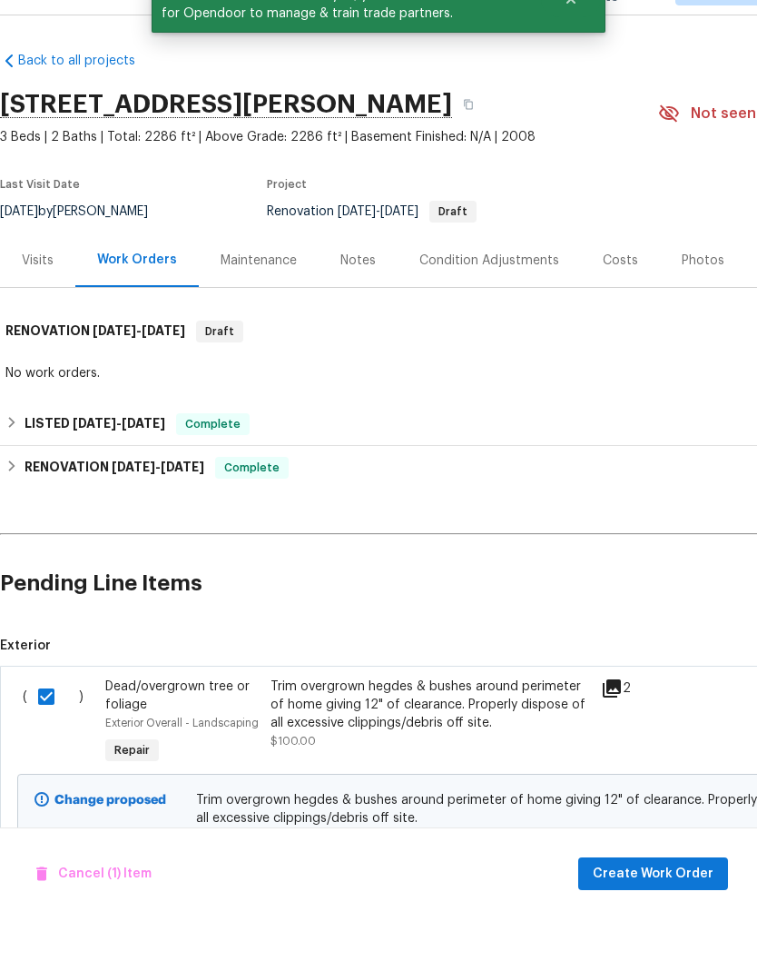
click at [686, 905] on span "Create Work Order" at bounding box center [653, 916] width 121 height 23
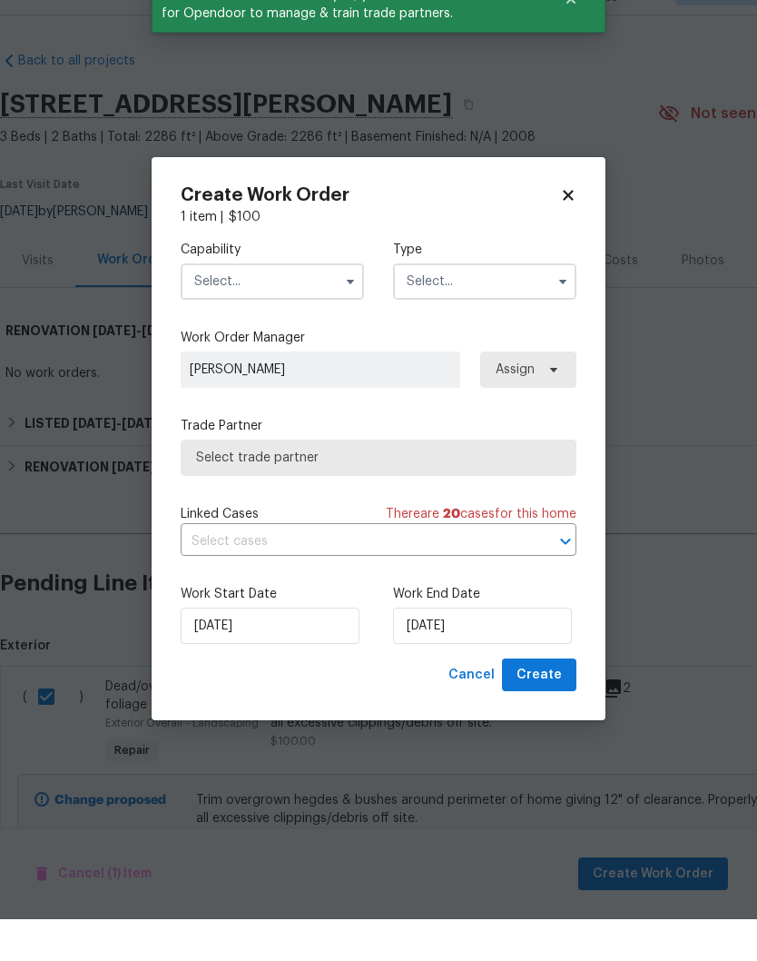
click at [308, 305] on input "text" at bounding box center [272, 323] width 183 height 36
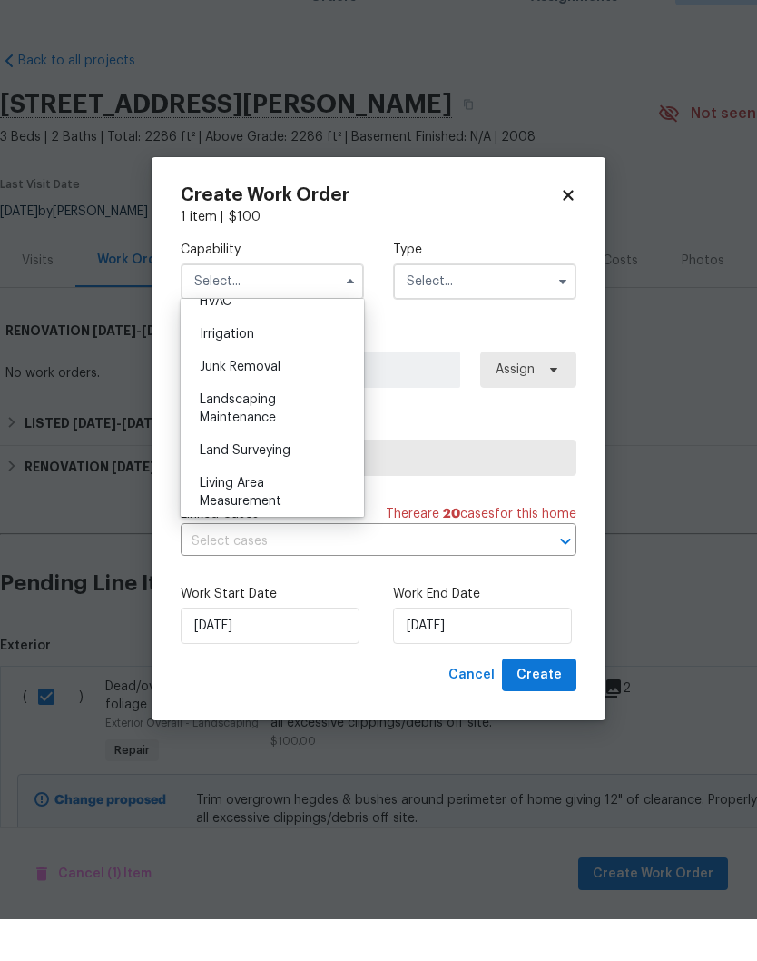
scroll to position [1116, 0]
click at [265, 424] on div "Landscaping Maintenance" at bounding box center [272, 449] width 174 height 51
type input "Landscaping Maintenance"
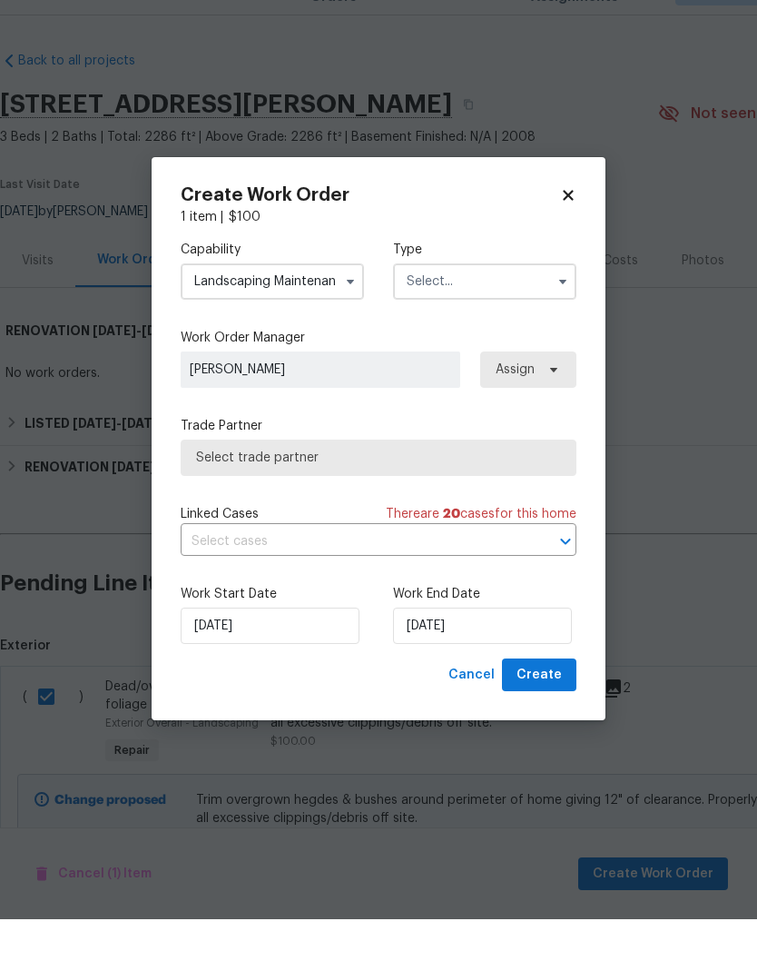
click at [489, 305] on input "text" at bounding box center [484, 323] width 183 height 36
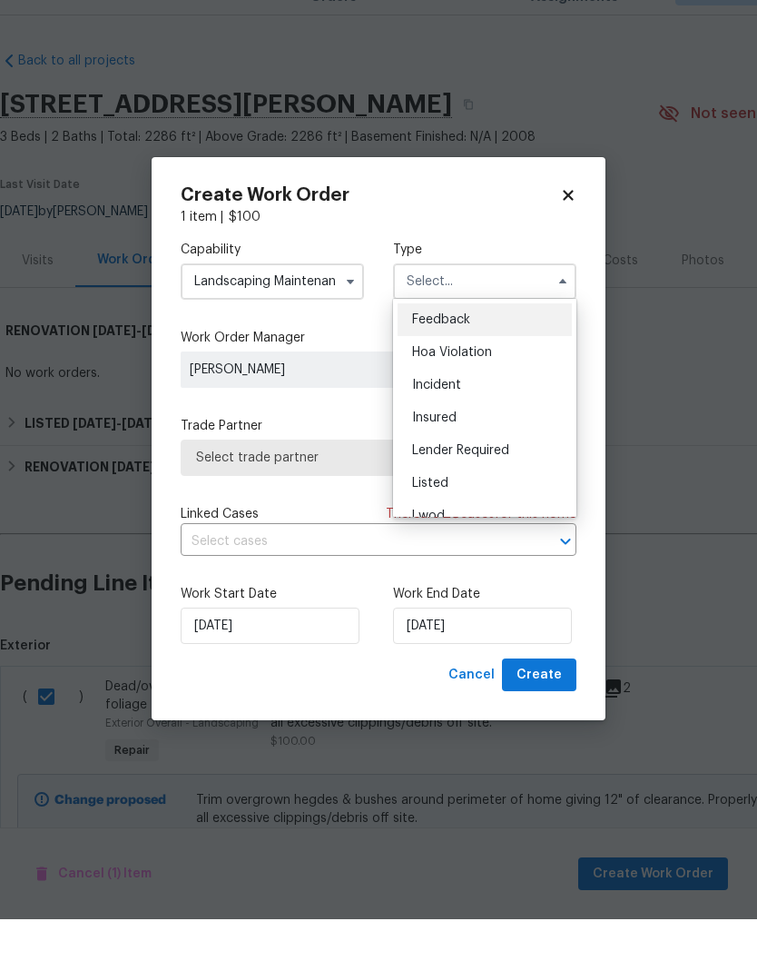
click at [439, 519] on span "Listed" at bounding box center [430, 525] width 36 height 13
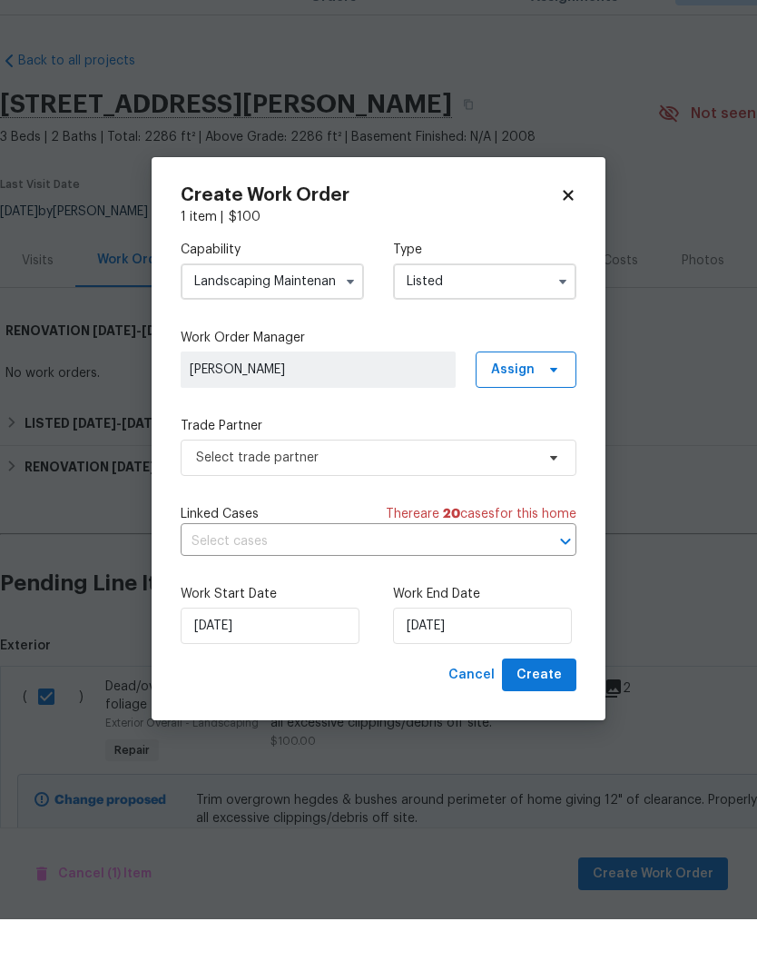
type input "Listed"
click at [549, 404] on icon at bounding box center [554, 411] width 15 height 15
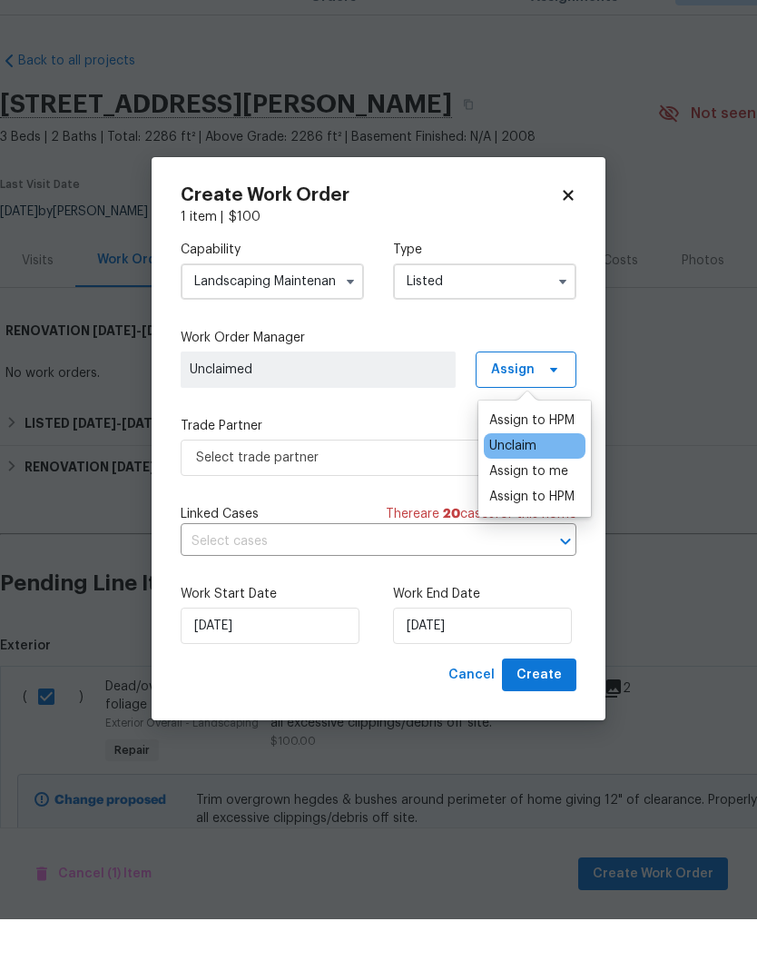
click at [551, 504] on div "Assign to me" at bounding box center [528, 513] width 79 height 18
click at [363, 402] on span "[PERSON_NAME]" at bounding box center [318, 411] width 257 height 18
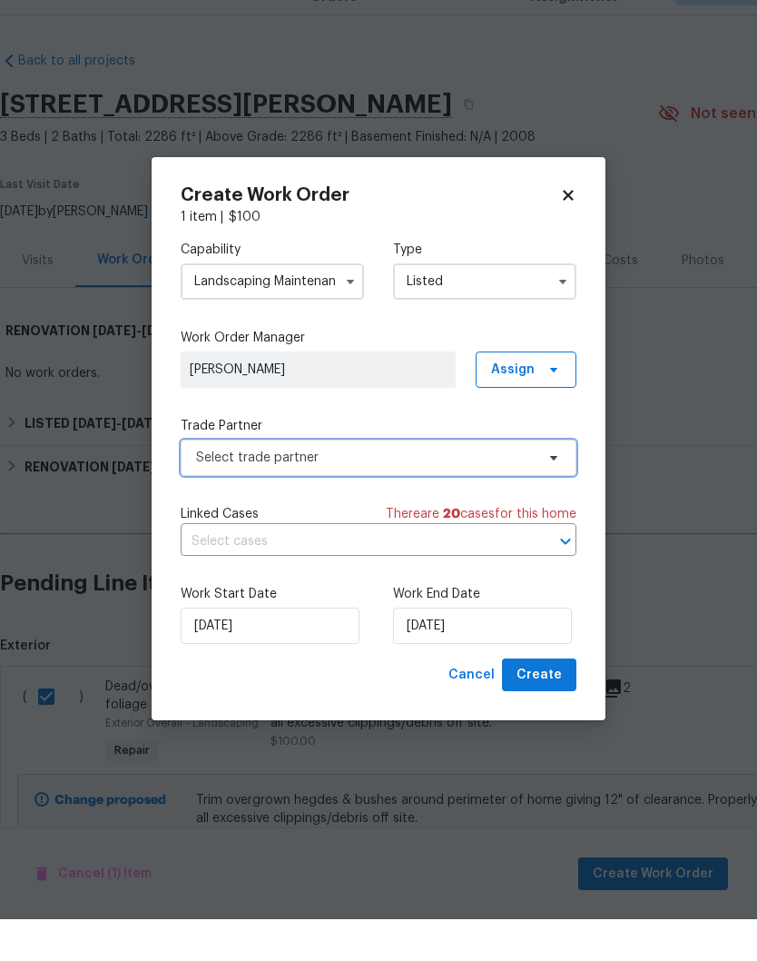
click at [547, 492] on icon at bounding box center [554, 499] width 15 height 15
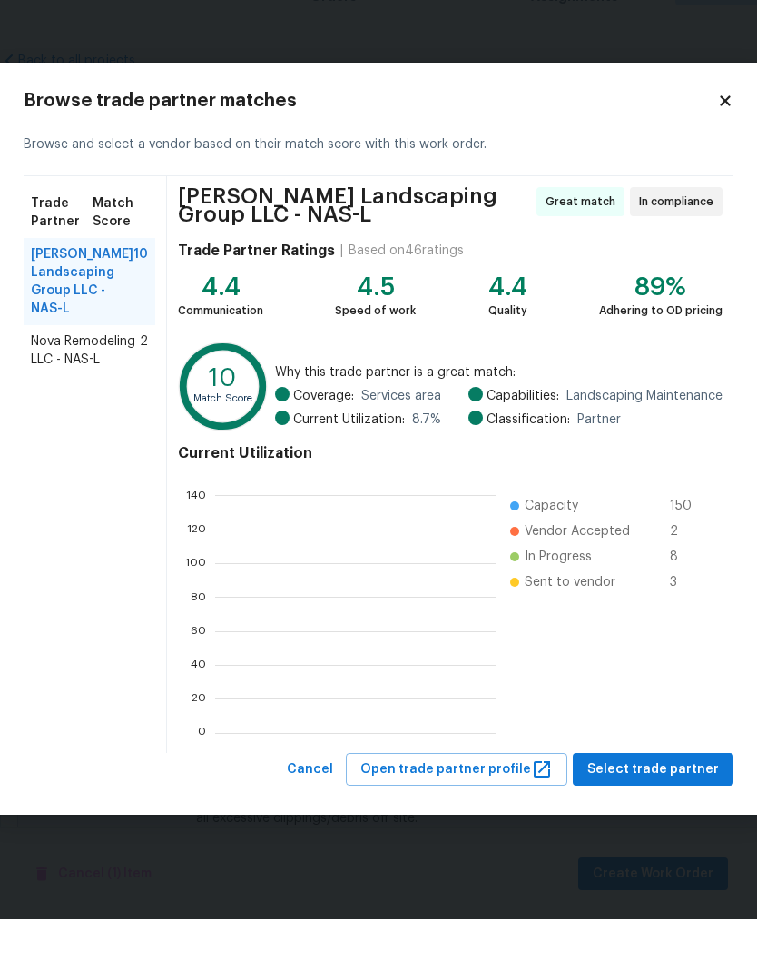
scroll to position [254, 281]
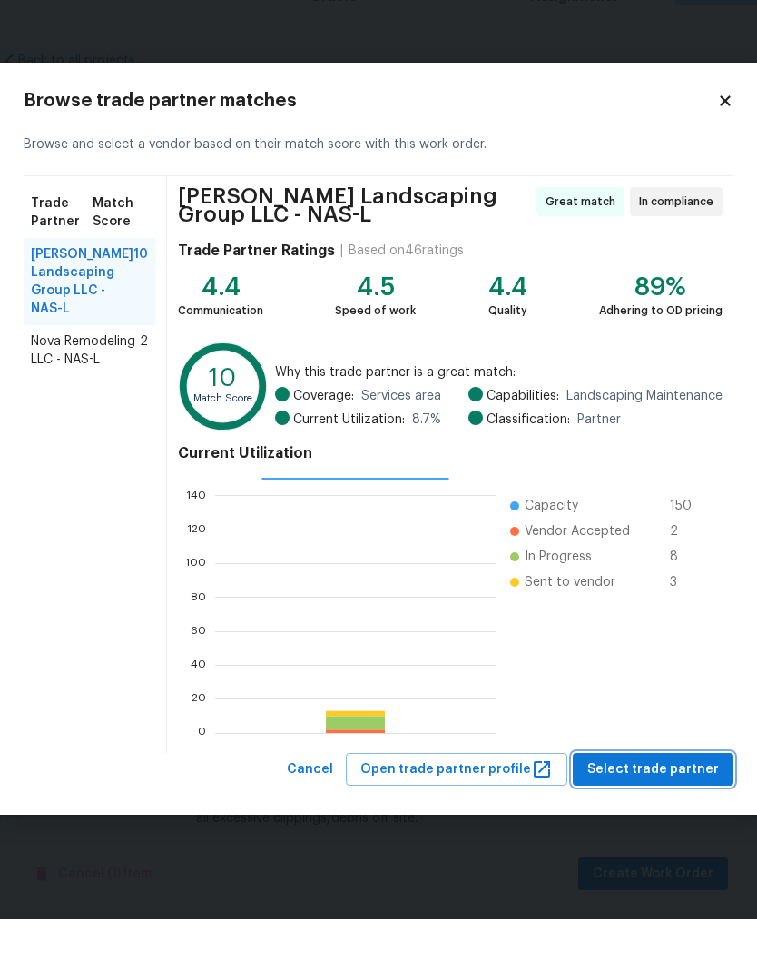
click at [705, 800] on span "Select trade partner" at bounding box center [654, 811] width 132 height 23
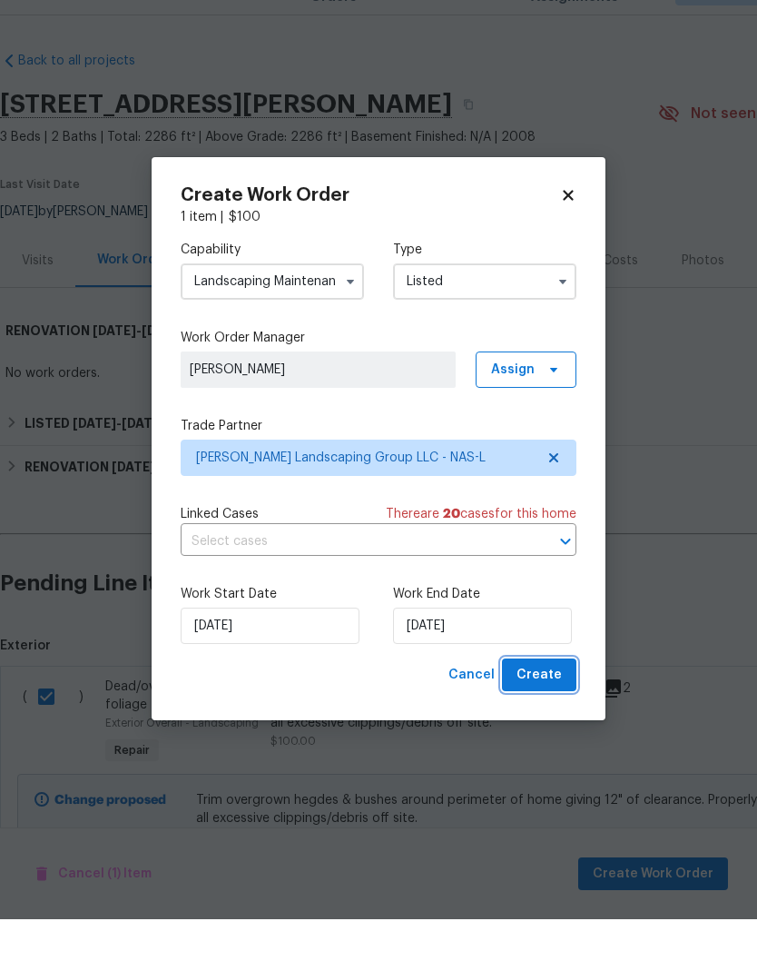
click at [549, 706] on span "Create" at bounding box center [539, 717] width 45 height 23
checkbox input "false"
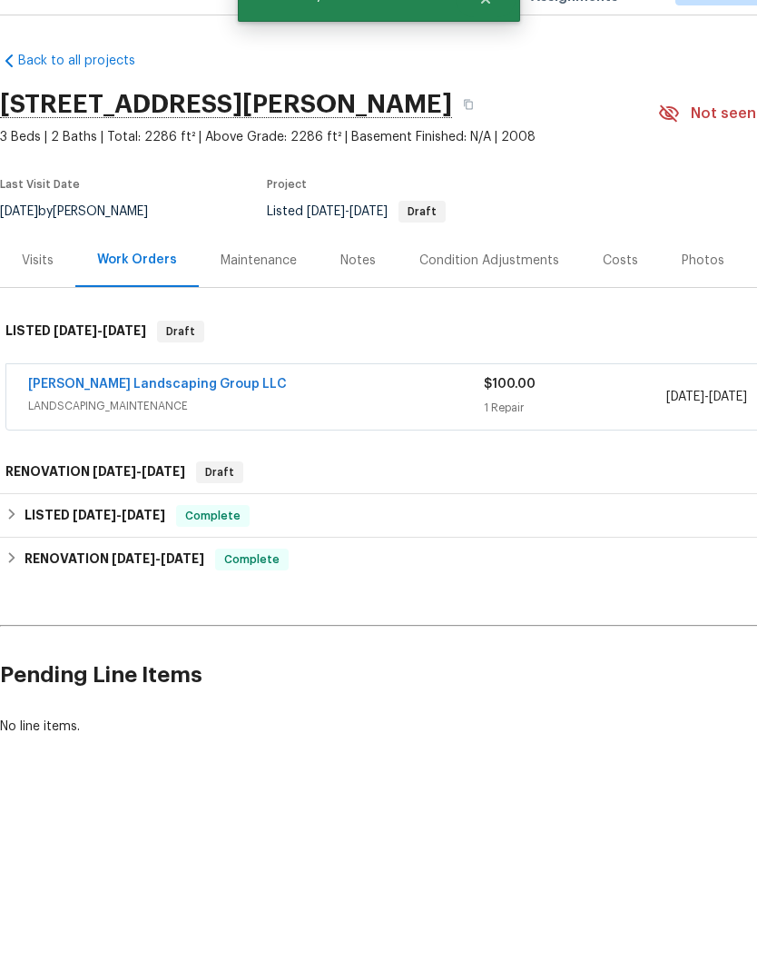
click at [143, 420] on link "[PERSON_NAME] Landscaping Group LLC" at bounding box center [157, 426] width 259 height 13
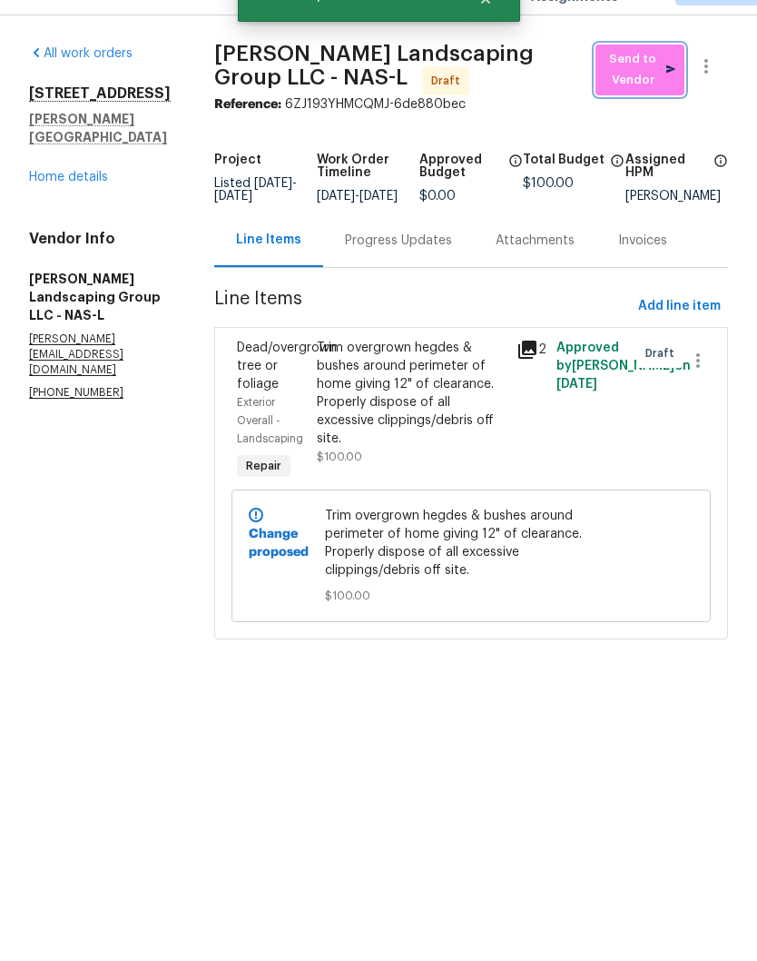
click at [647, 91] on span "Send to Vendor" at bounding box center [640, 112] width 71 height 42
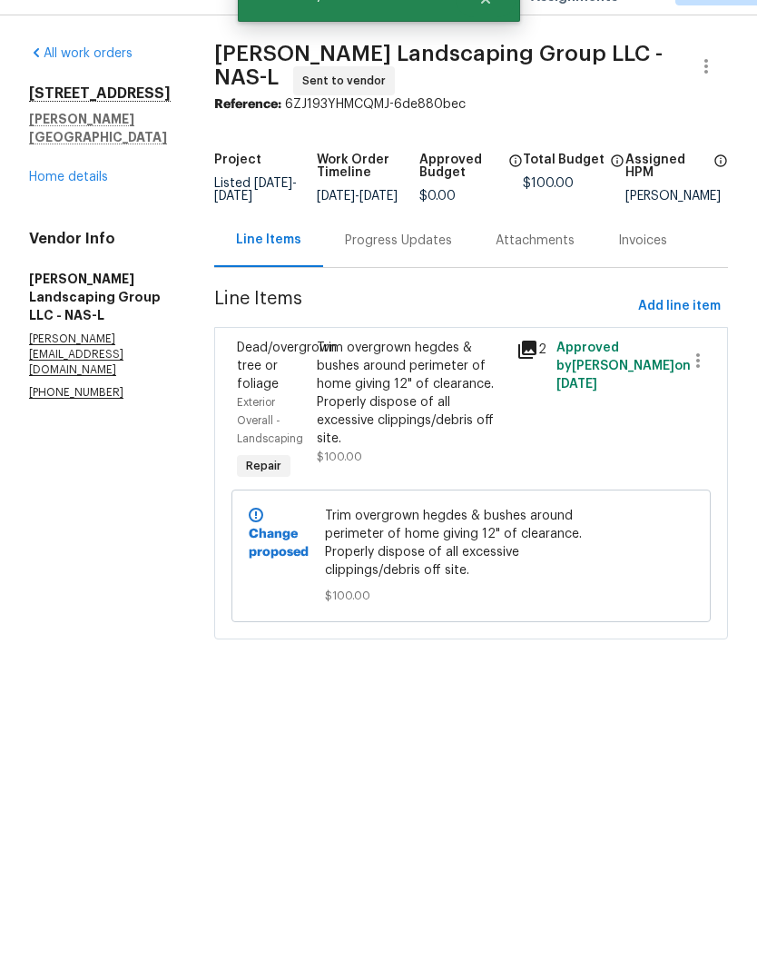
click at [452, 273] on div "Progress Updates" at bounding box center [398, 282] width 107 height 18
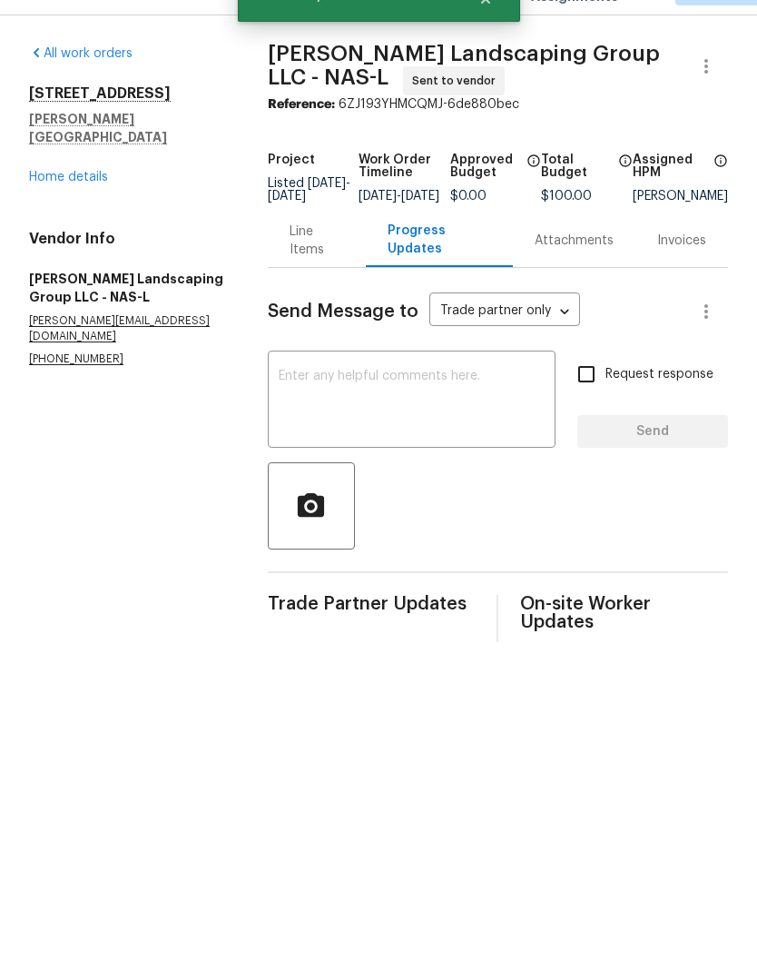
click at [337, 411] on textarea at bounding box center [412, 443] width 266 height 64
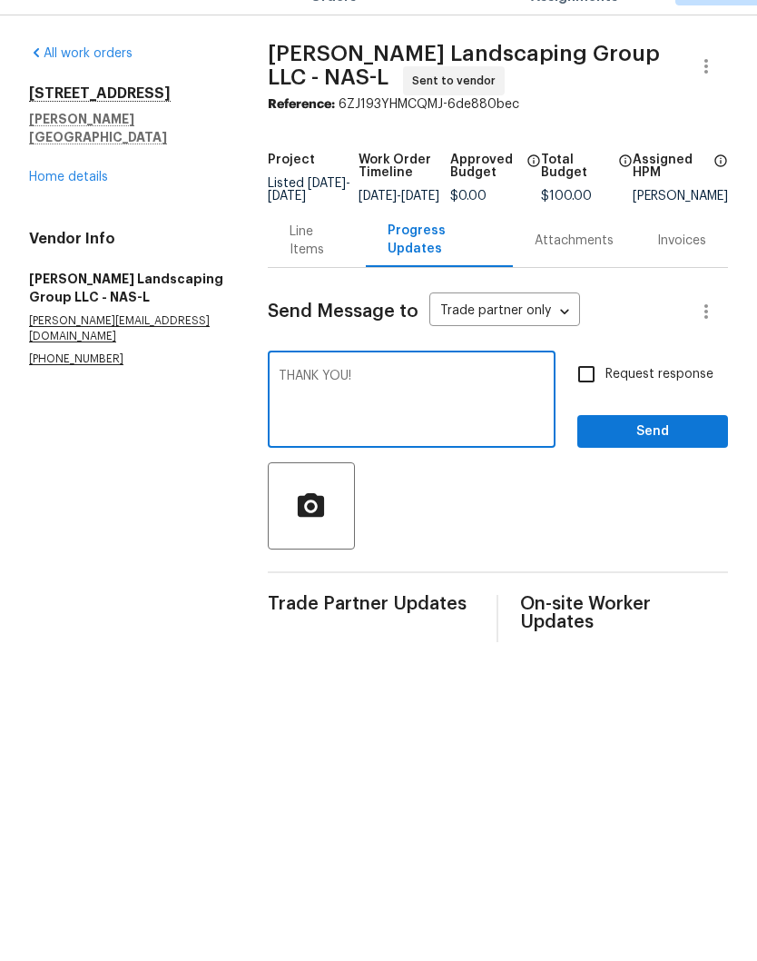
type textarea "THANK YOU!"
click at [672, 462] on span "Send" at bounding box center [653, 473] width 122 height 23
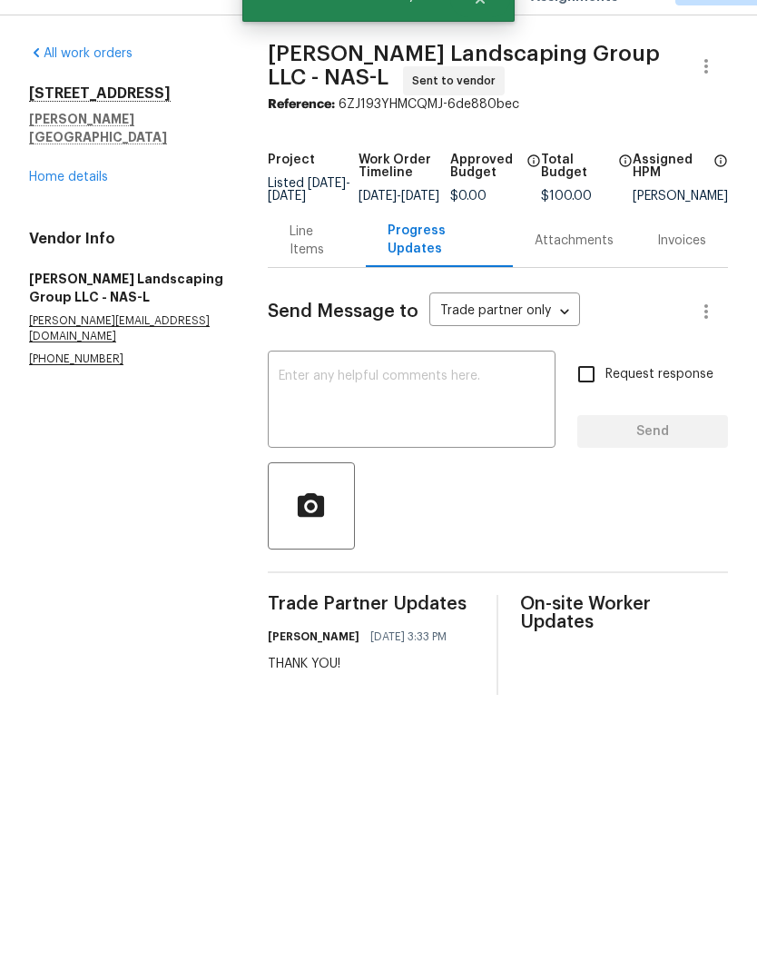
click at [89, 213] on link "Home details" at bounding box center [68, 219] width 79 height 13
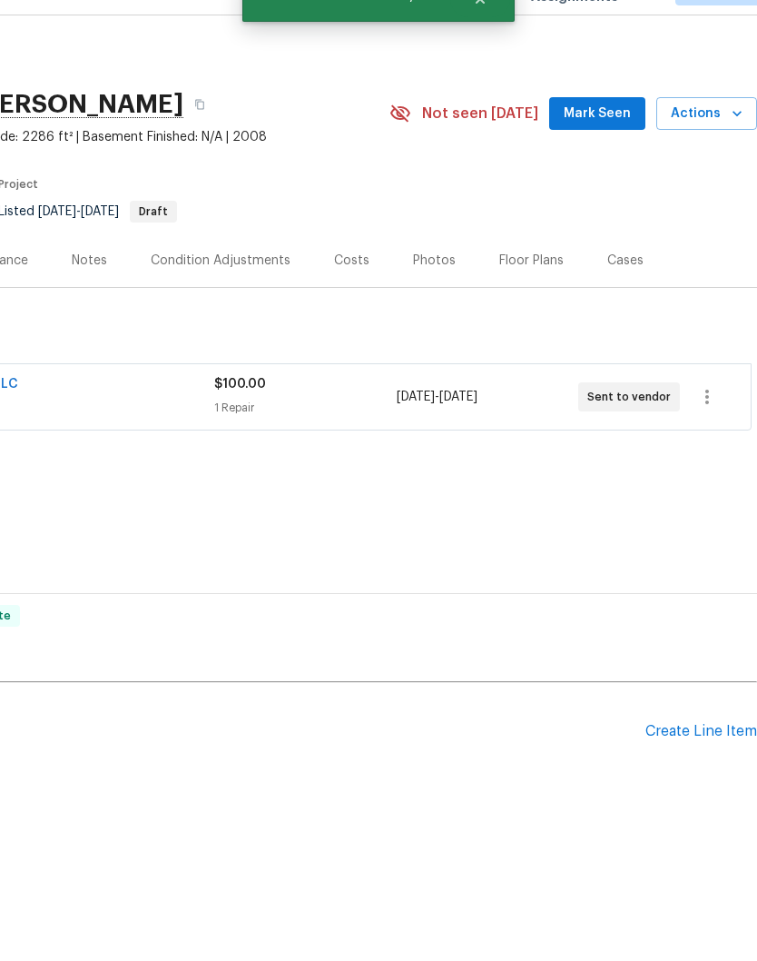
scroll to position [0, 269]
click at [608, 144] on span "Mark Seen" at bounding box center [597, 155] width 67 height 23
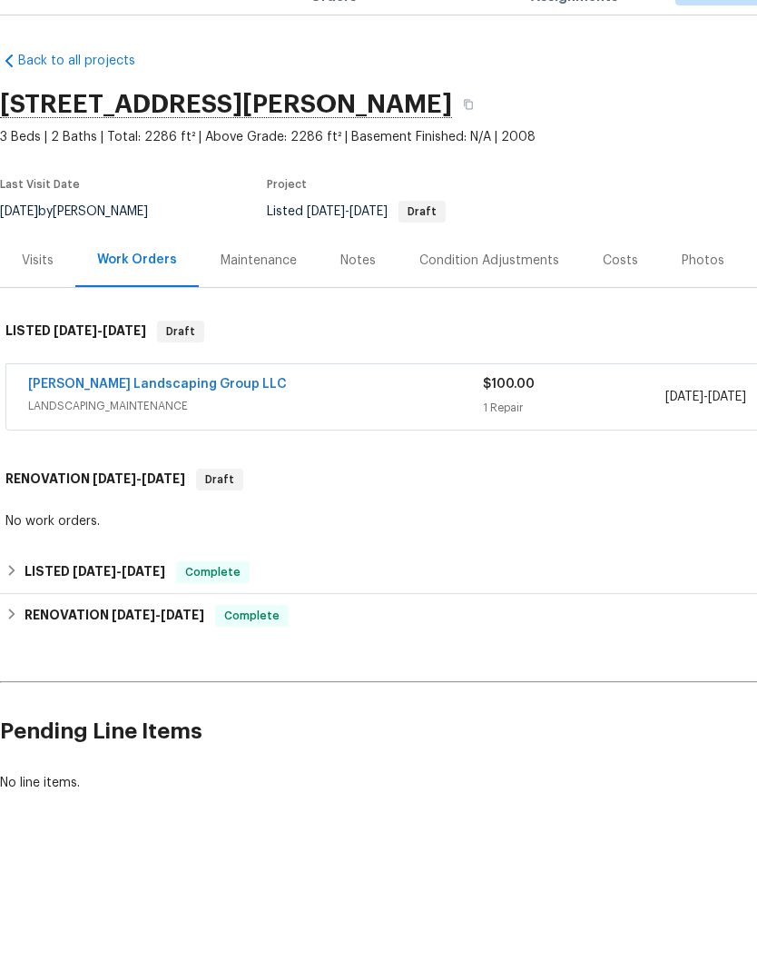
scroll to position [0, 0]
click at [368, 293] on div "Notes" at bounding box center [358, 302] width 35 height 18
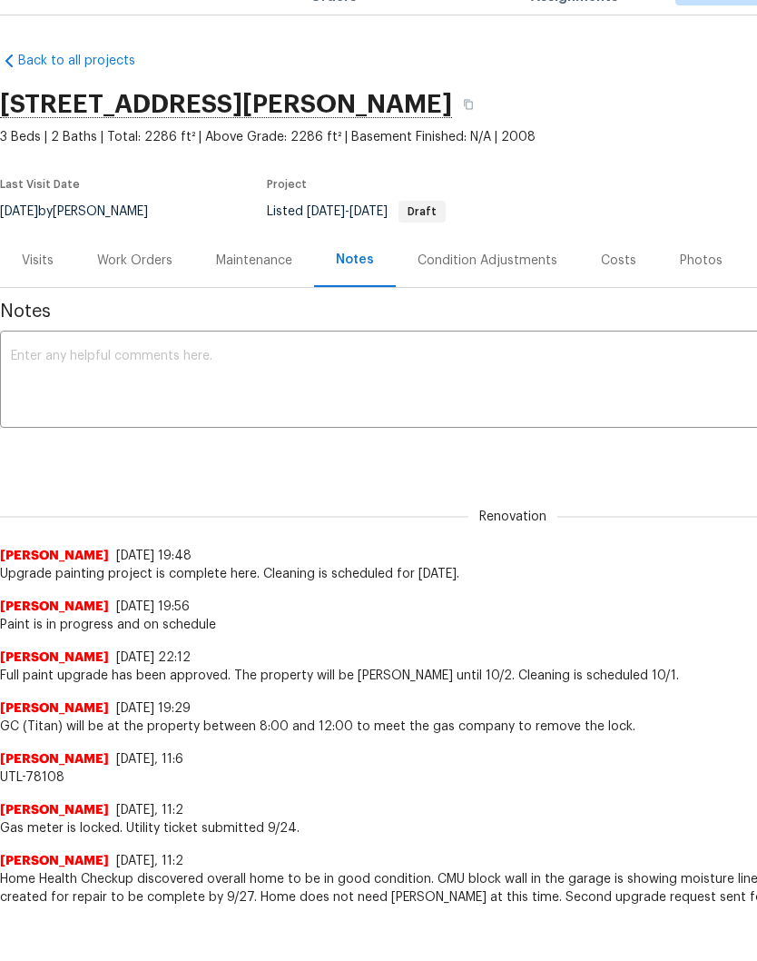
click at [356, 391] on textarea at bounding box center [513, 423] width 1004 height 64
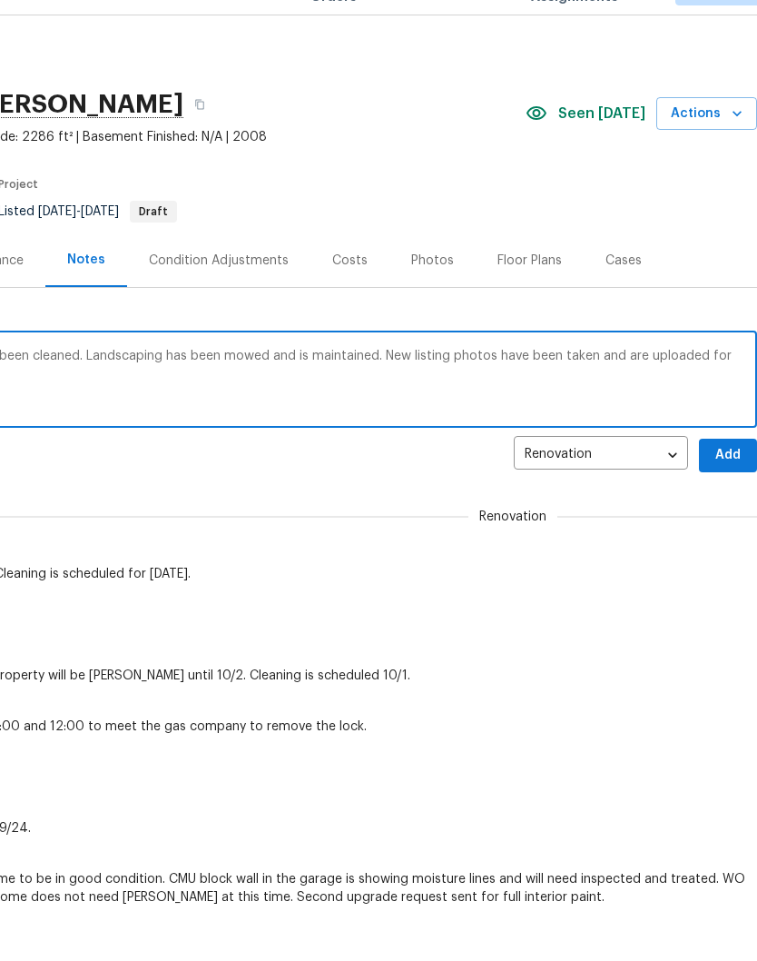
scroll to position [0, 269]
type textarea "Painting project is complete. Property has been cleaned. Landscaping has been m…"
click at [732, 486] on span "Add" at bounding box center [728, 497] width 29 height 23
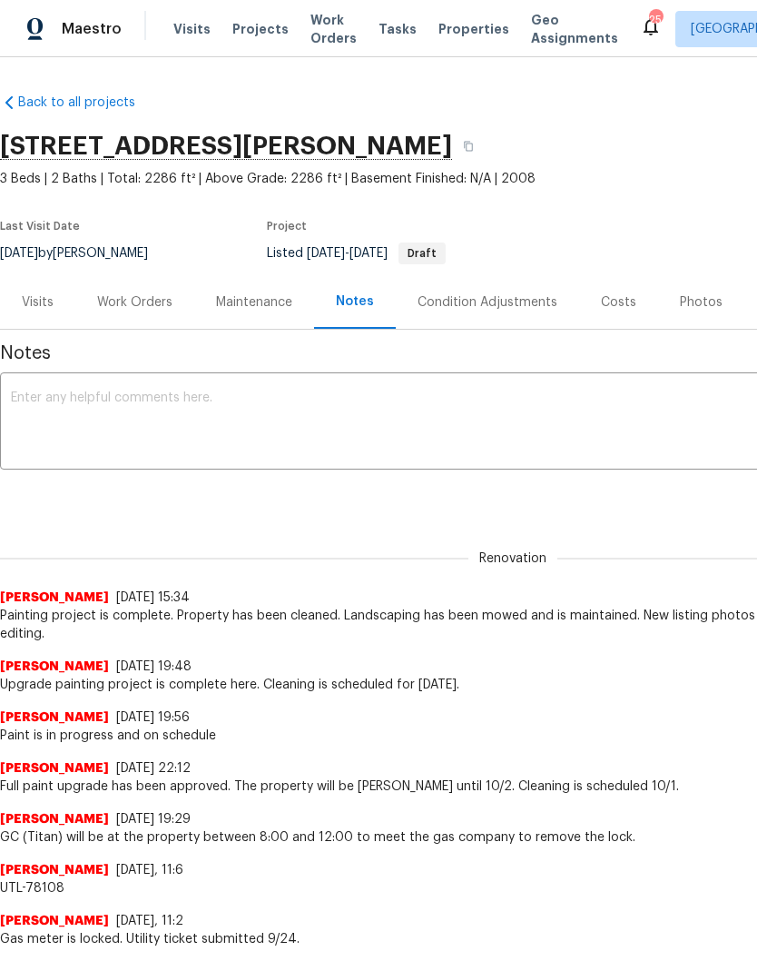
scroll to position [0, 0]
click at [151, 301] on div "Work Orders" at bounding box center [134, 302] width 75 height 18
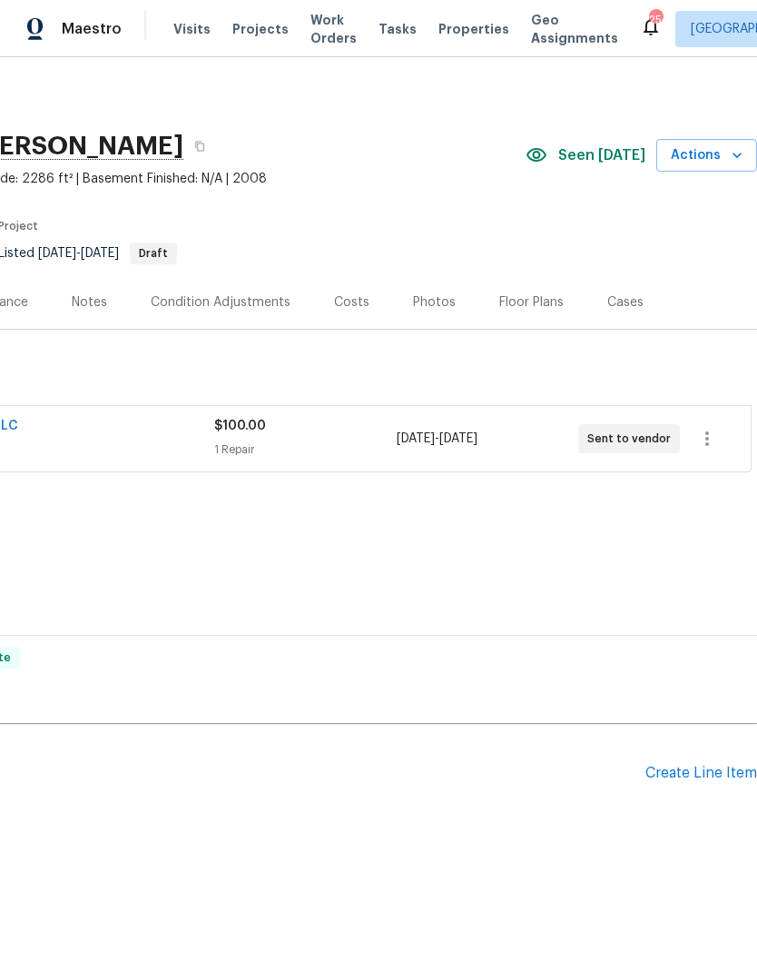
click at [694, 779] on div "Create Line Item" at bounding box center [702, 773] width 112 height 17
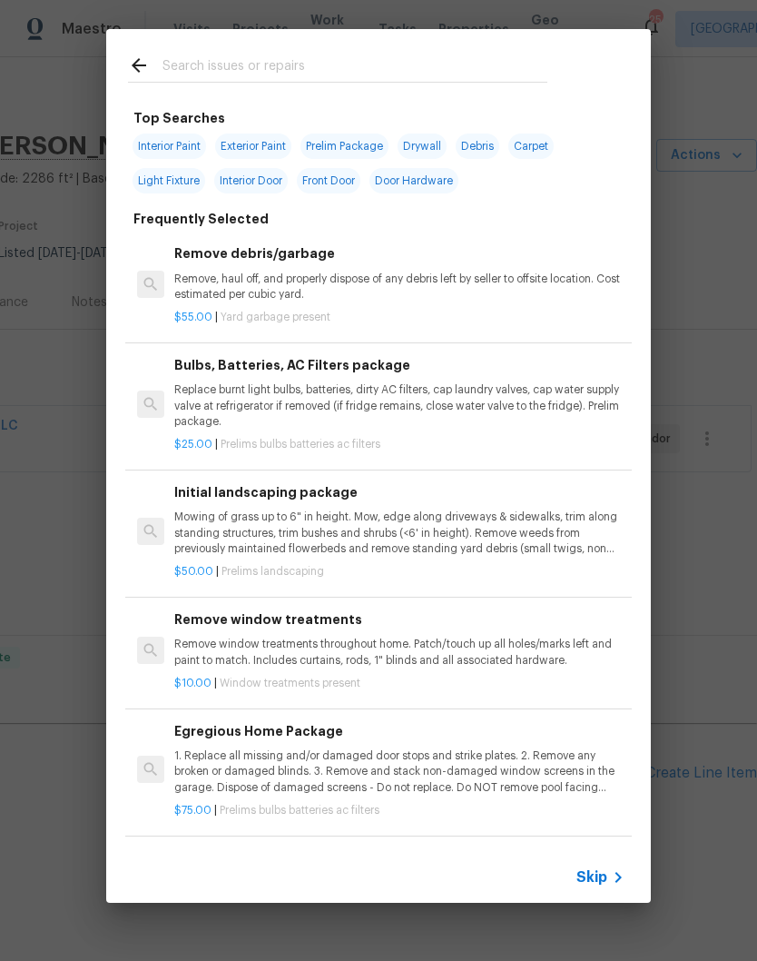
scroll to position [0, 269]
click at [303, 71] on input "text" at bounding box center [355, 67] width 385 height 27
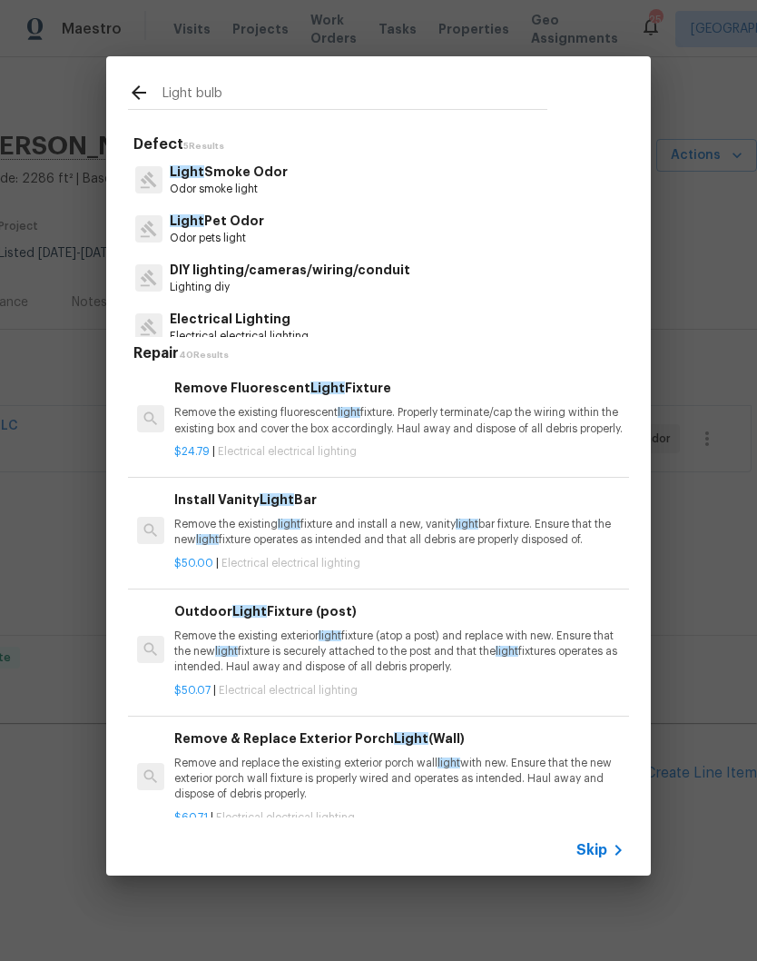
type input "Light bulbs"
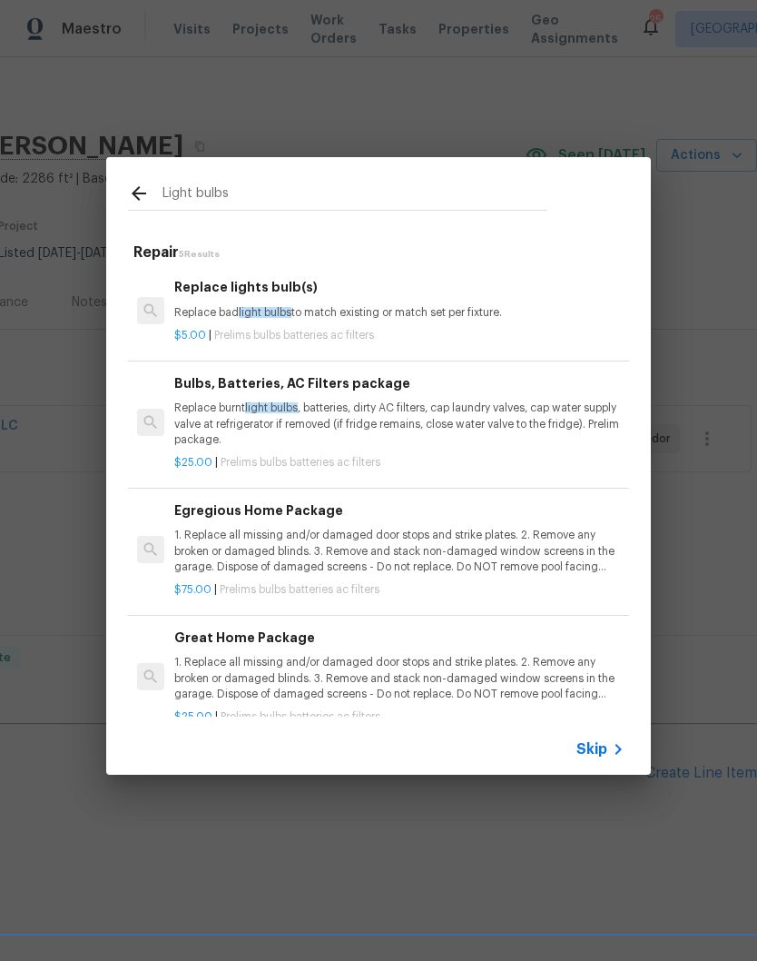
click at [391, 416] on p "Replace burnt light bulbs , batteries, dirty AC filters, cap laundry valves, ca…" at bounding box center [399, 423] width 450 height 46
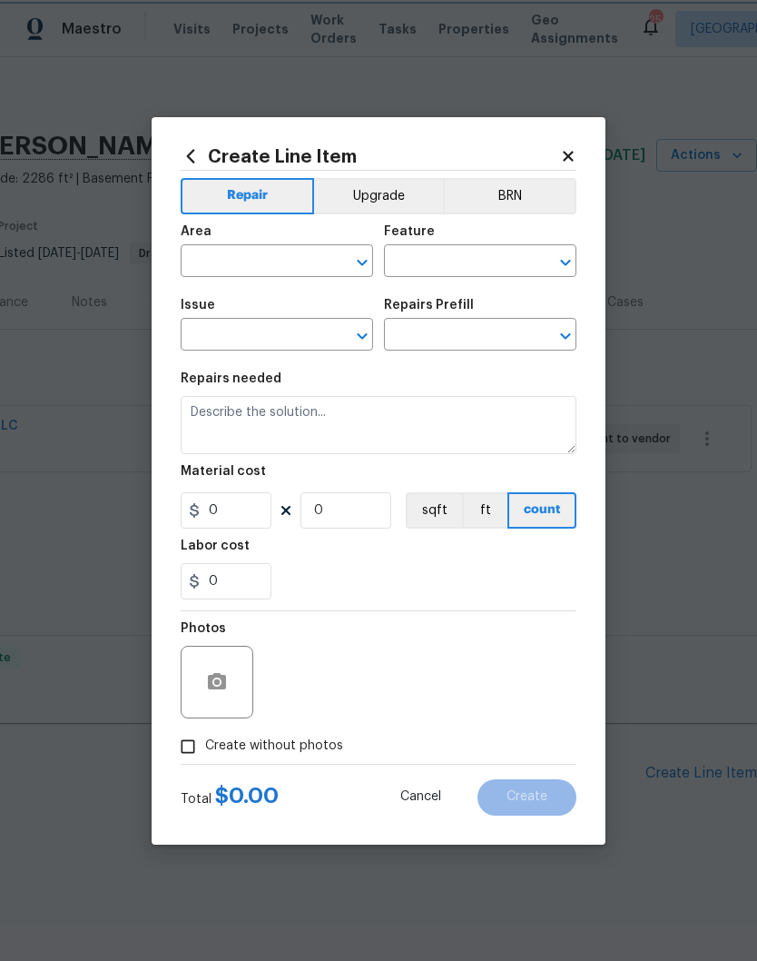
type input "Home Readiness Packages"
type input "Bulbs, Batteries, AC Filters"
type input "Bulbs, Batteries, AC Filters package $25.00"
type textarea "Replace burnt light bulbs, batteries, dirty AC filters, cap laundry valves, cap…"
type input "25"
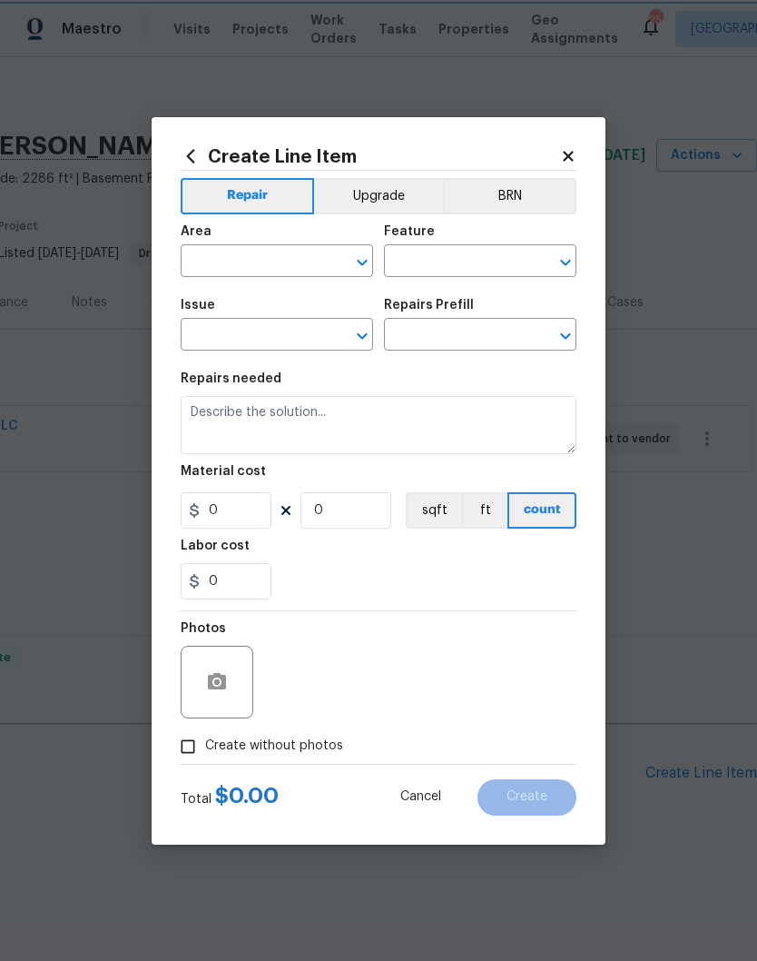
type input "1"
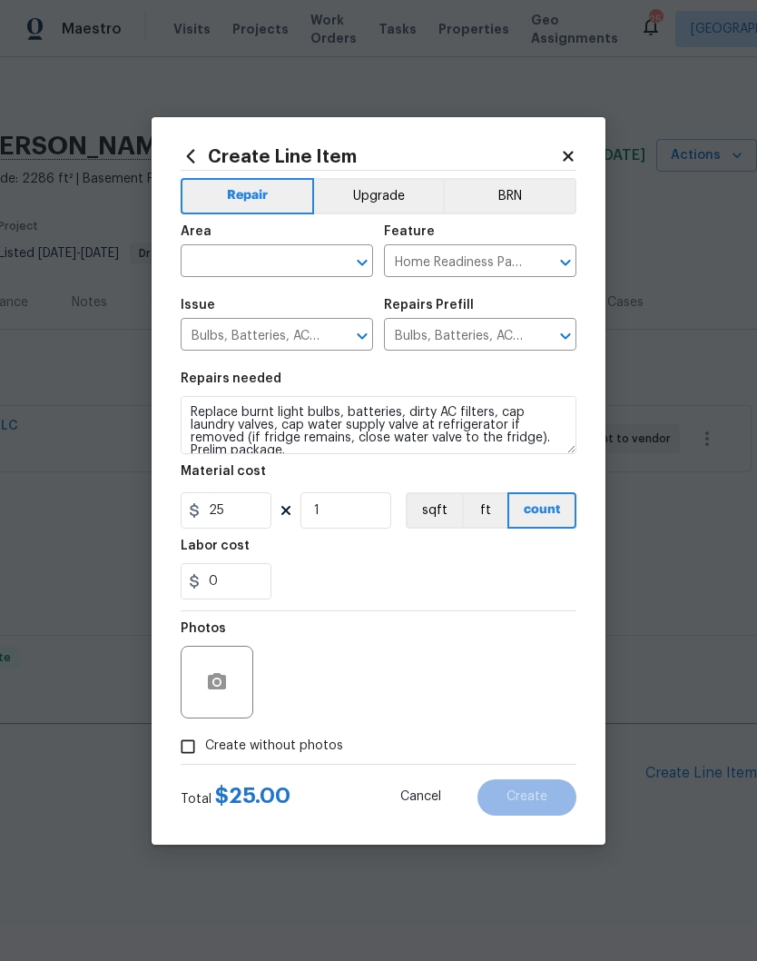
click at [321, 252] on input "text" at bounding box center [252, 263] width 142 height 28
click at [281, 333] on li "Interior Overall" at bounding box center [277, 333] width 193 height 30
type input "Interior Overall"
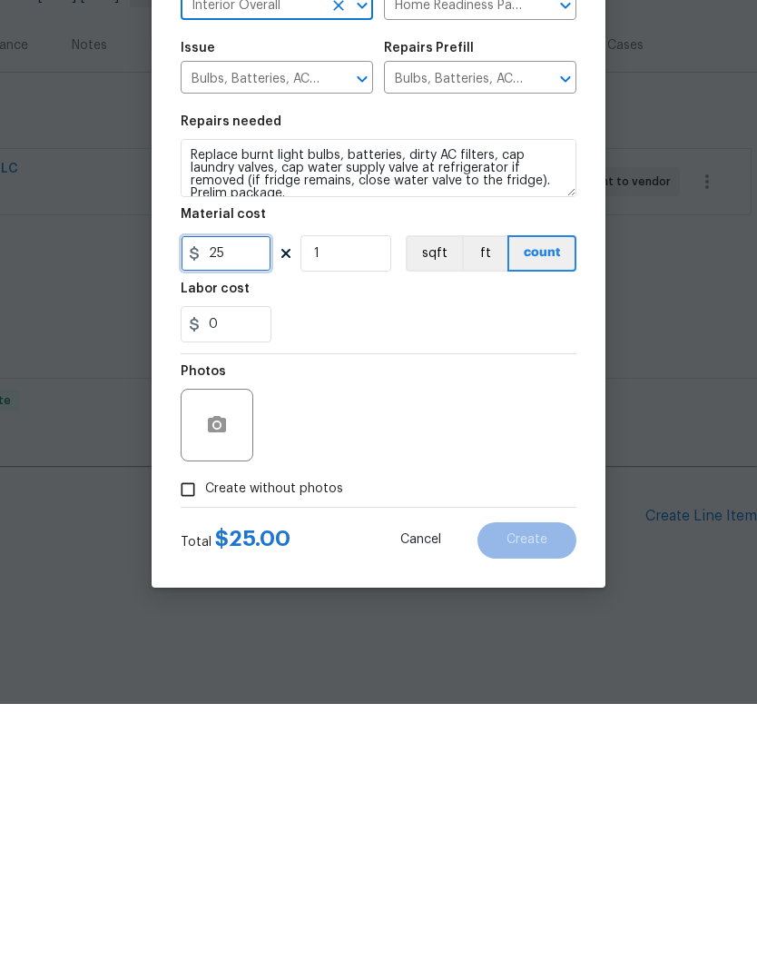
click at [249, 492] on input "25" at bounding box center [226, 510] width 91 height 36
type input "100"
click at [234, 660] on button "button" at bounding box center [217, 682] width 44 height 44
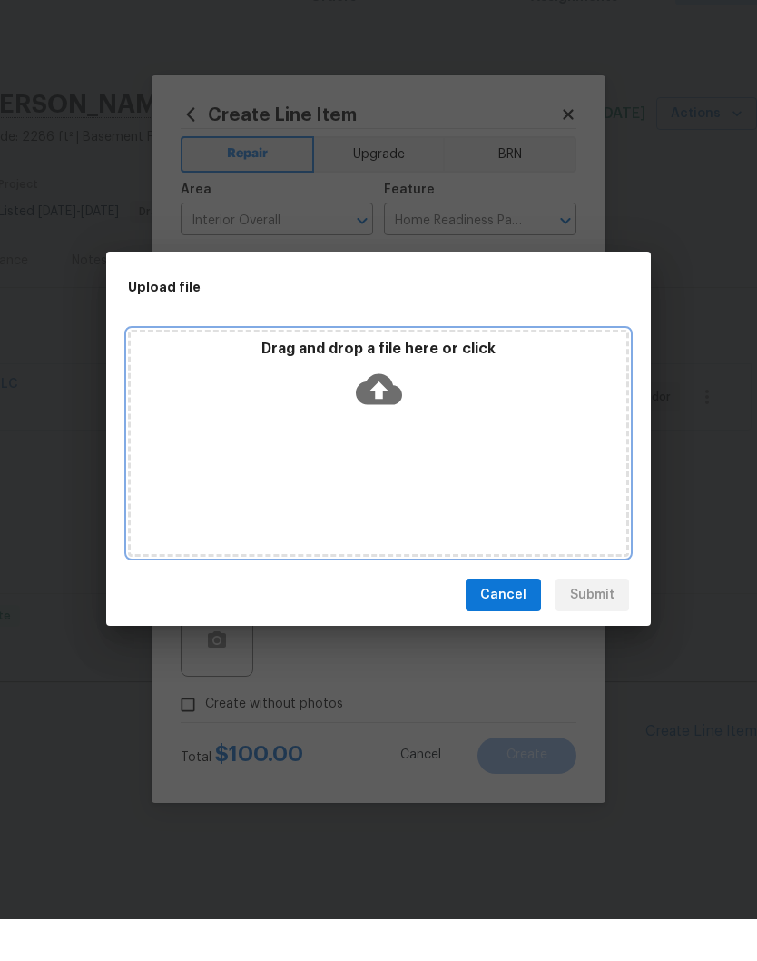
click at [354, 439] on div "Drag and drop a file here or click" at bounding box center [378, 484] width 501 height 227
